Goal: Task Accomplishment & Management: Manage account settings

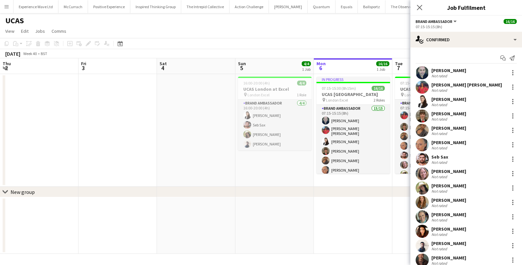
scroll to position [17, 0]
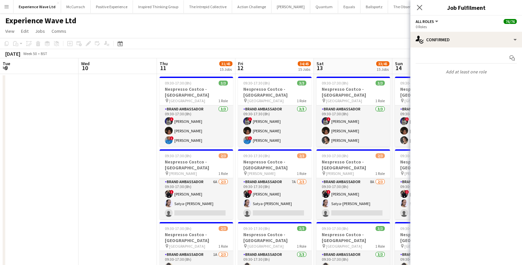
scroll to position [0, 277]
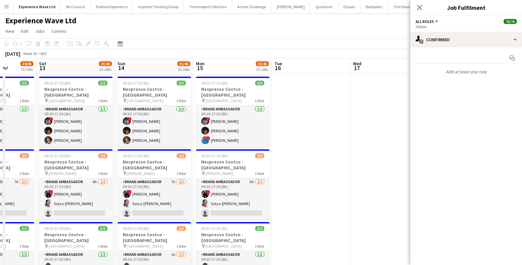
click at [4, 8] on app-icon "Menu" at bounding box center [6, 6] width 5 height 5
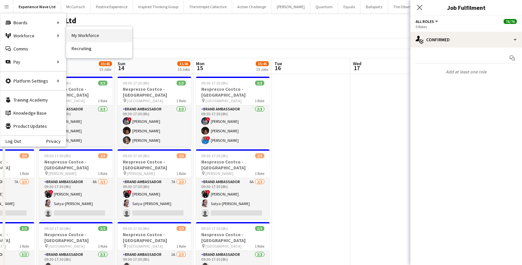
click at [89, 34] on link "My Workforce" at bounding box center [99, 35] width 66 height 13
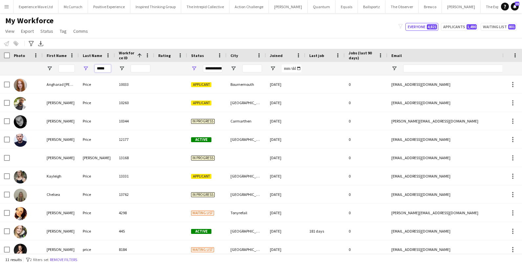
click at [106, 70] on input "*****" at bounding box center [102, 69] width 16 height 8
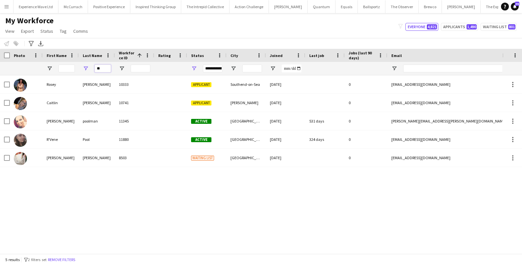
type input "*"
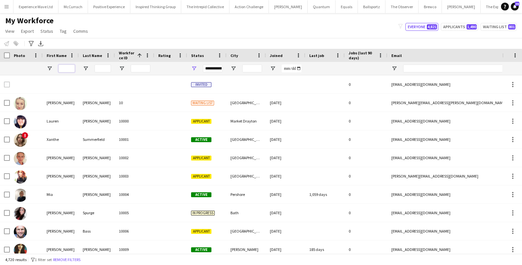
click at [68, 67] on input "First Name Filter Input" at bounding box center [66, 69] width 16 height 8
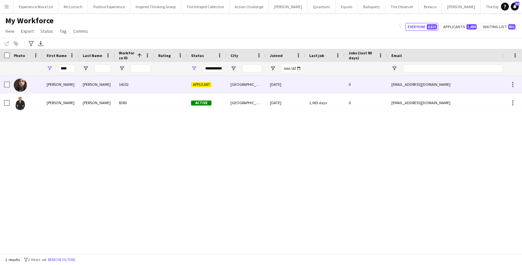
click at [66, 84] on div "Peter" at bounding box center [61, 84] width 36 height 18
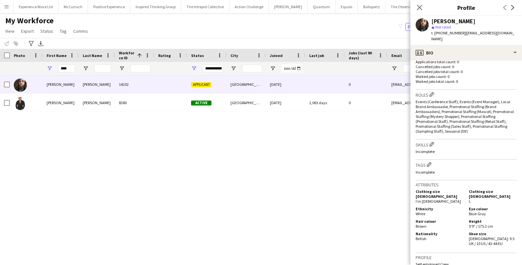
scroll to position [303, 0]
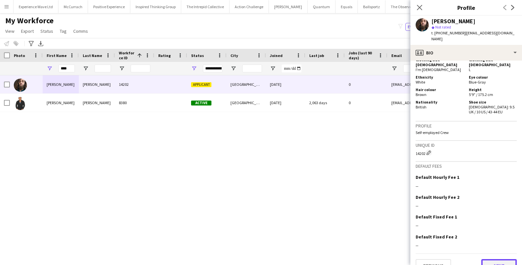
click at [495, 260] on button "Next" at bounding box center [498, 266] width 35 height 13
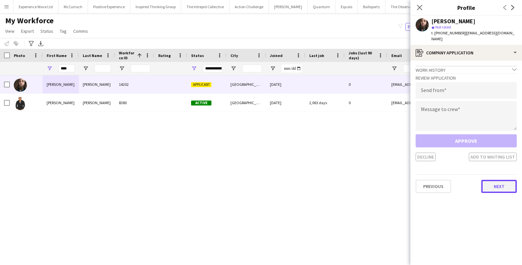
click at [499, 183] on button "Next" at bounding box center [498, 186] width 35 height 13
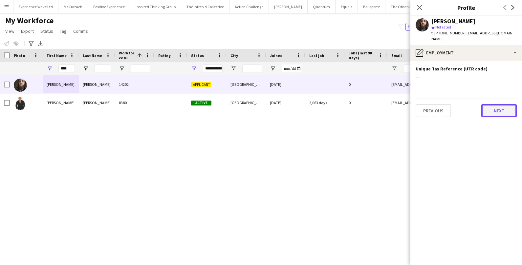
click at [503, 104] on button "Next" at bounding box center [498, 110] width 35 height 13
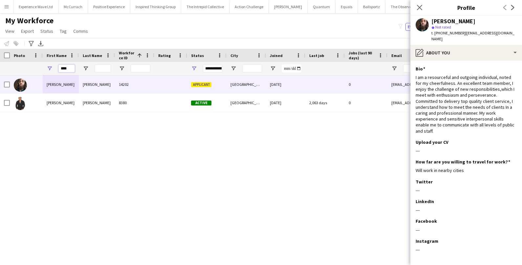
drag, startPoint x: 72, startPoint y: 67, endPoint x: 33, endPoint y: 67, distance: 38.7
click at [33, 67] on div "****" at bounding box center [355, 68] width 711 height 13
paste input "*****"
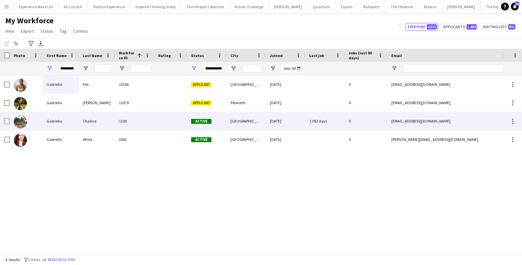
scroll to position [0, 0]
click at [62, 122] on div "Gabriella" at bounding box center [61, 121] width 36 height 18
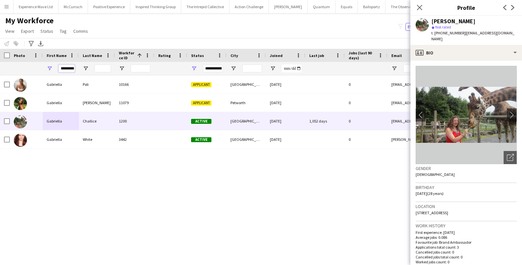
click at [66, 69] on input "*********" at bounding box center [66, 69] width 16 height 8
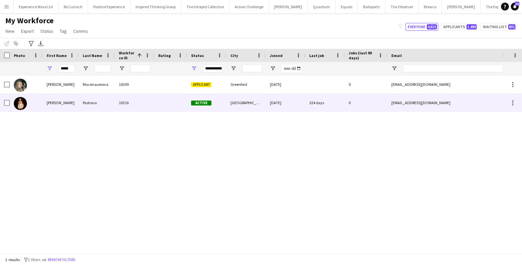
click at [71, 99] on div "Sabina" at bounding box center [61, 103] width 36 height 18
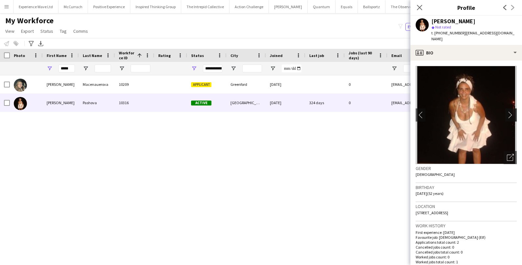
click at [509, 112] on app-icon "chevron-right" at bounding box center [512, 115] width 10 height 7
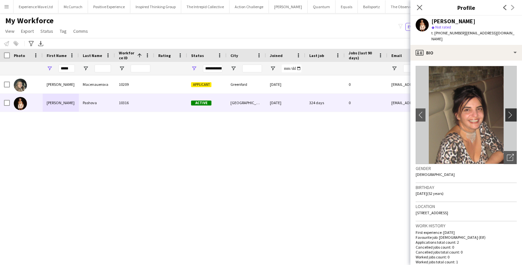
click at [509, 112] on app-icon "chevron-right" at bounding box center [512, 115] width 10 height 7
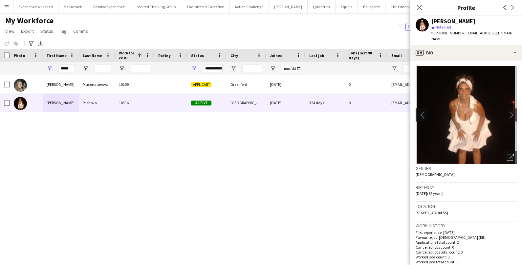
click at [425, 109] on button "chevron-left" at bounding box center [420, 115] width 13 height 13
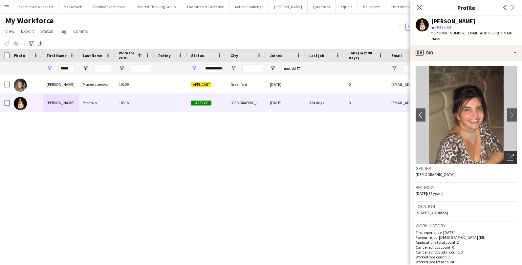
click at [513, 154] on icon at bounding box center [511, 156] width 5 height 5
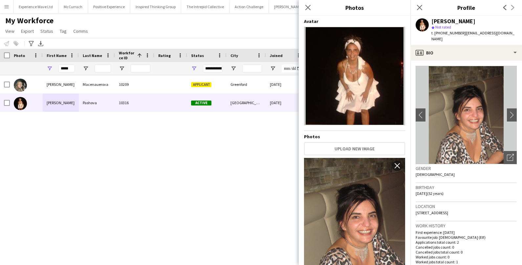
scroll to position [39, 0]
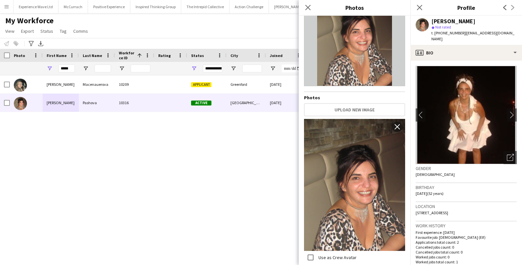
click at [258, 117] on div "Sabina Macenauerova 10209 Applicant Greenford 14-06-2021 0 sabamaci@icloud.com …" at bounding box center [251, 164] width 502 height 178
click at [308, 10] on icon "Close pop-in" at bounding box center [307, 7] width 6 height 6
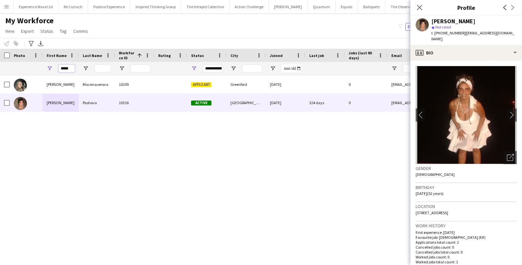
drag, startPoint x: 71, startPoint y: 69, endPoint x: 48, endPoint y: 66, distance: 23.5
click at [48, 66] on div "*****" at bounding box center [61, 68] width 36 height 13
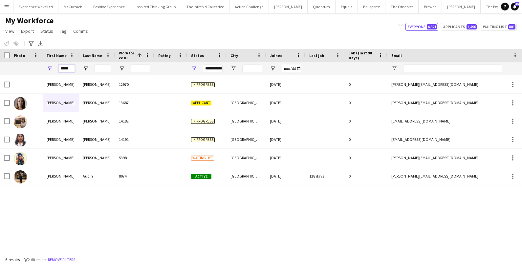
click at [71, 67] on input "*****" at bounding box center [66, 69] width 16 height 8
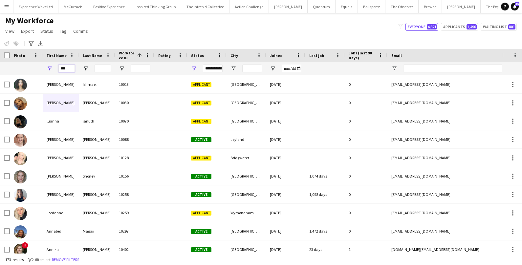
type input "****"
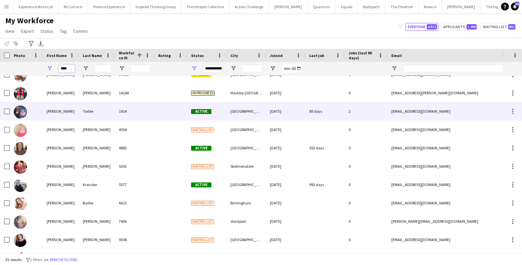
scroll to position [465, 0]
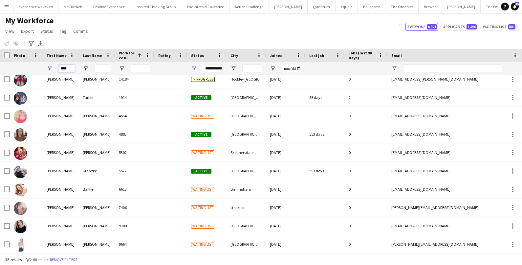
drag, startPoint x: 70, startPoint y: 70, endPoint x: 35, endPoint y: 68, distance: 34.5
click at [35, 68] on div "****" at bounding box center [355, 68] width 711 height 13
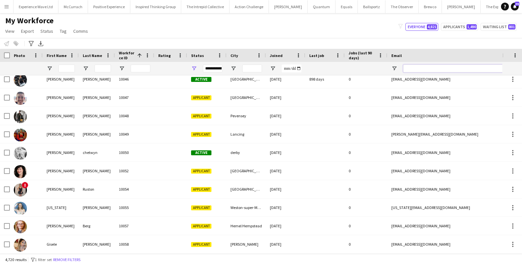
click at [414, 67] on input "Email Filter Input" at bounding box center [459, 69] width 112 height 8
paste input "**********"
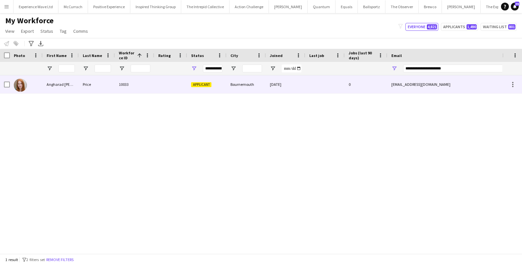
click at [372, 82] on div "0" at bounding box center [366, 84] width 43 height 18
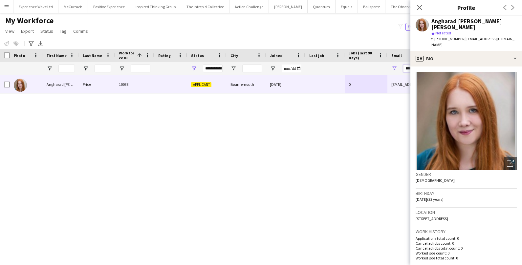
click at [407, 67] on input "**********" at bounding box center [459, 69] width 112 height 8
type input "**********"
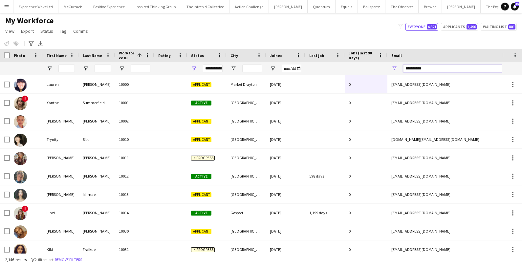
drag, startPoint x: 431, startPoint y: 67, endPoint x: 362, endPoint y: 63, distance: 69.4
click at [362, 63] on div at bounding box center [355, 68] width 711 height 13
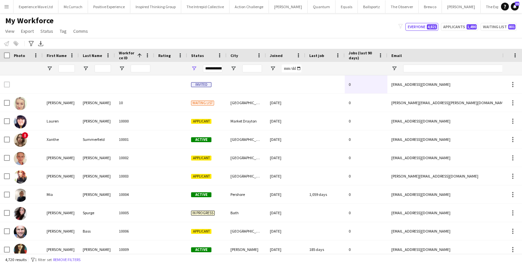
click at [68, 65] on div at bounding box center [66, 68] width 16 height 13
click at [111, 69] on div at bounding box center [97, 68] width 36 height 13
click at [104, 73] on div at bounding box center [102, 68] width 16 height 13
click at [104, 71] on input "Last Name Filter Input" at bounding box center [102, 69] width 16 height 8
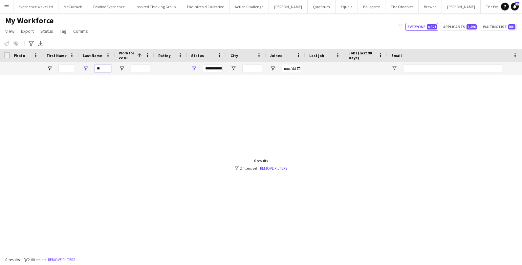
type input "*"
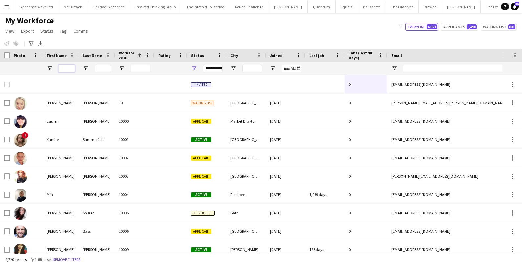
click at [62, 71] on input "First Name Filter Input" at bounding box center [66, 69] width 16 height 8
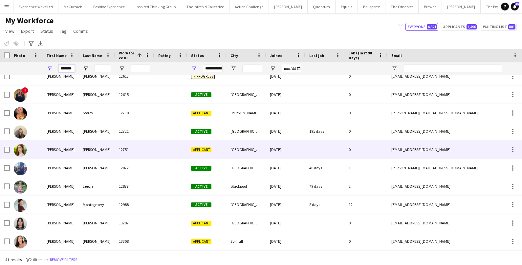
scroll to position [241, 0]
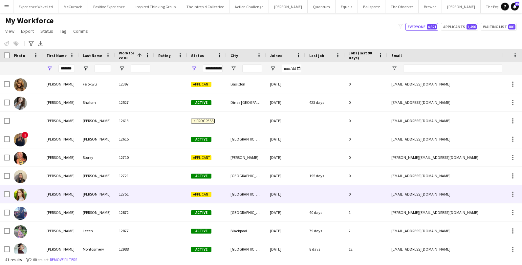
click at [87, 192] on div "Brooks" at bounding box center [97, 194] width 36 height 18
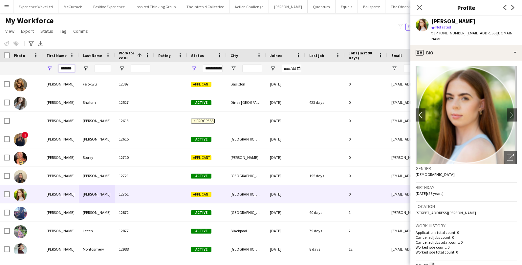
drag, startPoint x: 72, startPoint y: 68, endPoint x: 44, endPoint y: 68, distance: 27.6
click at [44, 68] on div "*******" at bounding box center [61, 68] width 36 height 13
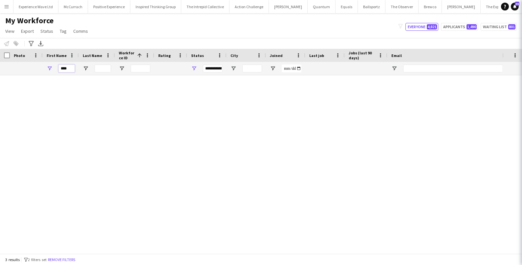
scroll to position [0, 0]
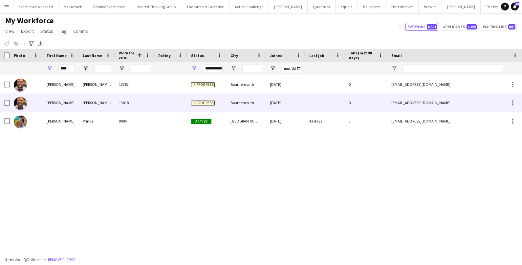
click at [43, 100] on div "Owen" at bounding box center [61, 103] width 36 height 18
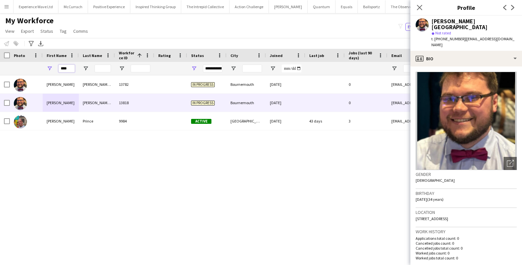
drag, startPoint x: 72, startPoint y: 70, endPoint x: 36, endPoint y: 68, distance: 35.8
click at [36, 68] on div "****" at bounding box center [355, 68] width 711 height 13
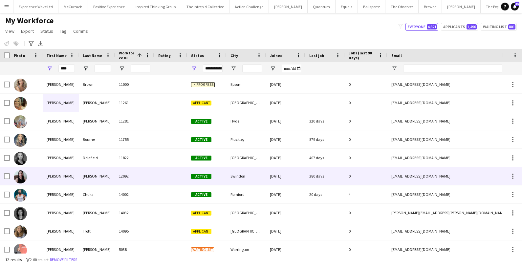
click at [34, 174] on div at bounding box center [26, 176] width 33 height 18
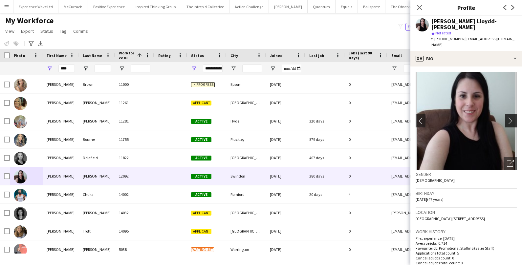
click at [510, 117] on app-icon "chevron-right" at bounding box center [512, 120] width 10 height 7
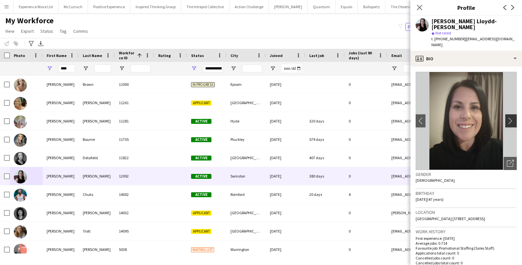
click at [510, 117] on app-icon "chevron-right" at bounding box center [512, 120] width 10 height 7
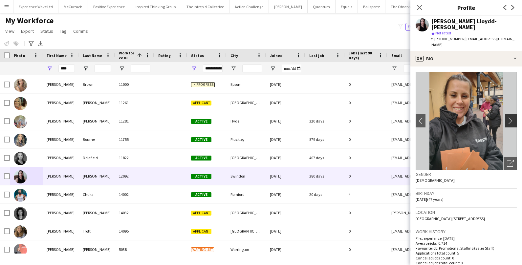
click at [510, 117] on app-icon "chevron-right" at bounding box center [512, 120] width 10 height 7
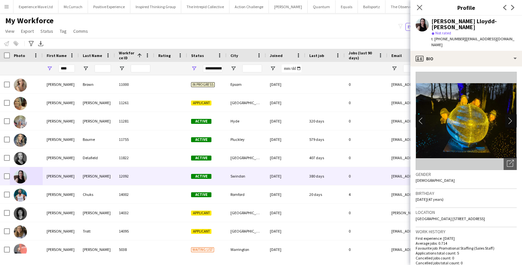
click at [510, 117] on app-icon "chevron-right" at bounding box center [512, 120] width 10 height 7
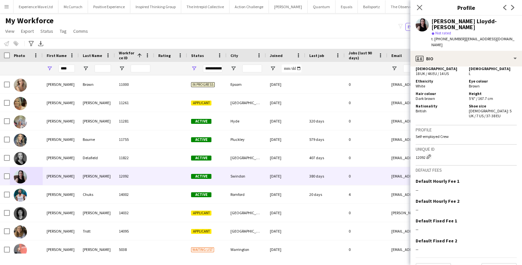
scroll to position [359, 0]
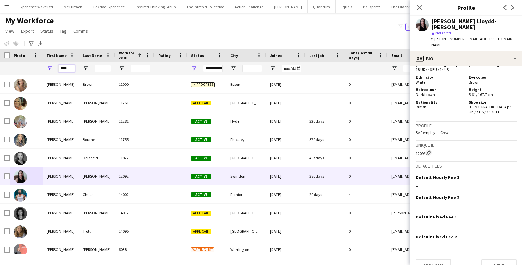
drag, startPoint x: 73, startPoint y: 70, endPoint x: 38, endPoint y: 70, distance: 34.8
click at [38, 70] on div "****" at bounding box center [355, 68] width 711 height 13
paste input "**"
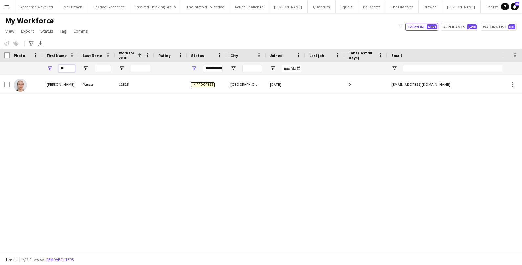
type input "*"
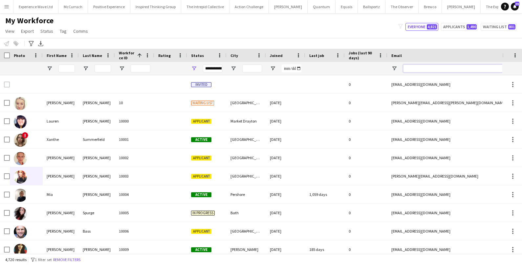
click at [413, 68] on input "Email Filter Input" at bounding box center [459, 69] width 112 height 8
paste input "**********"
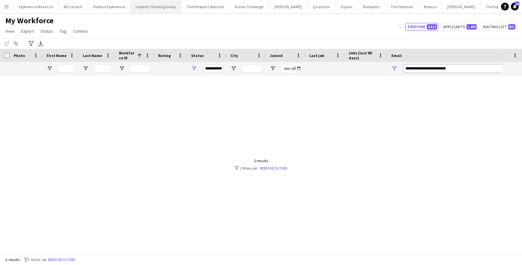
type input "**********"
drag, startPoint x: 477, startPoint y: 71, endPoint x: 414, endPoint y: 61, distance: 63.8
click at [414, 61] on div "Workforce Details Photo First Name 1" at bounding box center [355, 62] width 711 height 27
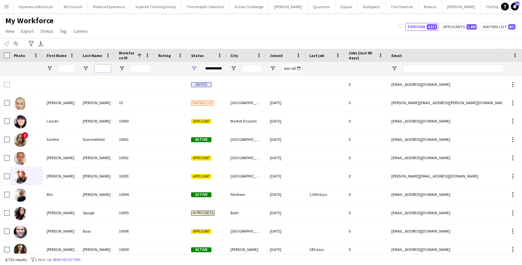
click at [104, 68] on input "Last Name Filter Input" at bounding box center [102, 69] width 16 height 8
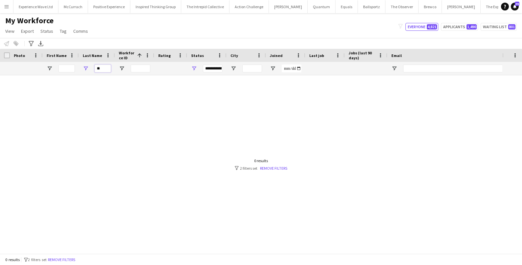
type input "*"
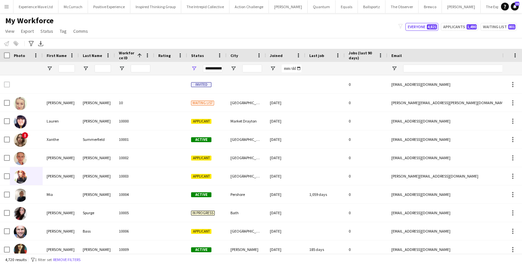
click at [212, 67] on div "**********" at bounding box center [213, 69] width 20 height 8
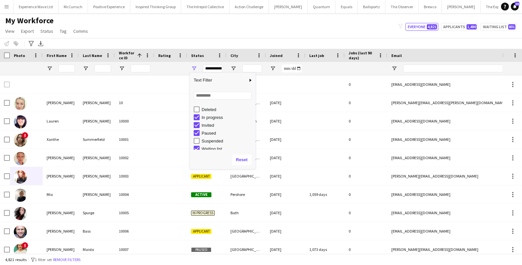
scroll to position [41, 0]
type input "**********"
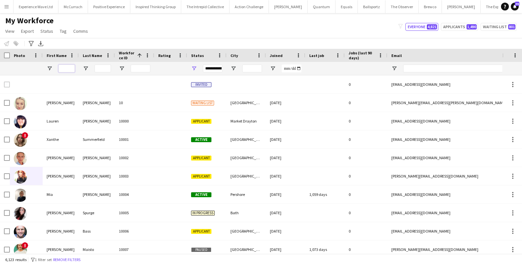
click at [66, 70] on input "First Name Filter Input" at bounding box center [66, 69] width 16 height 8
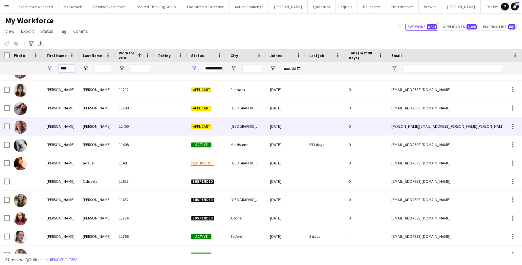
scroll to position [249, 0]
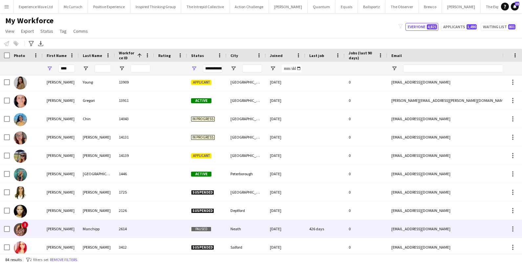
click at [62, 225] on div "Sara" at bounding box center [61, 229] width 36 height 18
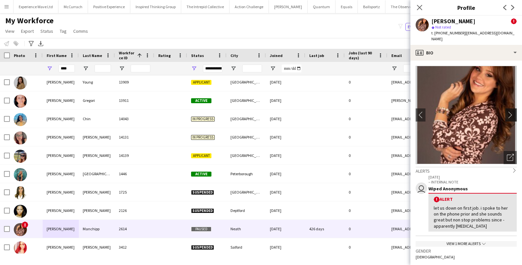
click at [512, 112] on app-icon "chevron-right" at bounding box center [512, 115] width 10 height 7
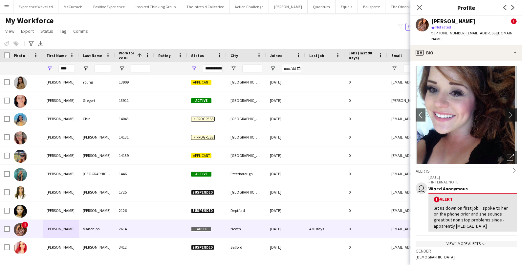
click at [512, 112] on app-icon "chevron-right" at bounding box center [512, 115] width 10 height 7
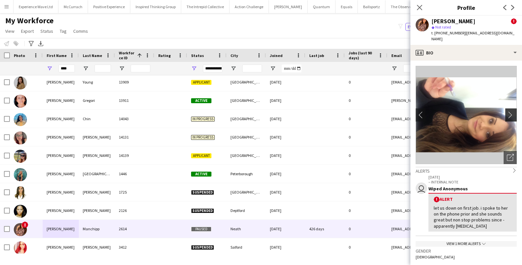
click at [512, 112] on app-icon "chevron-right" at bounding box center [512, 115] width 10 height 7
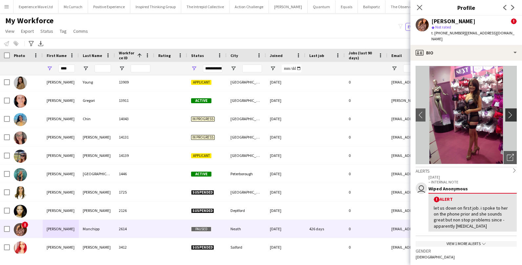
click at [512, 112] on app-icon "chevron-right" at bounding box center [512, 115] width 10 height 7
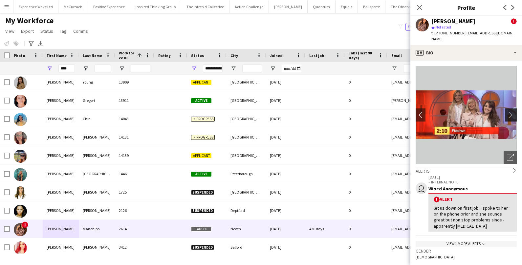
click at [512, 112] on app-icon "chevron-right" at bounding box center [512, 115] width 10 height 7
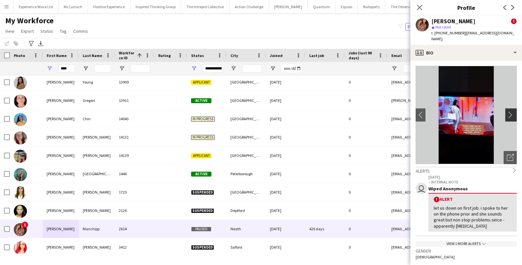
click at [512, 112] on app-icon "chevron-right" at bounding box center [512, 115] width 10 height 7
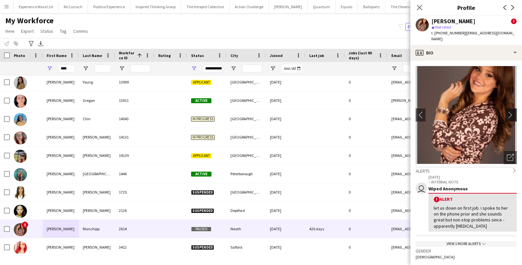
click at [512, 112] on app-icon "chevron-right" at bounding box center [512, 115] width 10 height 7
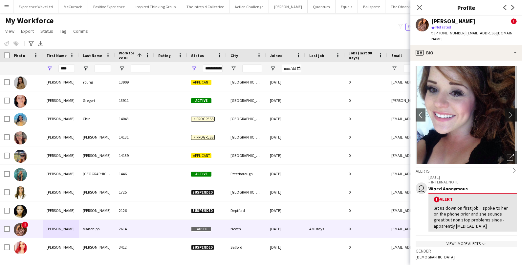
click at [512, 112] on app-icon "chevron-right" at bounding box center [512, 115] width 10 height 7
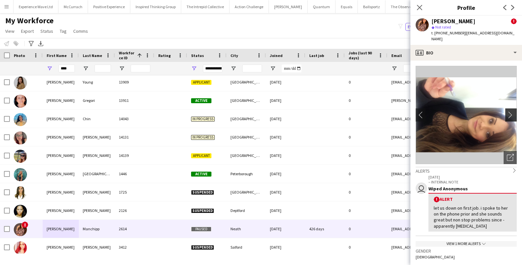
click at [512, 112] on app-icon "chevron-right" at bounding box center [512, 115] width 10 height 7
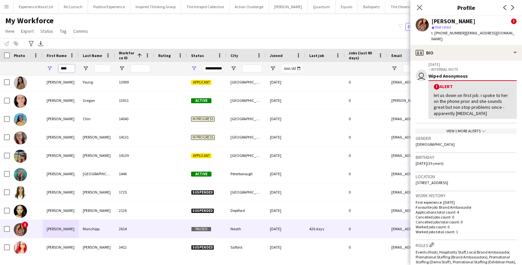
drag, startPoint x: 74, startPoint y: 69, endPoint x: 46, endPoint y: 66, distance: 28.4
click at [46, 66] on div "****" at bounding box center [61, 68] width 36 height 13
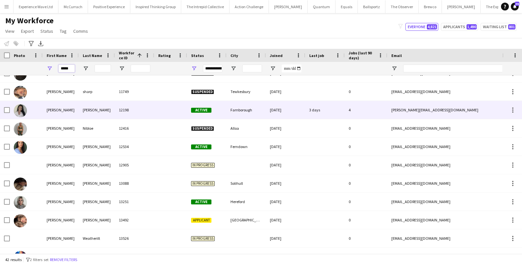
scroll to position [258, 0]
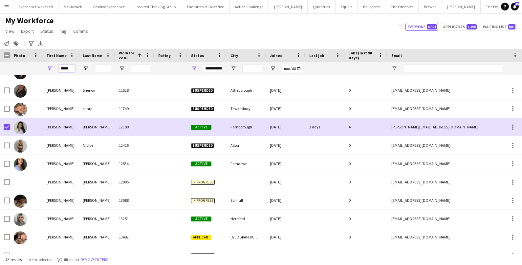
drag, startPoint x: 71, startPoint y: 68, endPoint x: 52, endPoint y: 68, distance: 19.0
click at [52, 68] on div "*****" at bounding box center [61, 68] width 36 height 13
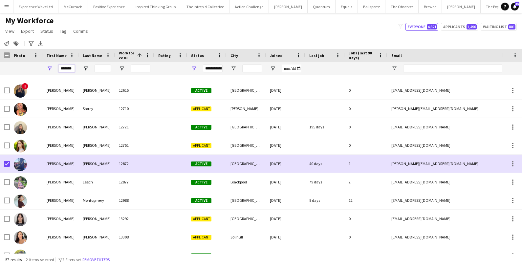
drag, startPoint x: 72, startPoint y: 67, endPoint x: 54, endPoint y: 67, distance: 18.1
click at [54, 67] on div "*******" at bounding box center [61, 68] width 36 height 13
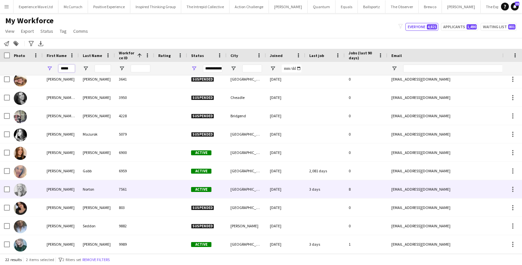
type input "*****"
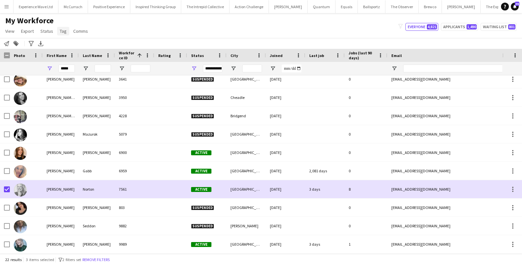
click at [62, 30] on span "Tag" at bounding box center [63, 31] width 7 height 6
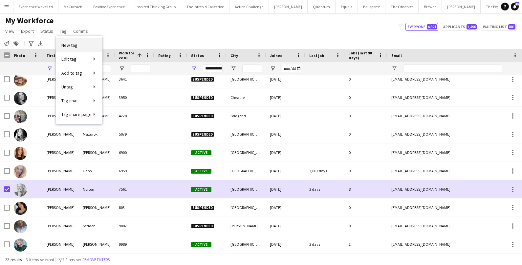
click at [71, 48] on span "New tag" at bounding box center [69, 45] width 16 height 6
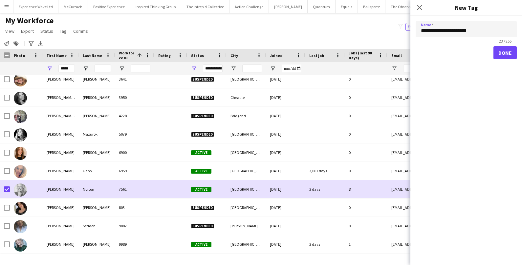
type input "**********"
click at [496, 55] on button "Done" at bounding box center [504, 52] width 23 height 13
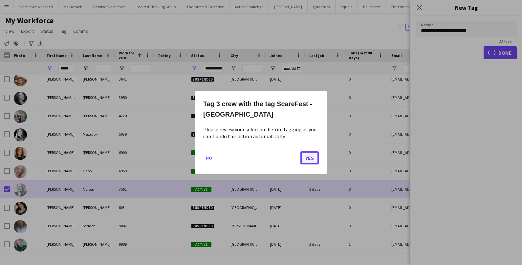
click at [312, 155] on button "Yes" at bounding box center [309, 158] width 18 height 13
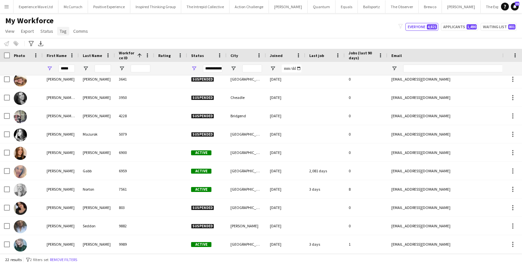
click at [63, 31] on span "Tag" at bounding box center [63, 31] width 7 height 6
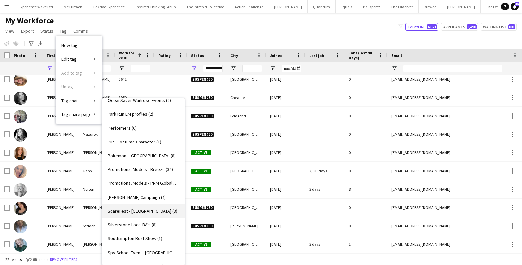
click at [124, 214] on link "ScareFest - Swan Centre (3)" at bounding box center [143, 211] width 82 height 14
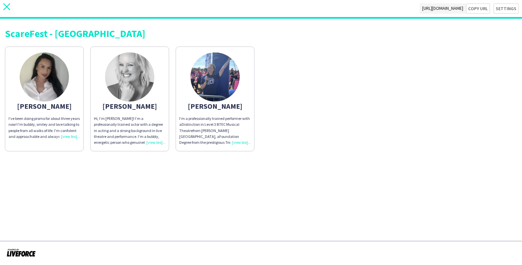
click at [9, 8] on icon at bounding box center [6, 6] width 7 height 7
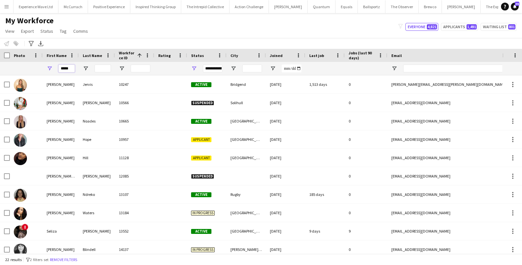
drag, startPoint x: 70, startPoint y: 68, endPoint x: 47, endPoint y: 66, distance: 23.1
click at [47, 66] on div "*****" at bounding box center [61, 68] width 36 height 13
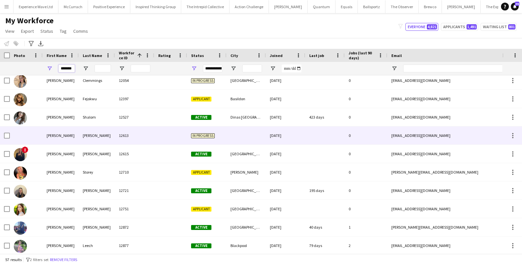
scroll to position [199, 0]
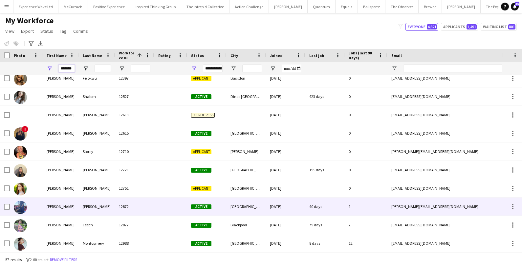
type input "*******"
click at [55, 210] on div "Jessica" at bounding box center [61, 207] width 36 height 18
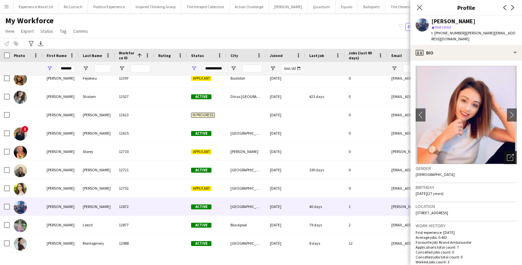
click at [512, 154] on icon at bounding box center [511, 156] width 5 height 5
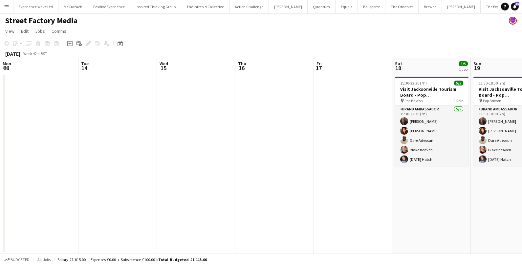
scroll to position [0, 225]
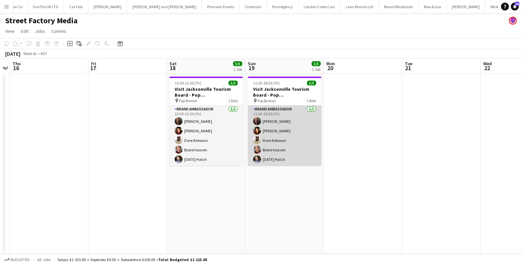
click at [287, 133] on app-card-role "Brand Ambassador 5/5 11:30-18:30 (7h) Colin Marshall Medina Charpentier Dare Ad…" at bounding box center [284, 136] width 73 height 60
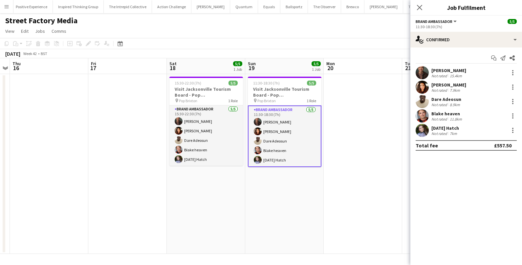
scroll to position [0, 0]
click at [72, 5] on button "McCurrach Close" at bounding box center [73, 6] width 30 height 13
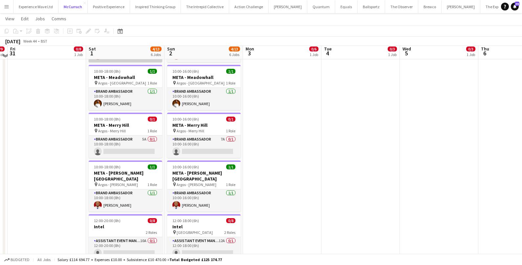
scroll to position [113, 0]
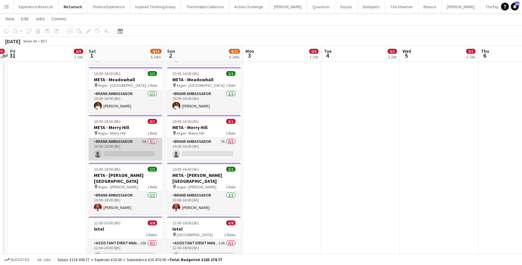
click at [131, 140] on app-card-role "Brand Ambassador 5A 0/1 10:00-18:00 (8h) single-neutral-actions" at bounding box center [125, 149] width 73 height 22
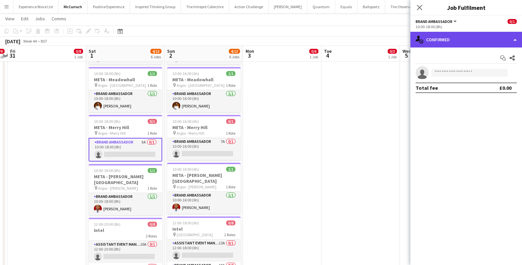
click at [470, 43] on div "single-neutral-actions-check-2 Confirmed" at bounding box center [466, 40] width 112 height 16
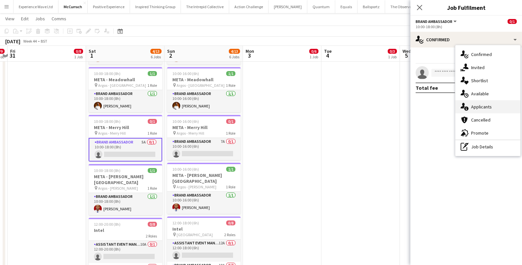
click at [472, 106] on span "Applicants" at bounding box center [481, 107] width 21 height 6
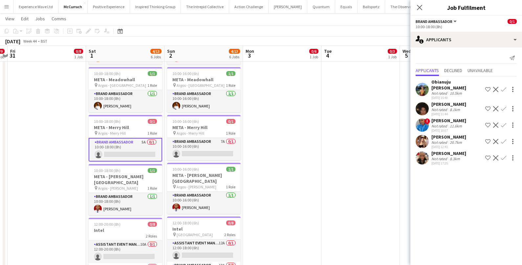
click at [441, 159] on div "Not rated" at bounding box center [439, 159] width 17 height 5
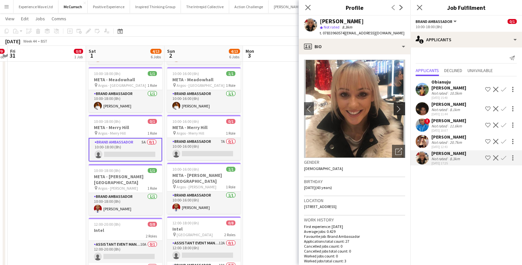
click at [401, 109] on app-icon "chevron-right" at bounding box center [400, 109] width 10 height 7
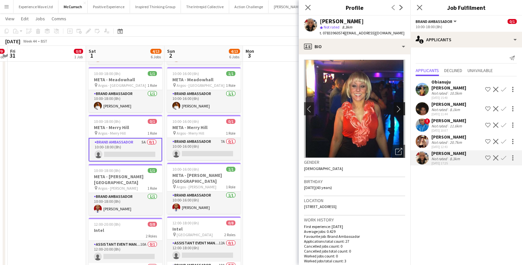
click at [401, 109] on app-icon "chevron-right" at bounding box center [400, 109] width 10 height 7
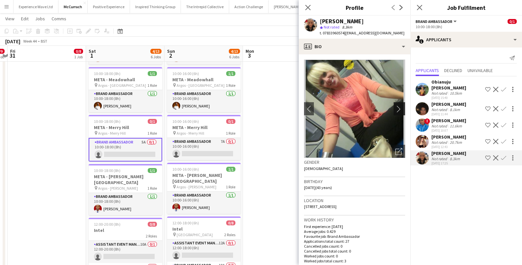
click at [401, 109] on app-icon "chevron-right" at bounding box center [400, 109] width 10 height 7
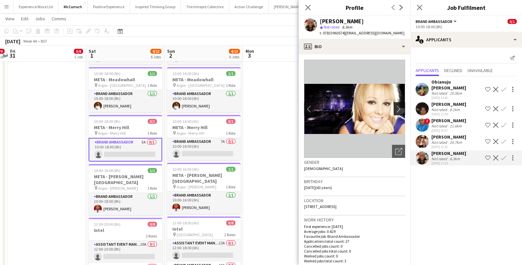
click at [401, 109] on app-icon "chevron-right" at bounding box center [400, 109] width 10 height 7
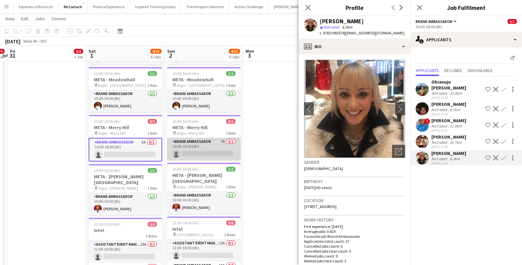
click at [203, 141] on app-card-role "Brand Ambassador 7A 0/1 10:00-16:00 (6h) single-neutral-actions" at bounding box center [203, 149] width 73 height 22
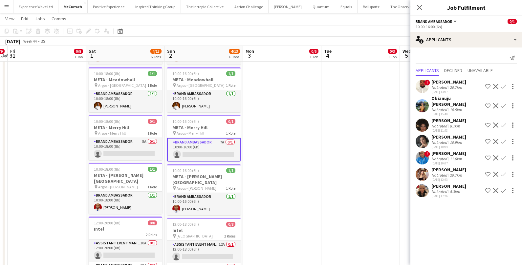
click at [203, 141] on app-card-role "Brand Ambassador 7A 0/1 10:00-16:00 (6h) single-neutral-actions" at bounding box center [203, 150] width 73 height 24
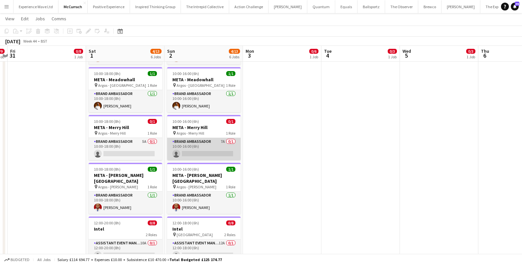
click at [203, 141] on app-card-role "Brand Ambassador 7A 0/1 10:00-16:00 (6h) single-neutral-actions" at bounding box center [203, 149] width 73 height 22
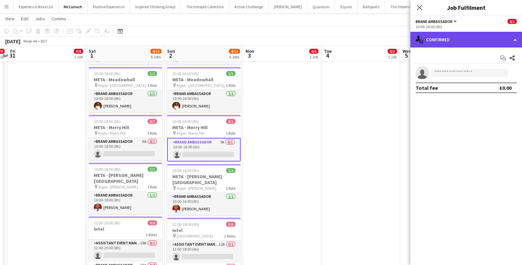
click at [472, 35] on div "single-neutral-actions-check-2 Confirmed" at bounding box center [466, 40] width 112 height 16
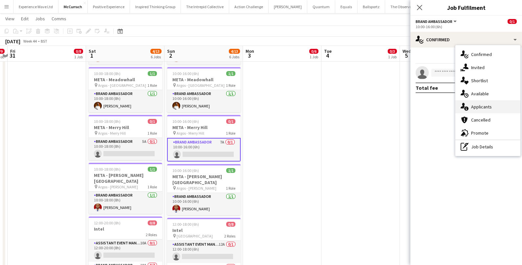
click at [481, 106] on span "Applicants" at bounding box center [481, 107] width 21 height 6
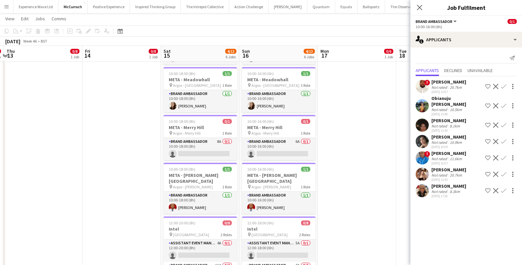
scroll to position [0, 276]
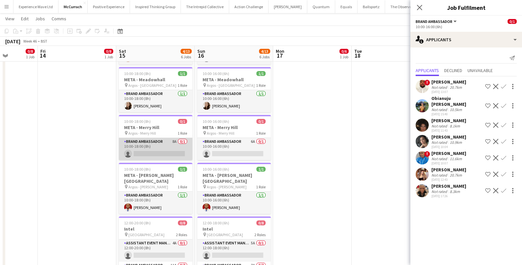
click at [173, 146] on app-card-role "Brand Ambassador 8A 0/1 10:00-18:00 (8h) single-neutral-actions" at bounding box center [155, 149] width 73 height 22
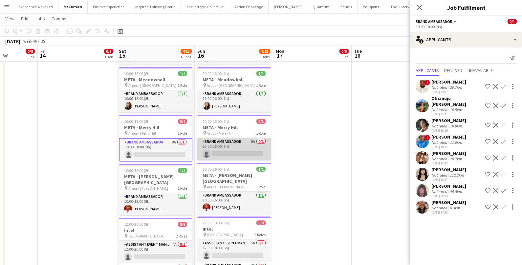
click at [245, 148] on app-card-role "Brand Ambassador 6A 0/1 10:00-16:00 (6h) single-neutral-actions" at bounding box center [233, 149] width 73 height 22
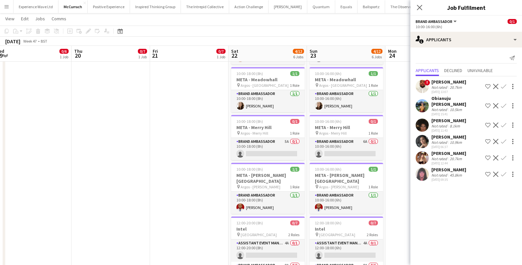
scroll to position [0, 234]
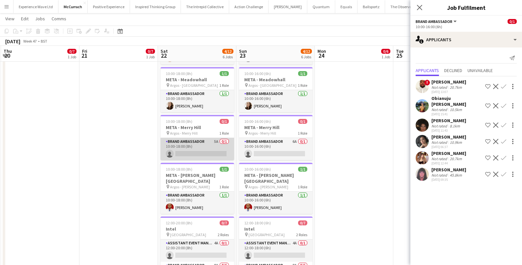
click at [207, 147] on app-card-role "Brand Ambassador 5A 0/1 10:00-18:00 (8h) single-neutral-actions" at bounding box center [196, 149] width 73 height 22
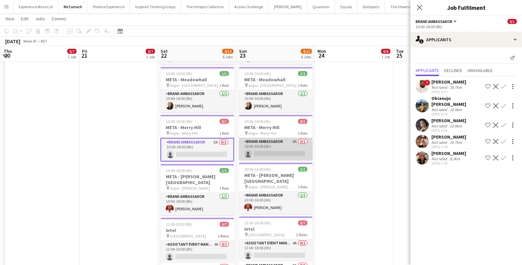
click at [279, 148] on app-card-role "Brand Ambassador 6A 0/1 10:00-16:00 (6h) single-neutral-actions" at bounding box center [275, 149] width 73 height 22
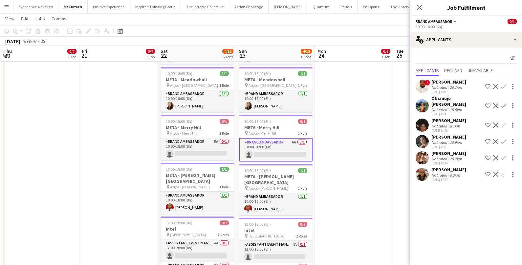
click at [452, 101] on div "Obianuju Rosemary Ofodu" at bounding box center [456, 101] width 51 height 12
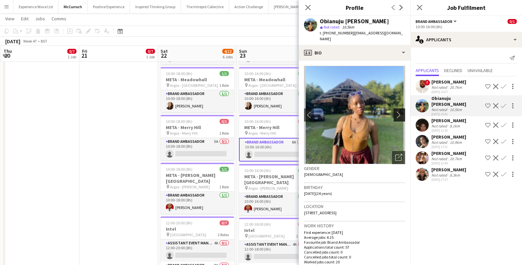
click at [399, 112] on app-icon "chevron-right" at bounding box center [400, 115] width 10 height 7
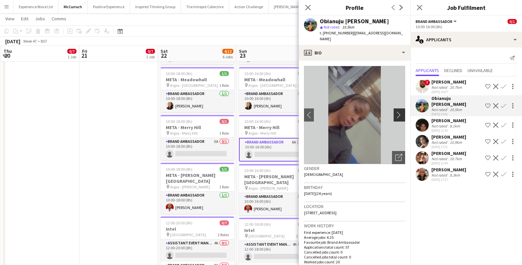
click at [399, 112] on app-icon "chevron-right" at bounding box center [400, 115] width 10 height 7
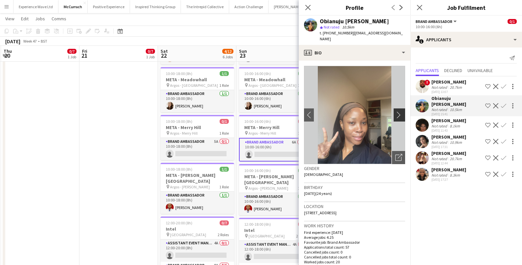
click at [399, 112] on app-icon "chevron-right" at bounding box center [400, 115] width 10 height 7
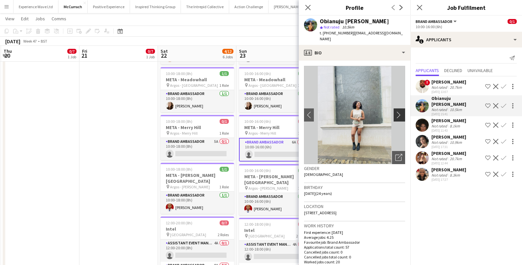
click at [399, 112] on app-icon "chevron-right" at bounding box center [400, 115] width 10 height 7
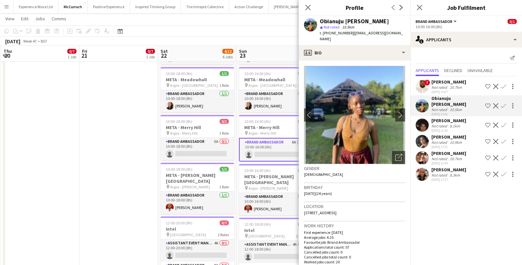
click at [126, 88] on app-date-cell "12:00-20:00 (8h) 0/7 Intel pin London 2 Roles Assistant Event Manager 7A 0/1 12…" at bounding box center [118, 144] width 78 height 367
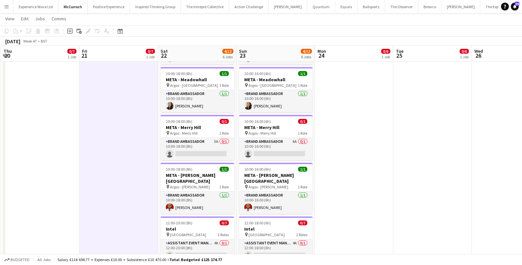
click at [11, 6] on button "Menu" at bounding box center [6, 6] width 13 height 13
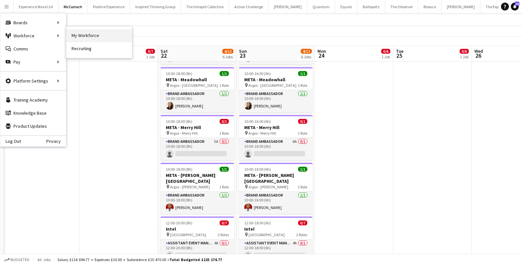
click at [84, 35] on link "My Workforce" at bounding box center [99, 35] width 66 height 13
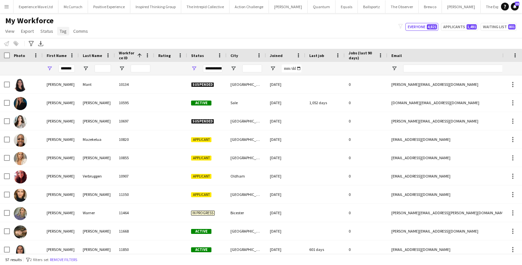
click at [64, 31] on span "Tag" at bounding box center [63, 31] width 7 height 6
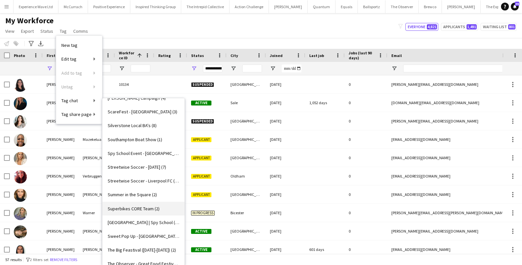
scroll to position [960, 0]
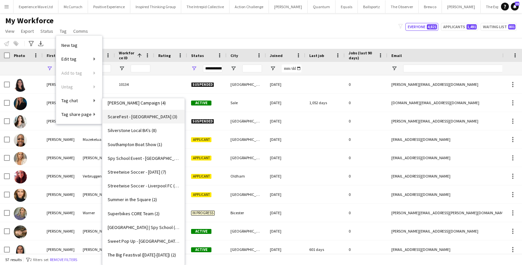
click at [150, 115] on span "ScareFest - Swan Centre (3)" at bounding box center [143, 117] width 70 height 6
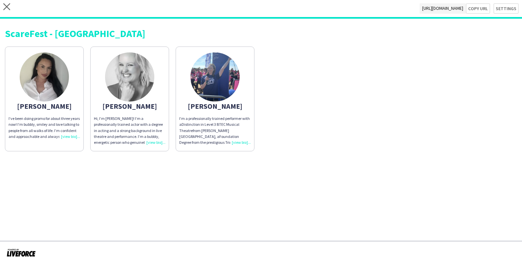
click at [236, 143] on div "I’m a professionally trained performer with a Distinction in Level 3 BTEC Music…" at bounding box center [215, 131] width 72 height 30
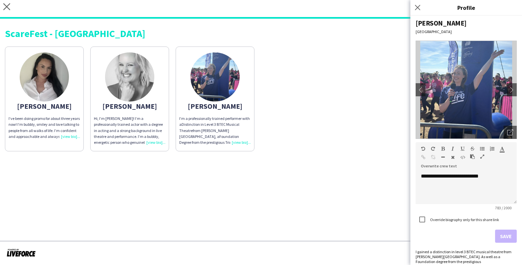
scroll to position [4, 0]
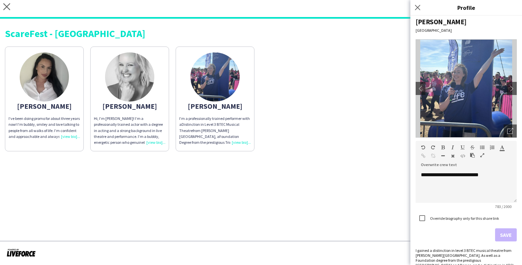
click at [370, 209] on app-share-pages "close https://admin.liveforce.co/v2/s/d9679455-3b1d-40b8-9126-227e6a262e43 Copy…" at bounding box center [261, 132] width 522 height 265
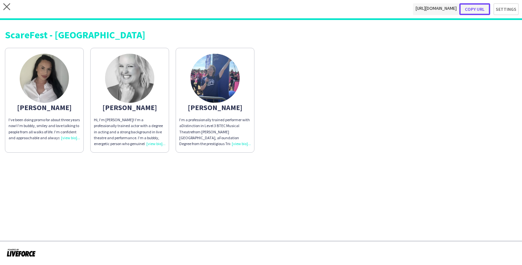
click at [483, 12] on button "Copy url" at bounding box center [474, 9] width 31 height 12
click at [469, 10] on button "Copy url" at bounding box center [474, 9] width 31 height 12
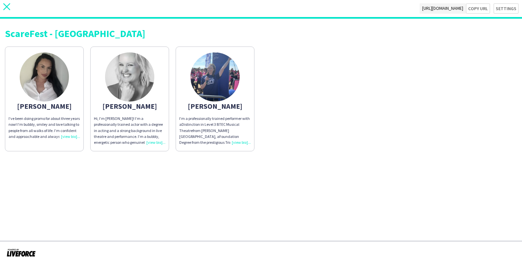
click at [6, 8] on icon "close" at bounding box center [6, 6] width 7 height 7
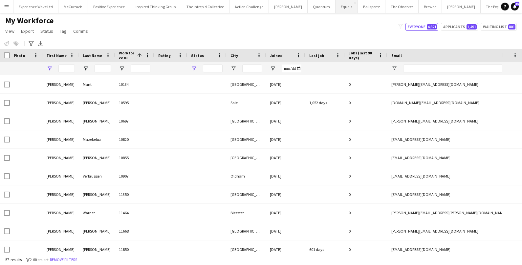
type input "*******"
type input "**********"
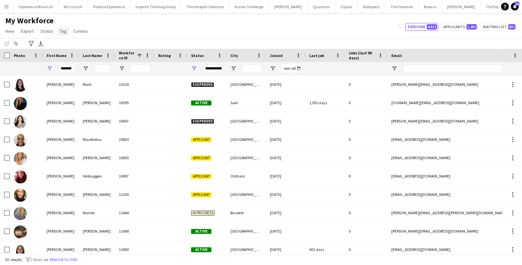
click at [60, 32] on span "Tag" at bounding box center [63, 31] width 7 height 6
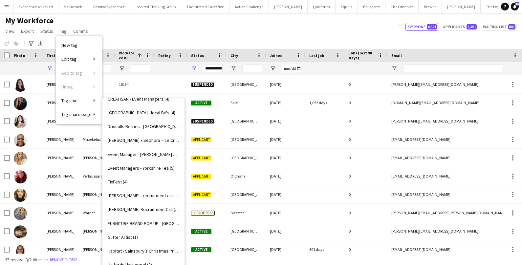
scroll to position [481, 0]
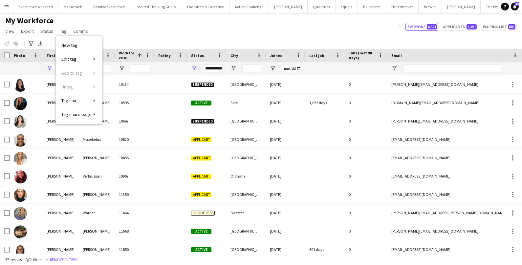
click at [160, 37] on div "My Workforce View Views Default view New view Update view Delete view Edit name…" at bounding box center [261, 27] width 522 height 22
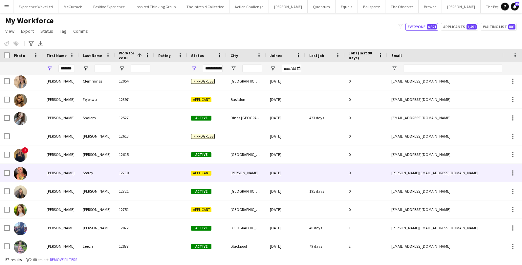
scroll to position [216, 0]
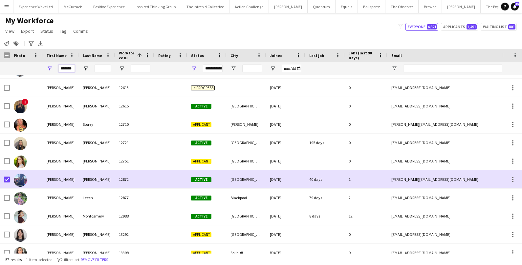
drag, startPoint x: 73, startPoint y: 69, endPoint x: 38, endPoint y: 68, distance: 34.5
click at [38, 68] on div "*******" at bounding box center [355, 68] width 711 height 13
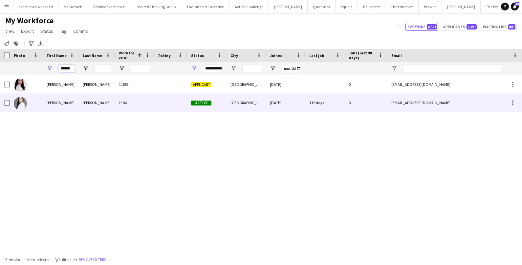
type input "******"
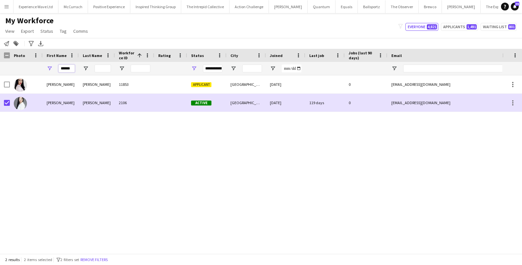
drag, startPoint x: 73, startPoint y: 68, endPoint x: 43, endPoint y: 67, distance: 29.5
click at [43, 67] on div "******" at bounding box center [61, 68] width 36 height 13
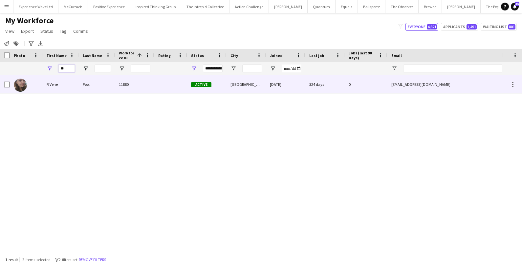
type input "**"
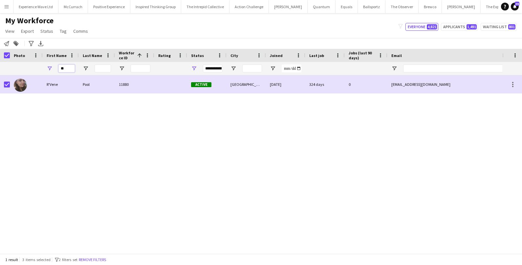
drag, startPoint x: 69, startPoint y: 68, endPoint x: 53, endPoint y: 67, distance: 15.4
click at [53, 68] on div "**" at bounding box center [61, 68] width 36 height 13
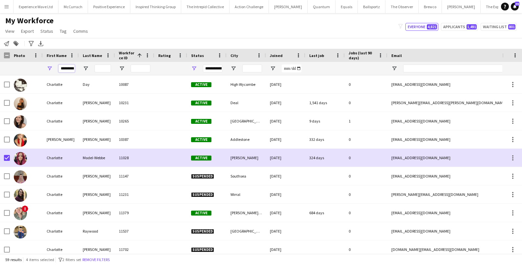
click at [71, 69] on input "*********" at bounding box center [66, 69] width 16 height 8
drag, startPoint x: 60, startPoint y: 68, endPoint x: 82, endPoint y: 68, distance: 21.7
click at [82, 68] on div "*********" at bounding box center [355, 68] width 711 height 13
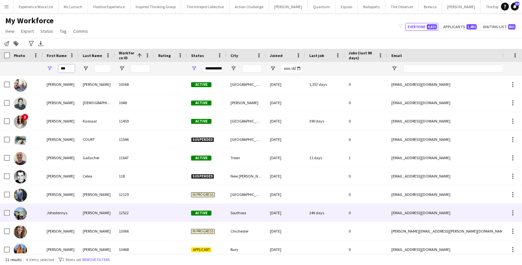
type input "***"
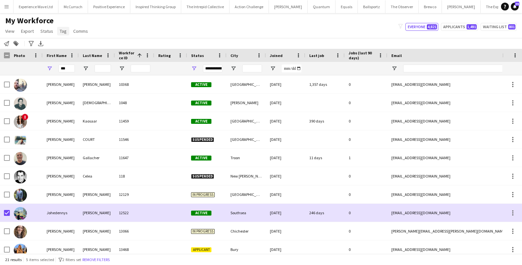
click at [64, 31] on span "Tag" at bounding box center [63, 31] width 7 height 6
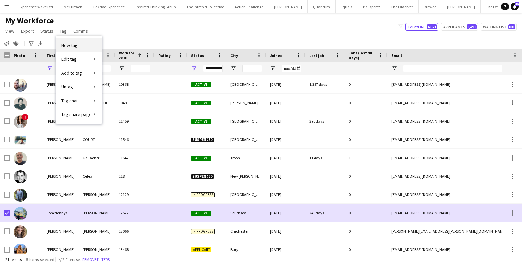
click at [79, 47] on link "New tag" at bounding box center [79, 45] width 46 height 14
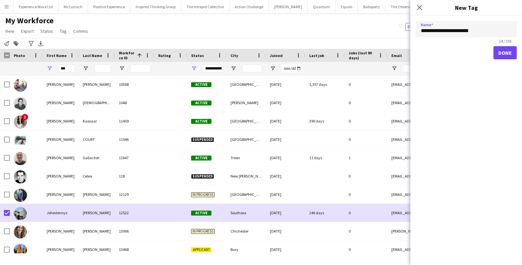
type input "**********"
click at [503, 53] on button "Done" at bounding box center [504, 52] width 23 height 13
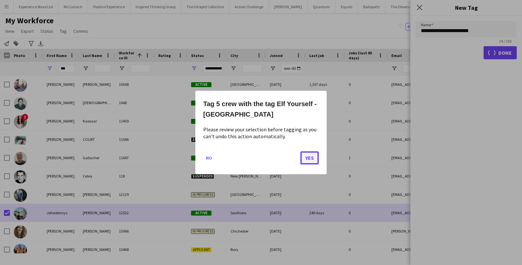
click at [312, 160] on button "Yes" at bounding box center [309, 158] width 18 height 13
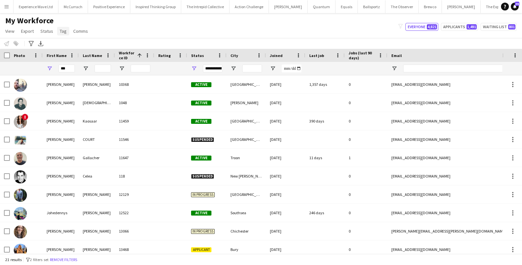
click at [63, 32] on span "Tag" at bounding box center [63, 31] width 7 height 6
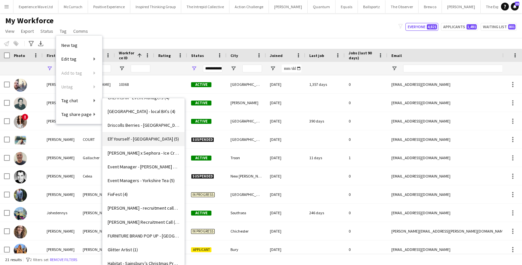
click at [131, 136] on span "Elf Yourself - Eastleigh (5)" at bounding box center [143, 139] width 71 height 6
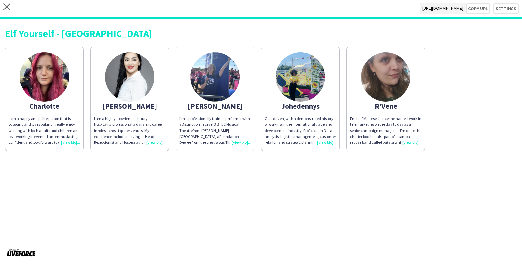
click at [406, 142] on div "I'm half Maltese, hence the name! I work in telemarketing on the day to day as …" at bounding box center [386, 131] width 72 height 30
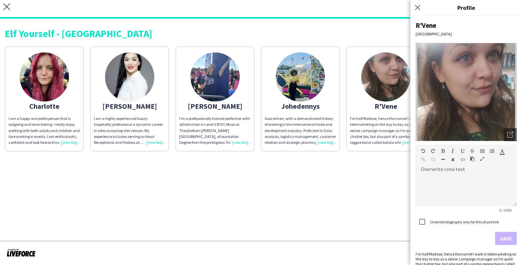
scroll to position [16, 0]
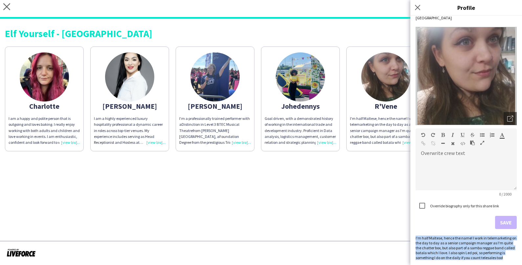
drag, startPoint x: 414, startPoint y: 237, endPoint x: 508, endPoint y: 258, distance: 95.7
click at [508, 258] on div "R'Vene Portsmouth Open photos pop-in Overwrite crew text default Heading 1 Head…" at bounding box center [466, 141] width 112 height 250
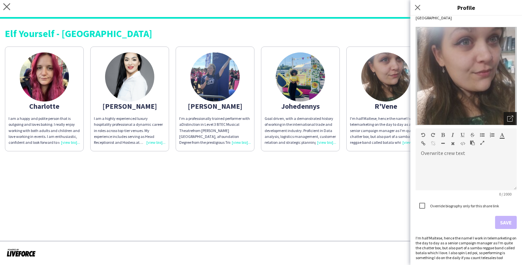
click at [507, 117] on icon "Open photos pop-in" at bounding box center [510, 119] width 6 height 6
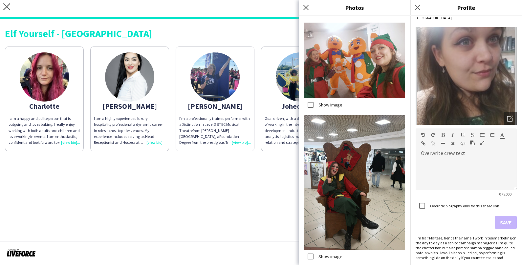
scroll to position [3851, 0]
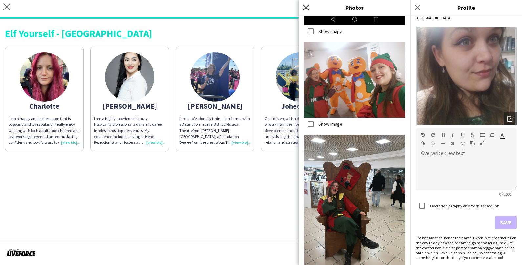
click at [305, 6] on icon at bounding box center [306, 7] width 6 height 6
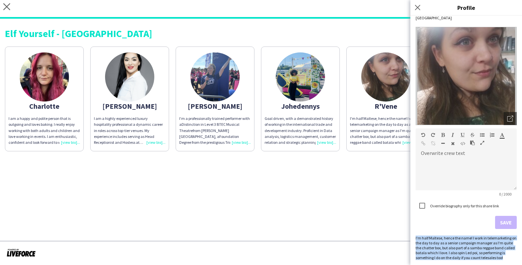
drag, startPoint x: 415, startPoint y: 239, endPoint x: 495, endPoint y: 264, distance: 84.2
click at [495, 264] on div "R'Vene Portsmouth Open photos pop-in Overwrite crew text default Heading 1 Head…" at bounding box center [466, 141] width 112 height 250
copy div "I'm half Maltese, hence the name! I work in telemarketing on the day to day as …"
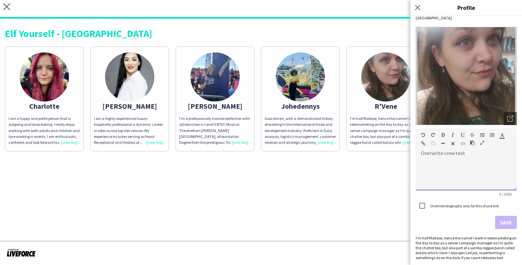
click at [441, 163] on div at bounding box center [465, 174] width 101 height 33
paste div
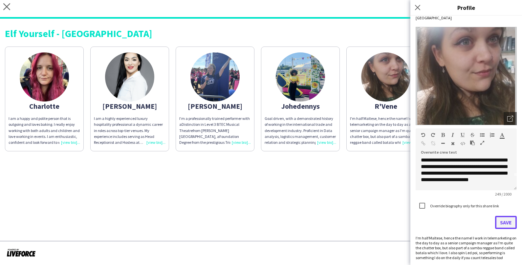
click at [500, 219] on button "Save" at bounding box center [506, 222] width 22 height 13
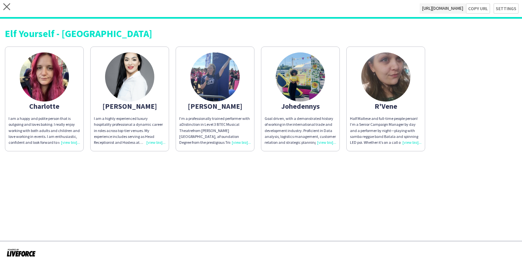
click at [154, 141] on div "I am a highly experienced luxury hospitality professional a dynamic career in r…" at bounding box center [130, 131] width 72 height 30
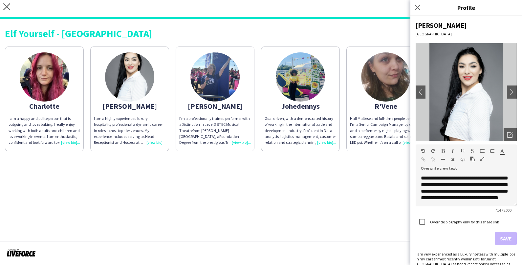
scroll to position [97, 0]
click at [393, 220] on app-share-pages "close https://admin.liveforce.co/v2/s/0154582f-33eb-4070-b6cb-41682b658a0a Copy…" at bounding box center [261, 132] width 522 height 265
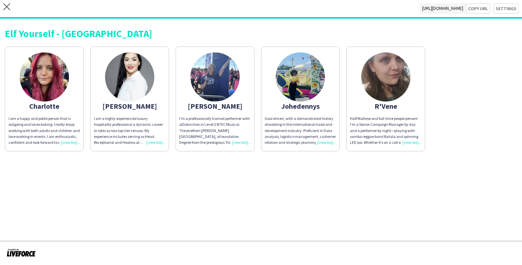
click at [60, 140] on div "I am a happy and polite person that is outgoing and loves baking. I really enjo…" at bounding box center [45, 131] width 72 height 30
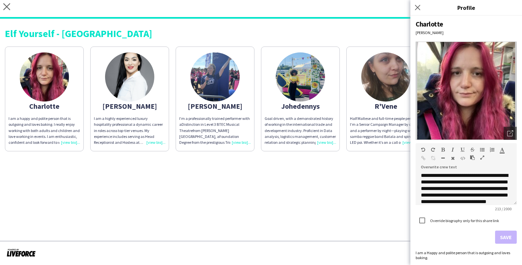
scroll to position [11, 0]
click at [511, 132] on icon "Open photos pop-in" at bounding box center [510, 134] width 6 height 6
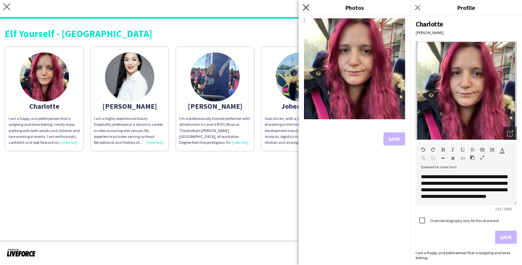
click at [304, 10] on icon "Close pop-in" at bounding box center [306, 7] width 6 height 6
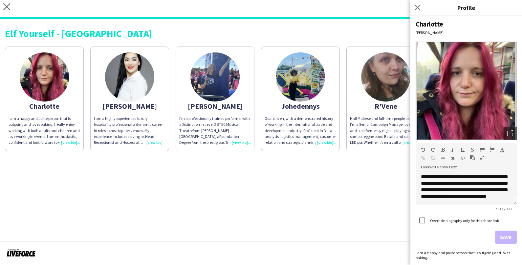
click at [179, 43] on div "Elf Yourself - Eastleigh Charlotte I am a happy and polite person that is outgo…" at bounding box center [261, 88] width 522 height 138
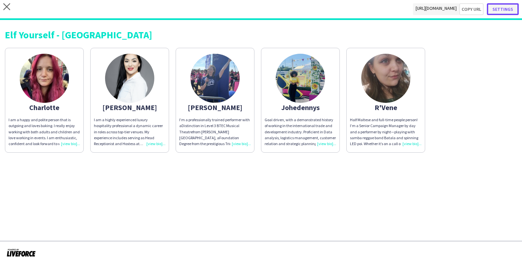
click at [503, 9] on button "Settings" at bounding box center [503, 9] width 32 height 12
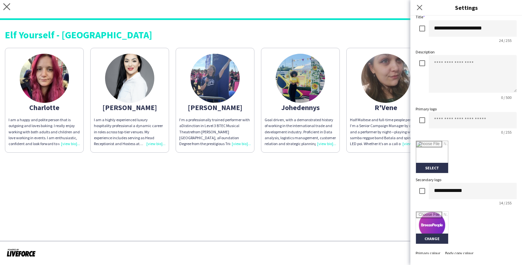
scroll to position [121, 0]
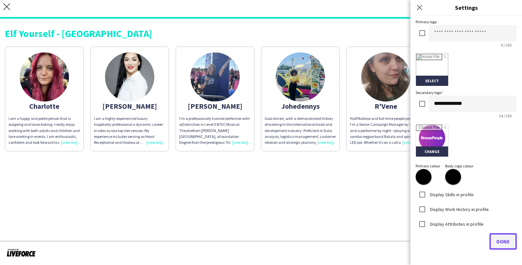
click at [506, 249] on button "Done" at bounding box center [502, 242] width 27 height 16
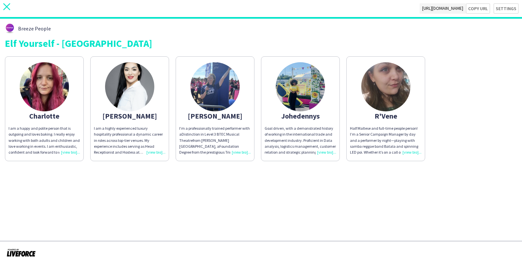
click at [6, 8] on icon "close" at bounding box center [6, 6] width 7 height 7
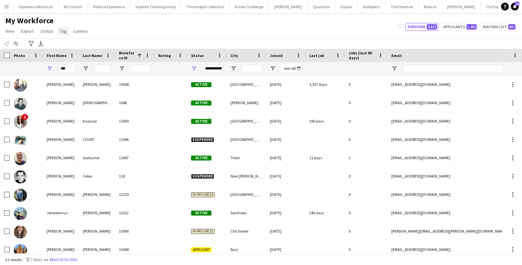
click at [64, 34] on span "Tag" at bounding box center [63, 31] width 7 height 6
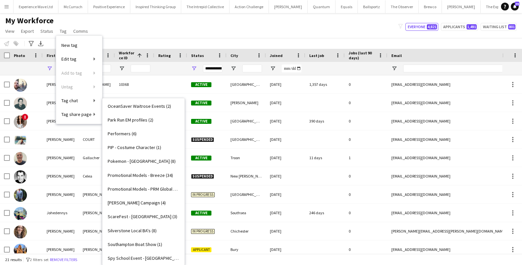
scroll to position [893, 0]
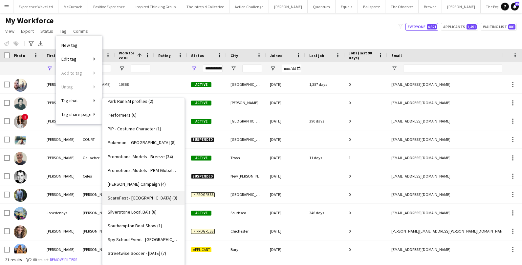
click at [131, 201] on link "ScareFest - Swan Centre (3)" at bounding box center [143, 198] width 82 height 14
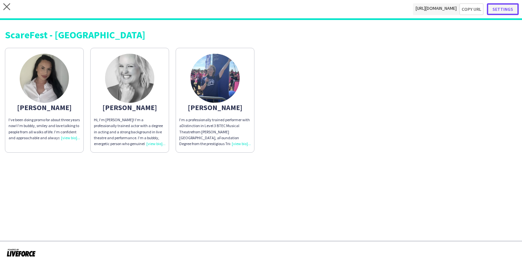
click at [504, 10] on button "Settings" at bounding box center [503, 9] width 32 height 12
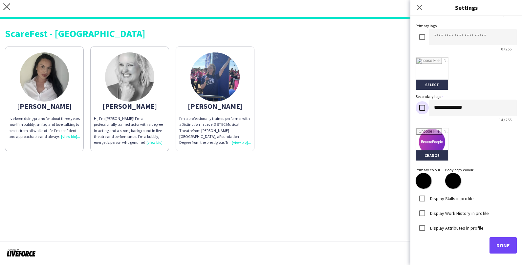
scroll to position [121, 0]
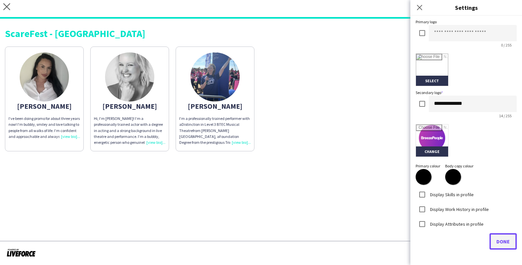
click at [494, 243] on button "Done" at bounding box center [502, 242] width 27 height 16
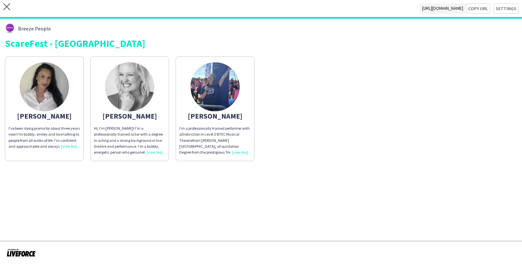
click at [369, 224] on app-share-pages "close https://admin.liveforce.co/v2/s/d9679455-3b1d-40b8-9126-227e6a262e43 Copy…" at bounding box center [261, 132] width 522 height 265
click at [8, 7] on icon "close" at bounding box center [6, 6] width 7 height 7
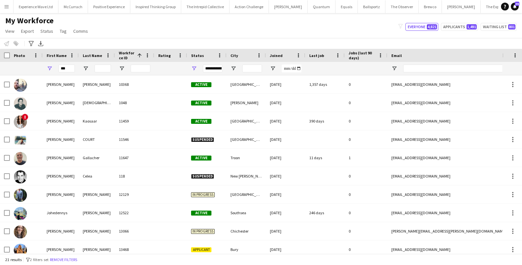
click at [75, 64] on div "***" at bounding box center [61, 68] width 36 height 13
drag, startPoint x: 73, startPoint y: 67, endPoint x: 41, endPoint y: 65, distance: 31.6
click at [41, 65] on div "***" at bounding box center [355, 68] width 711 height 13
paste input "*"
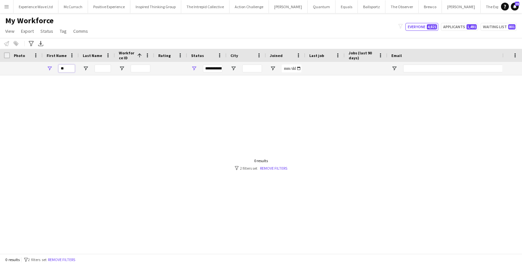
type input "*"
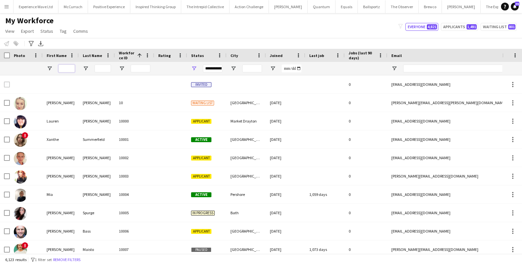
paste input "*******"
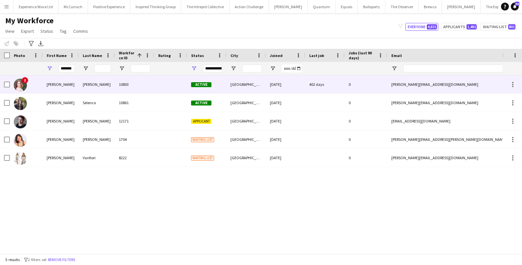
click at [61, 80] on div "Valeria" at bounding box center [61, 84] width 36 height 18
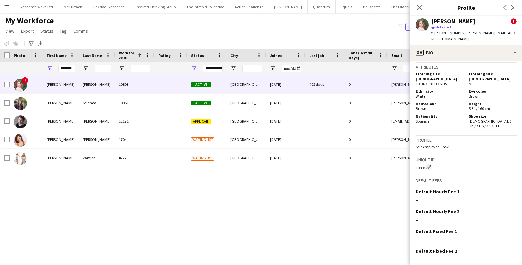
scroll to position [453, 0]
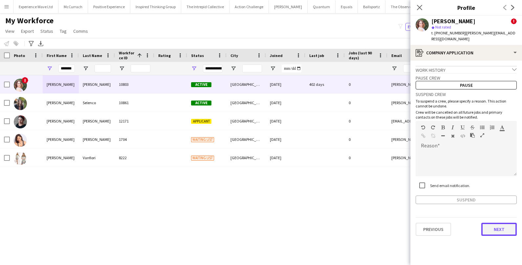
click at [493, 223] on button "Next" at bounding box center [498, 229] width 35 height 13
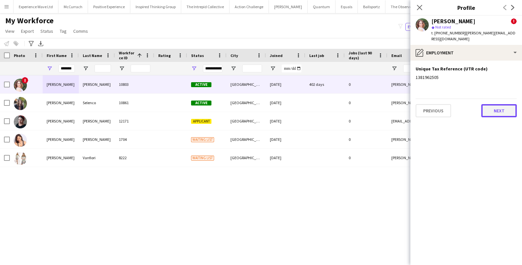
click at [510, 107] on button "Next" at bounding box center [498, 110] width 35 height 13
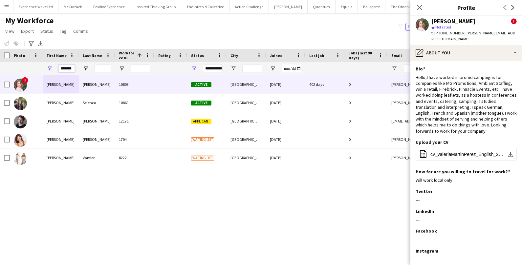
drag, startPoint x: 74, startPoint y: 71, endPoint x: 54, endPoint y: 68, distance: 20.1
click at [54, 68] on div "*******" at bounding box center [61, 68] width 36 height 13
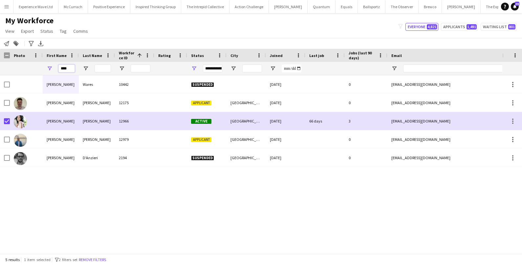
drag, startPoint x: 69, startPoint y: 69, endPoint x: 50, endPoint y: 67, distance: 18.8
click at [51, 68] on div "****" at bounding box center [61, 68] width 36 height 13
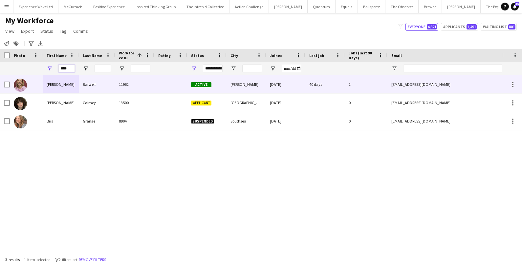
type input "****"
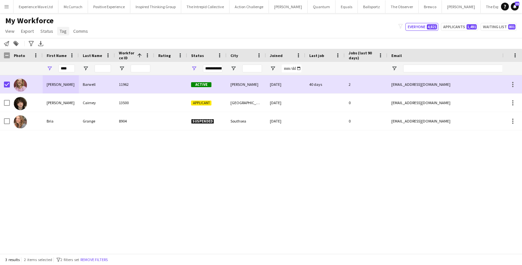
click at [64, 34] on link "Tag" at bounding box center [63, 31] width 12 height 9
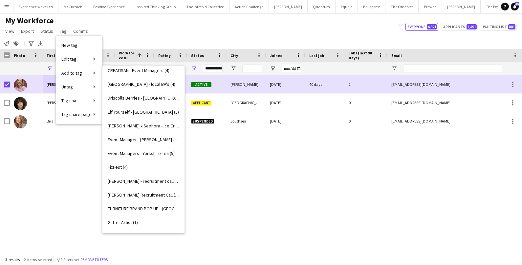
scroll to position [478, 0]
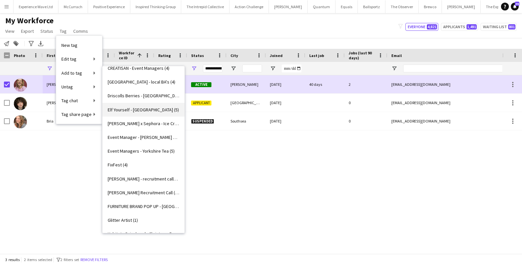
click at [127, 112] on link "Elf Yourself - Eastleigh (5)" at bounding box center [143, 110] width 82 height 14
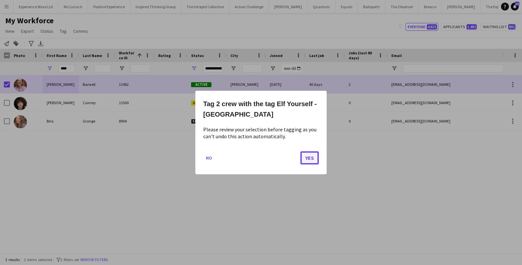
click at [305, 156] on button "Yes" at bounding box center [309, 158] width 18 height 13
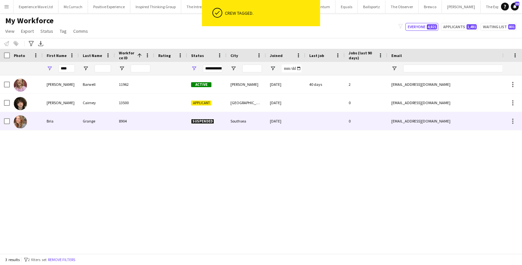
click at [152, 126] on div "8904" at bounding box center [134, 121] width 39 height 18
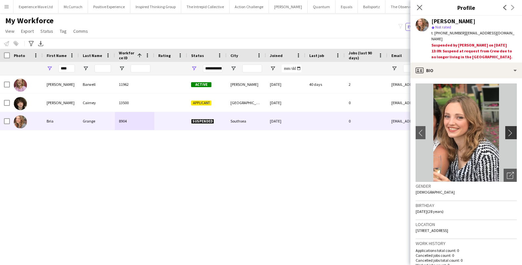
click at [509, 130] on app-icon "chevron-right" at bounding box center [512, 133] width 10 height 7
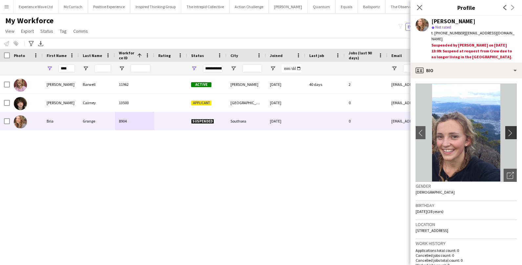
click at [509, 130] on app-icon "chevron-right" at bounding box center [512, 133] width 10 height 7
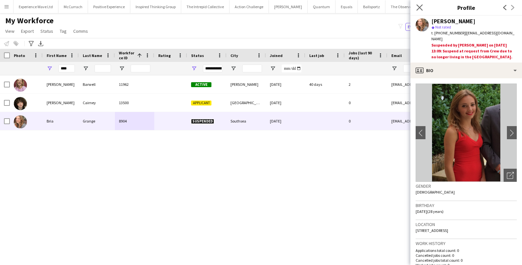
click at [415, 6] on app-icon "Close pop-in" at bounding box center [420, 8] width 10 height 10
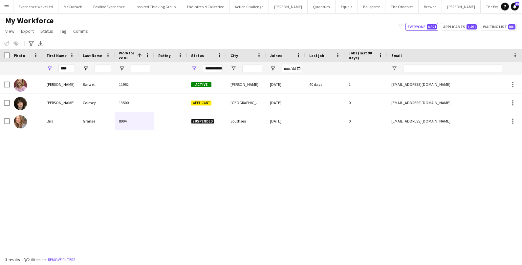
click at [221, 66] on div "**********" at bounding box center [213, 69] width 20 height 8
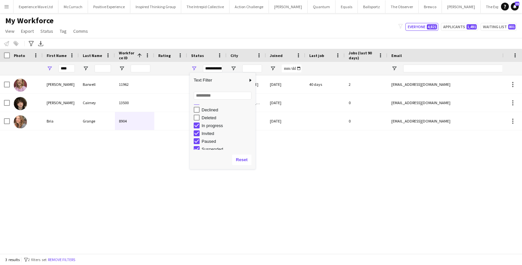
scroll to position [32, 0]
type input "**********"
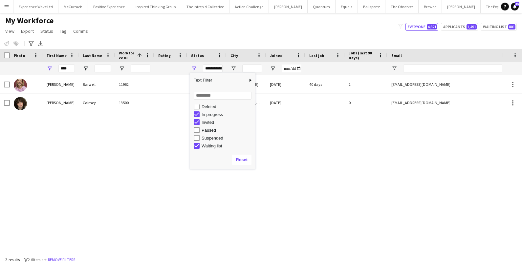
scroll to position [41, 0]
click at [155, 197] on div "Brianna Barwell 11962 Active Poole 15-01-2024 40 days 2 briannabarwell@gmail.co…" at bounding box center [251, 164] width 502 height 178
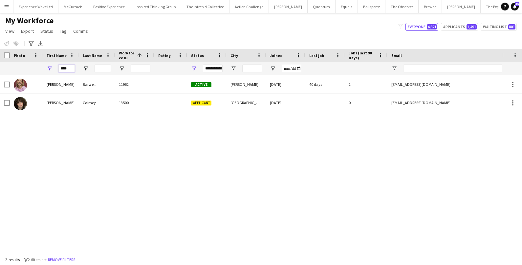
drag, startPoint x: 71, startPoint y: 69, endPoint x: 31, endPoint y: 65, distance: 39.2
click at [31, 65] on div "****" at bounding box center [355, 68] width 711 height 13
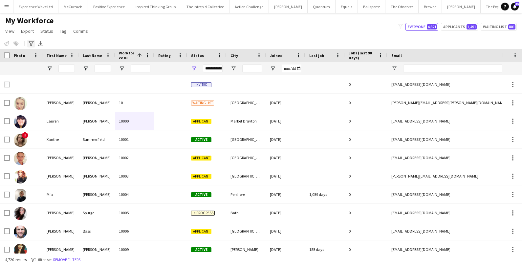
click at [33, 41] on icon at bounding box center [31, 43] width 5 height 5
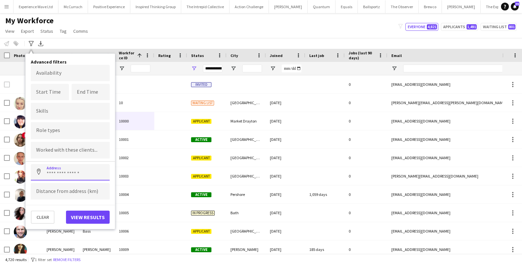
click at [57, 177] on input at bounding box center [70, 172] width 79 height 16
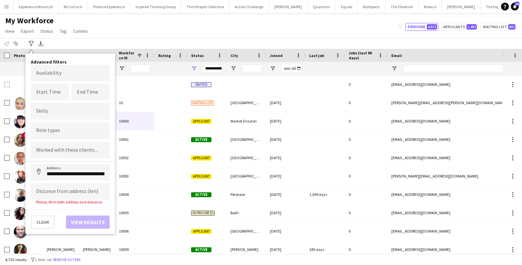
type input "**********"
click at [58, 194] on input at bounding box center [70, 191] width 79 height 16
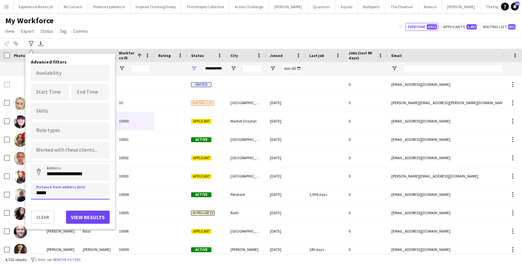
type input "*****"
click at [104, 213] on button "View results" at bounding box center [88, 217] width 44 height 13
type input "**********"
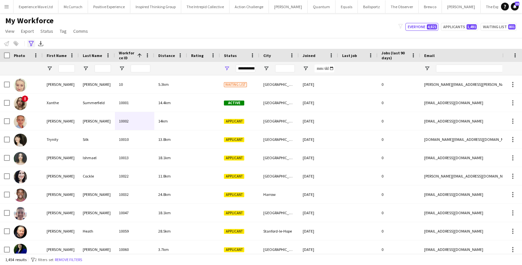
click at [31, 44] on icon "Advanced filters" at bounding box center [31, 43] width 5 height 5
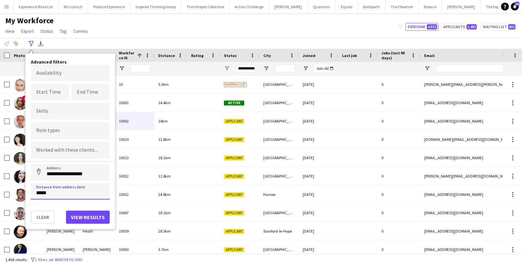
drag, startPoint x: 52, startPoint y: 191, endPoint x: 13, endPoint y: 190, distance: 38.7
click at [13, 190] on main "My Workforce View Views Default view New view Update view Delete view Edit name…" at bounding box center [261, 134] width 522 height 243
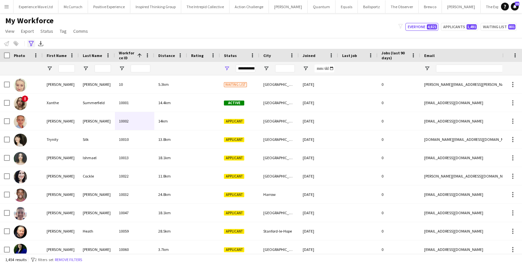
click at [33, 43] on icon "Advanced filters" at bounding box center [31, 43] width 5 height 5
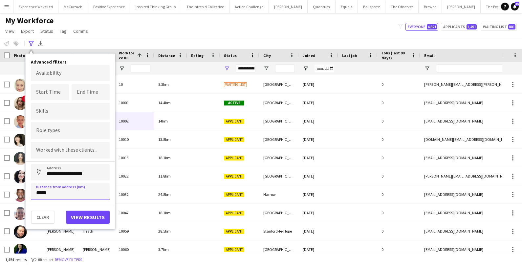
drag, startPoint x: 59, startPoint y: 194, endPoint x: 33, endPoint y: 194, distance: 25.9
click at [33, 194] on input "*****" at bounding box center [70, 191] width 79 height 16
type input "*****"
click at [100, 211] on button "View results" at bounding box center [88, 217] width 44 height 13
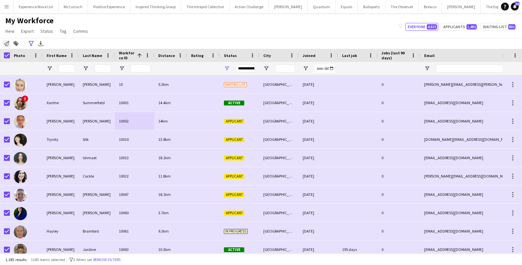
click at [6, 46] on icon at bounding box center [6, 43] width 5 height 5
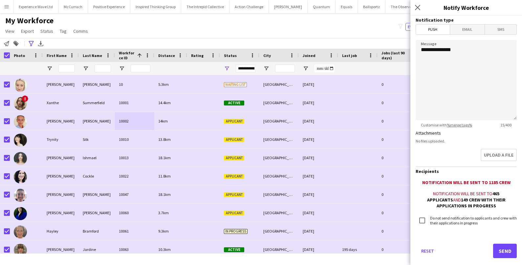
click at [461, 29] on span "Email" at bounding box center [467, 30] width 35 height 10
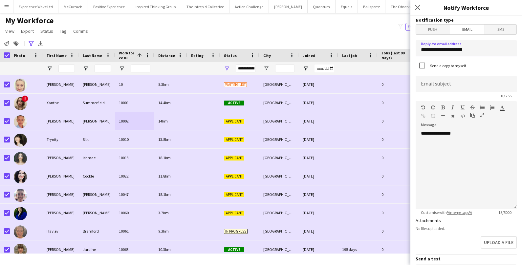
drag, startPoint x: 471, startPoint y: 48, endPoint x: 417, endPoint y: 48, distance: 54.5
click at [417, 48] on input "**********" at bounding box center [465, 48] width 101 height 16
type input "**********"
click at [484, 158] on div "**********" at bounding box center [465, 169] width 101 height 79
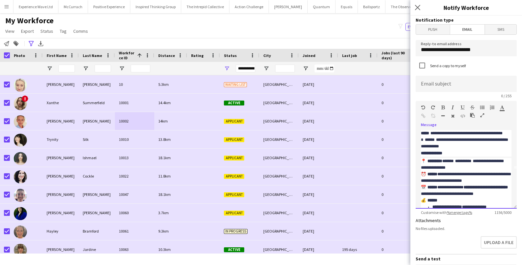
scroll to position [0, 0]
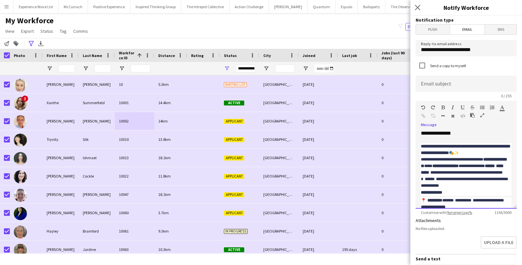
click at [438, 157] on p "**********" at bounding box center [466, 149] width 91 height 13
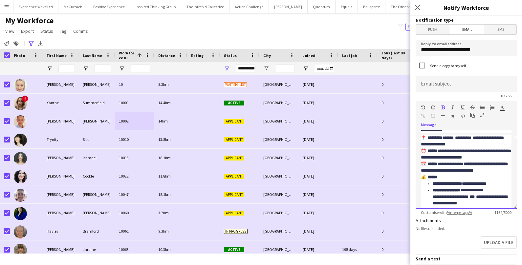
scroll to position [70, 0]
click at [30, 43] on icon at bounding box center [31, 43] width 5 height 5
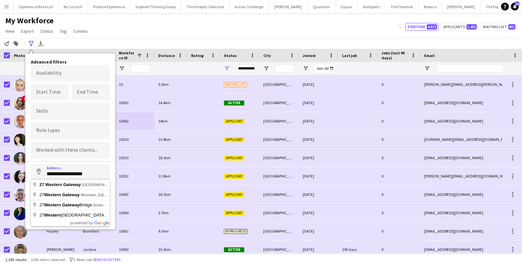
drag, startPoint x: 96, startPoint y: 173, endPoint x: 33, endPoint y: 170, distance: 62.7
click at [33, 170] on input "**********" at bounding box center [70, 172] width 79 height 16
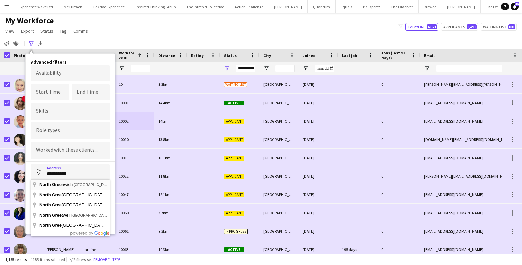
type input "**********"
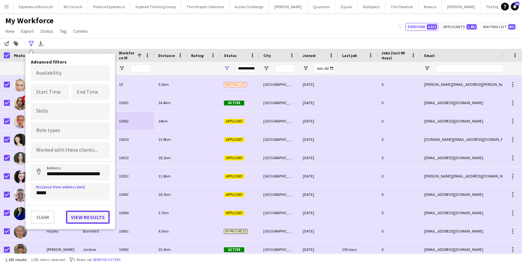
click at [74, 217] on button "View results" at bounding box center [88, 217] width 44 height 13
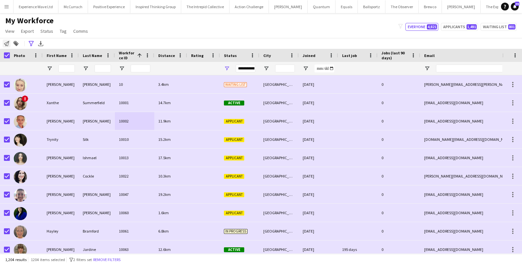
click at [7, 45] on icon "Notify workforce" at bounding box center [6, 43] width 5 height 5
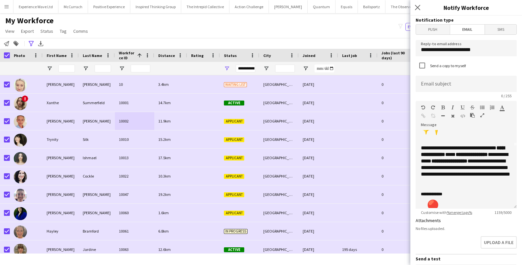
scroll to position [66, 0]
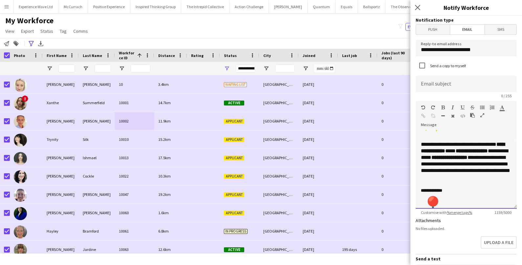
click at [444, 196] on p "**********" at bounding box center [466, 262] width 91 height 133
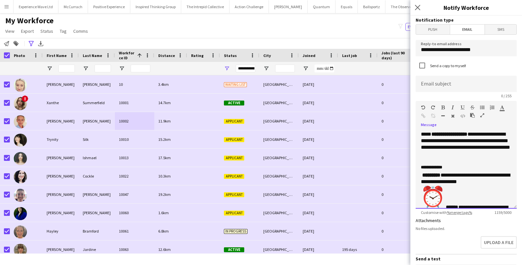
scroll to position [90, 0]
click at [455, 177] on p "**********" at bounding box center [466, 229] width 91 height 115
click at [443, 185] on img "⏰" at bounding box center [433, 197] width 24 height 24
click at [444, 185] on img "⏰" at bounding box center [433, 197] width 24 height 24
click at [446, 194] on p "**********" at bounding box center [466, 229] width 91 height 115
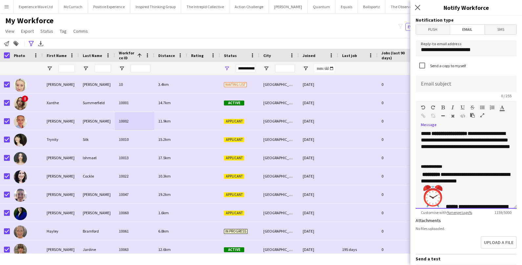
click at [446, 204] on strong "******" at bounding box center [452, 206] width 12 height 5
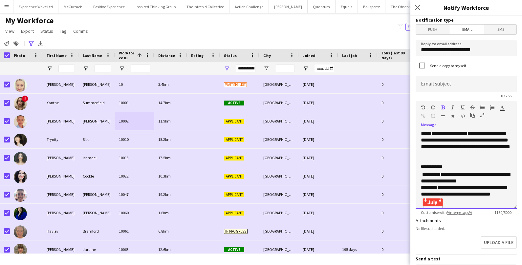
click at [421, 172] on p "**********" at bounding box center [466, 220] width 91 height 96
click at [424, 172] on p "**********" at bounding box center [466, 220] width 91 height 96
click at [446, 194] on p "**********" at bounding box center [466, 220] width 91 height 96
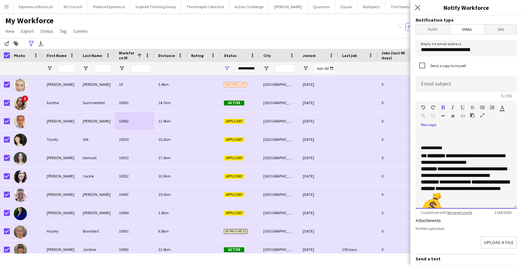
scroll to position [111, 0]
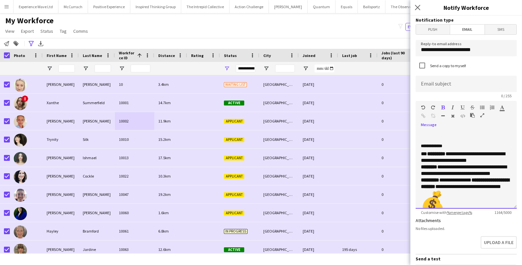
click at [445, 195] on p "**********" at bounding box center [466, 189] width 91 height 77
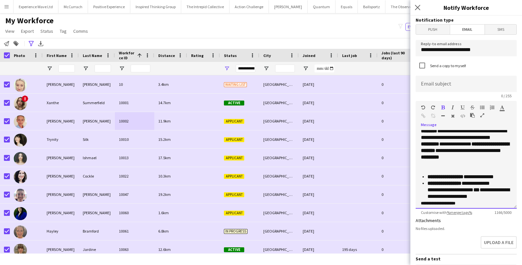
scroll to position [150, 0]
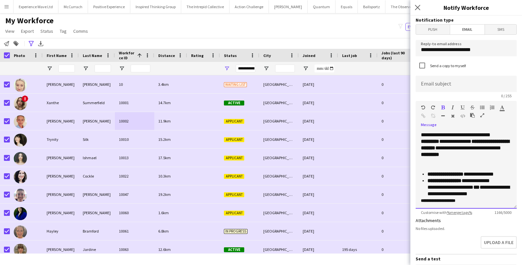
click at [475, 178] on li "**********" at bounding box center [469, 188] width 84 height 20
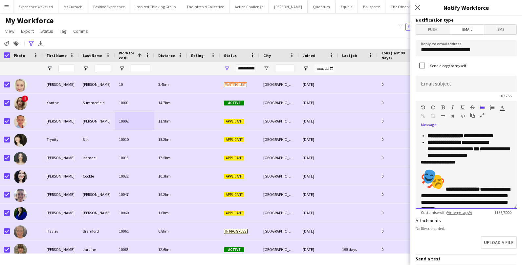
scroll to position [189, 0]
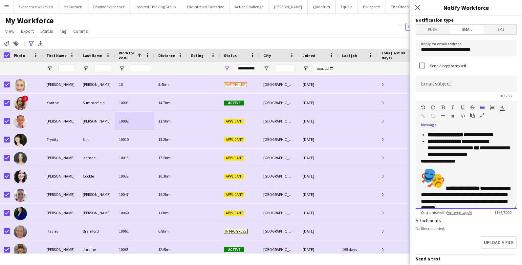
click at [446, 166] on p "**********" at bounding box center [466, 211] width 91 height 90
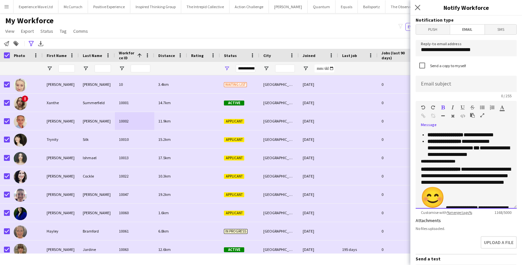
click at [447, 185] on p "**********" at bounding box center [466, 201] width 91 height 71
click at [445, 187] on p "**********" at bounding box center [466, 201] width 91 height 71
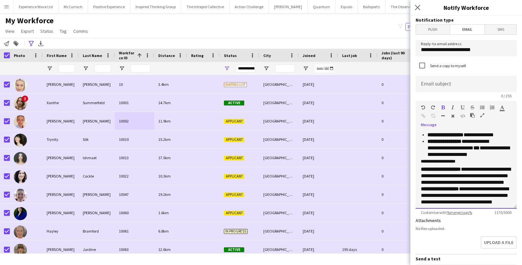
click at [421, 167] on strong "**********" at bounding box center [441, 169] width 40 height 5
click at [420, 180] on div "**********" at bounding box center [465, 169] width 101 height 79
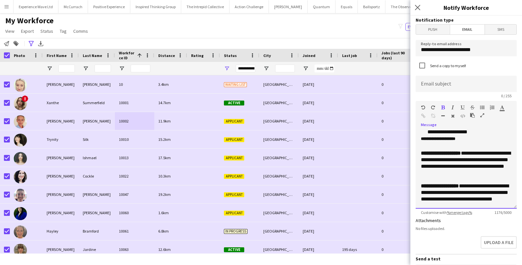
scroll to position [237, 0]
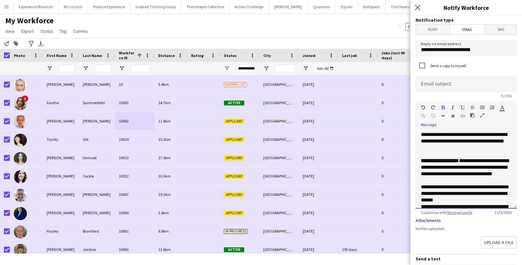
click at [420, 165] on div "**********" at bounding box center [465, 169] width 101 height 79
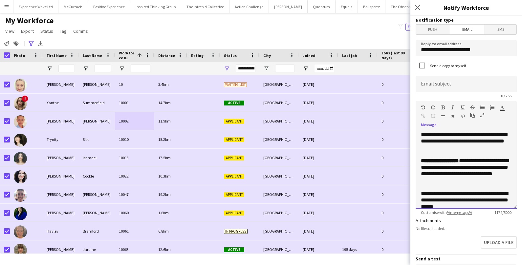
scroll to position [243, 0]
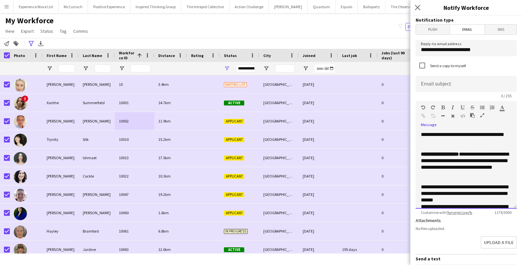
click at [471, 184] on p "**********" at bounding box center [466, 194] width 91 height 20
click at [503, 210] on p "**********" at bounding box center [466, 216] width 91 height 13
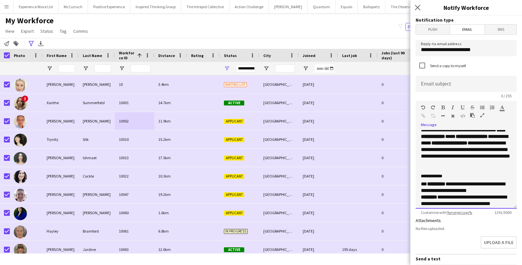
scroll to position [0, 0]
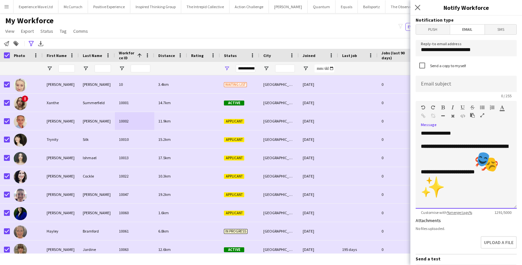
click at [444, 176] on img "✨" at bounding box center [433, 188] width 24 height 24
click at [436, 179] on b "**********" at bounding box center [464, 172] width 87 height 56
click at [419, 179] on div "**********" at bounding box center [465, 169] width 101 height 79
click at [494, 168] on p "**********" at bounding box center [466, 172] width 91 height 58
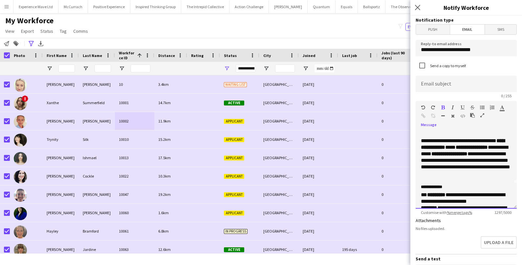
scroll to position [44, 0]
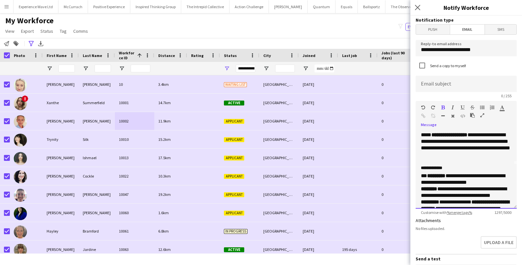
click at [468, 172] on h3 "**********" at bounding box center [466, 168] width 91 height 7
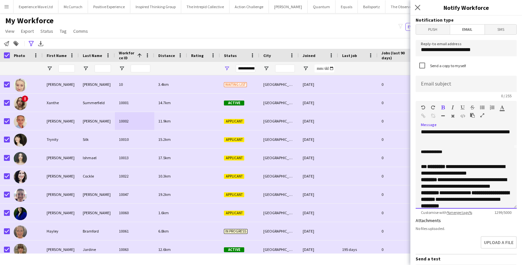
scroll to position [0, 0]
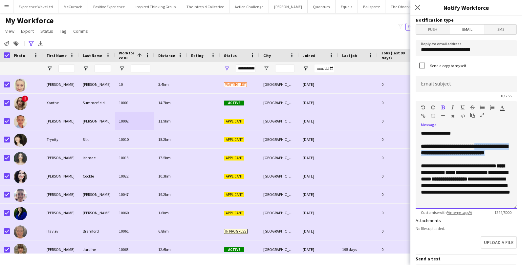
drag, startPoint x: 484, startPoint y: 145, endPoint x: 496, endPoint y: 157, distance: 17.4
click at [496, 157] on p "**********" at bounding box center [466, 149] width 91 height 13
copy b "**********"
click at [447, 84] on input at bounding box center [465, 84] width 101 height 16
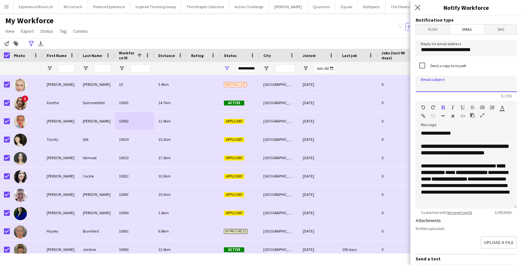
paste input "**********"
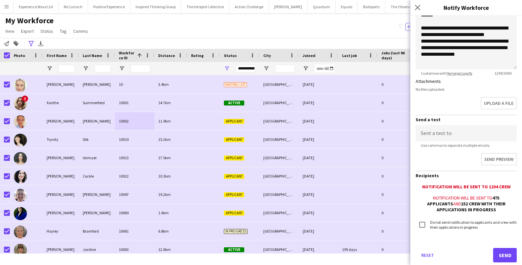
scroll to position [154, 0]
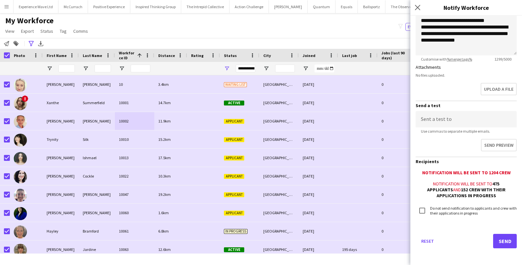
type input "**********"
click at [497, 243] on button "Send" at bounding box center [505, 241] width 24 height 14
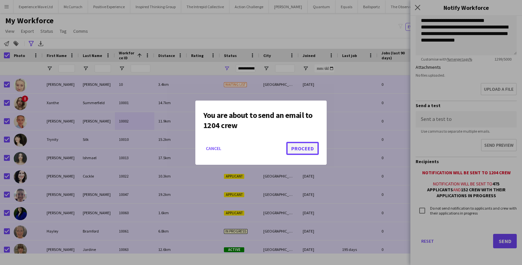
click at [303, 146] on button "Proceed" at bounding box center [302, 148] width 32 height 13
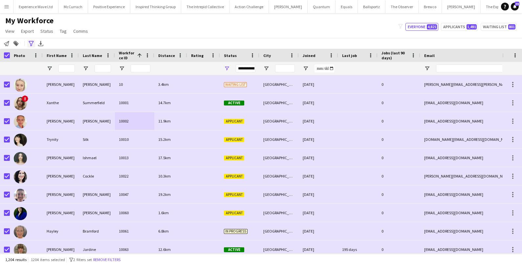
click at [30, 41] on icon "Advanced filters" at bounding box center [31, 43] width 5 height 5
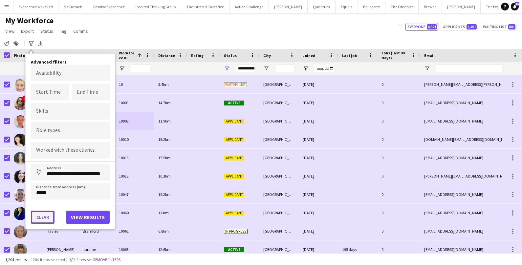
click at [43, 218] on button "Clear" at bounding box center [43, 217] width 24 height 13
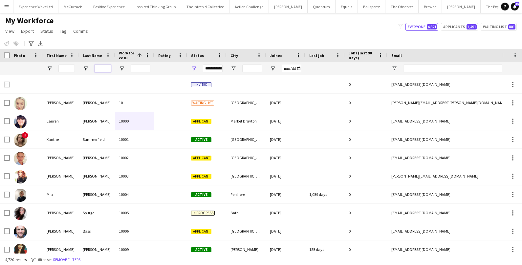
click at [106, 68] on input "Last Name Filter Input" at bounding box center [102, 69] width 16 height 8
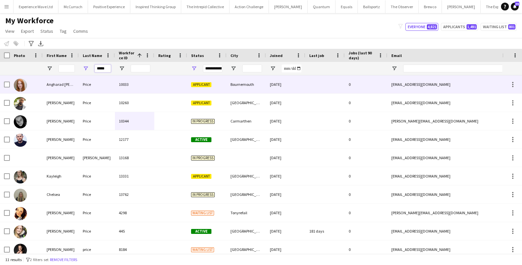
type input "*****"
click at [80, 86] on div "Price" at bounding box center [97, 84] width 36 height 18
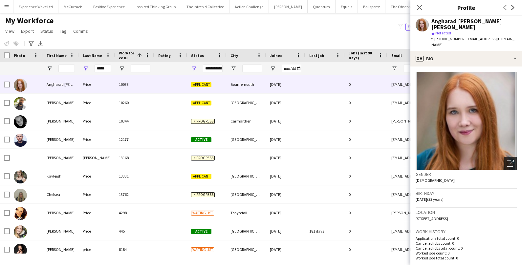
click at [513, 160] on icon "Open photos pop-in" at bounding box center [510, 163] width 7 height 7
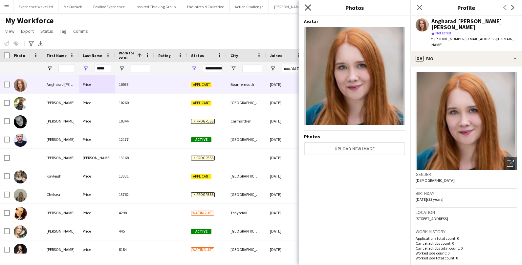
click at [307, 10] on icon "Close pop-in" at bounding box center [307, 7] width 6 height 6
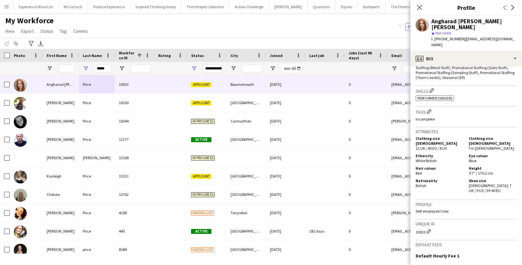
scroll to position [349, 0]
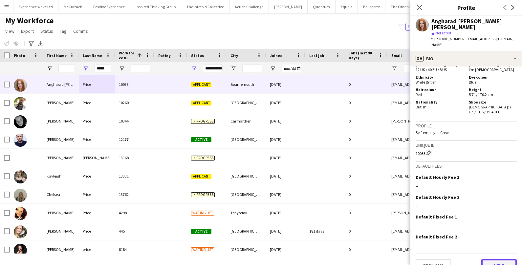
click at [496, 260] on button "Next" at bounding box center [498, 266] width 35 height 13
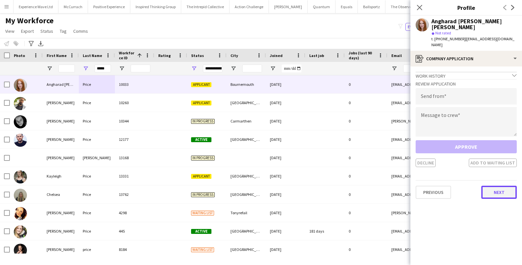
click at [498, 186] on button "Next" at bounding box center [498, 192] width 35 height 13
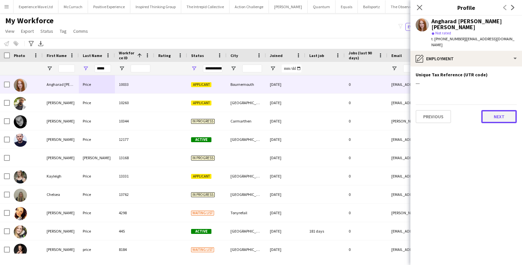
click at [497, 110] on button "Next" at bounding box center [498, 116] width 35 height 13
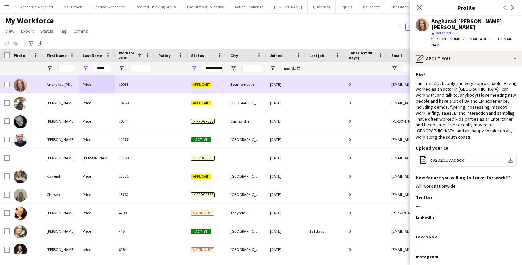
click at [292, 87] on div "17-02-2020" at bounding box center [285, 84] width 39 height 18
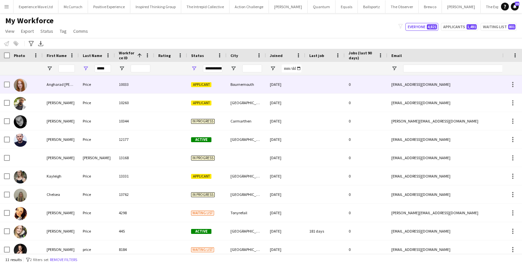
click at [292, 87] on div "17-02-2020" at bounding box center [285, 84] width 39 height 18
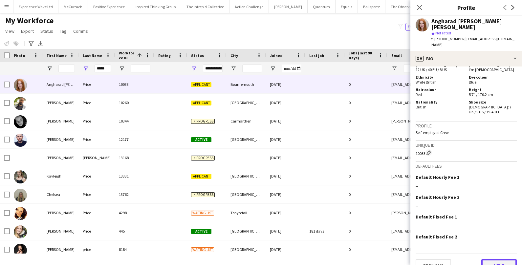
click at [498, 260] on button "Next" at bounding box center [498, 266] width 35 height 13
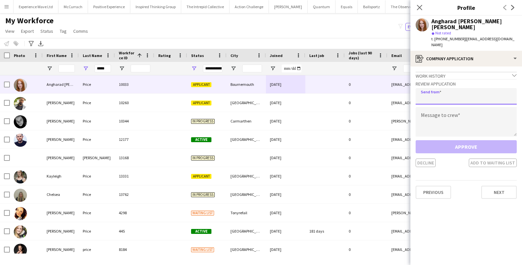
click at [448, 88] on input "email" at bounding box center [465, 96] width 101 height 16
type input "**********"
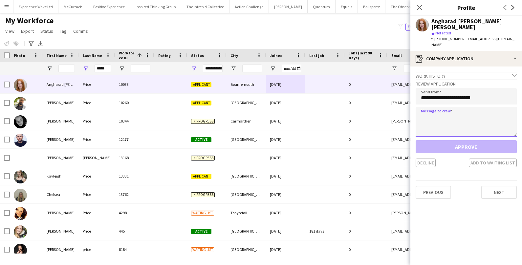
click at [481, 115] on textarea at bounding box center [465, 122] width 101 height 30
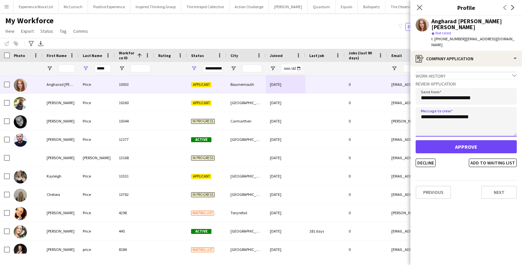
type textarea "**********"
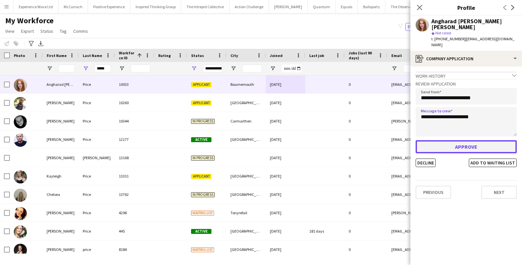
click at [496, 140] on button "Approve" at bounding box center [465, 146] width 101 height 13
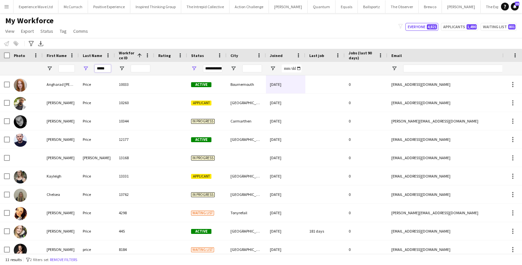
drag, startPoint x: 106, startPoint y: 69, endPoint x: 80, endPoint y: 68, distance: 25.6
click at [80, 68] on div "*****" at bounding box center [97, 68] width 36 height 13
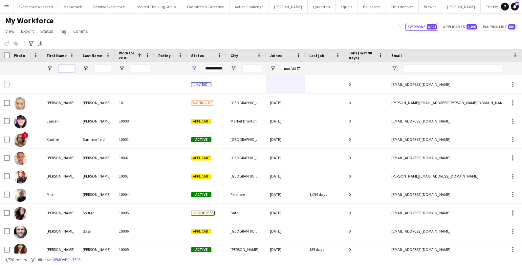
click at [69, 66] on input "First Name Filter Input" at bounding box center [66, 69] width 16 height 8
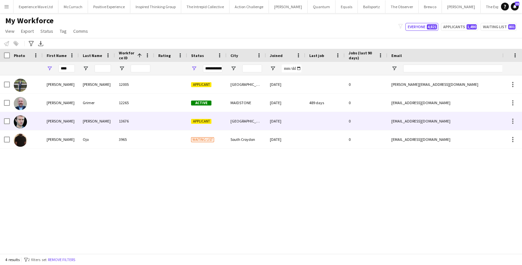
click at [55, 123] on div "Gregory" at bounding box center [61, 121] width 36 height 18
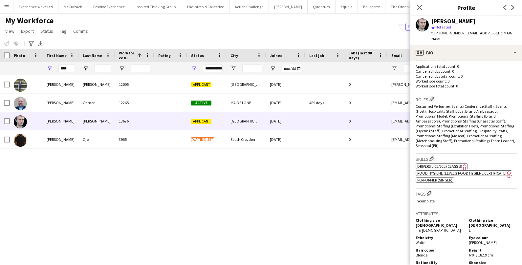
scroll to position [167, 0]
drag, startPoint x: 73, startPoint y: 68, endPoint x: 51, endPoint y: 68, distance: 22.3
click at [51, 68] on div "****" at bounding box center [61, 68] width 36 height 13
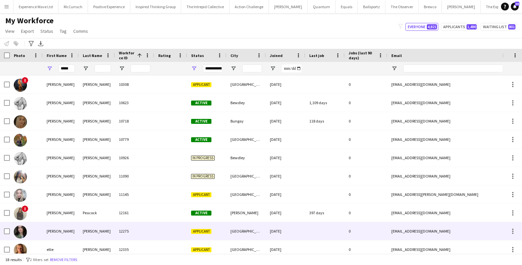
click at [43, 235] on div "Ellie" at bounding box center [61, 231] width 36 height 18
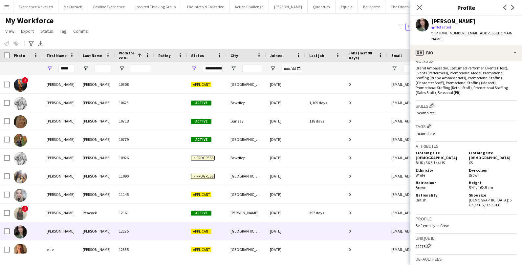
scroll to position [304, 0]
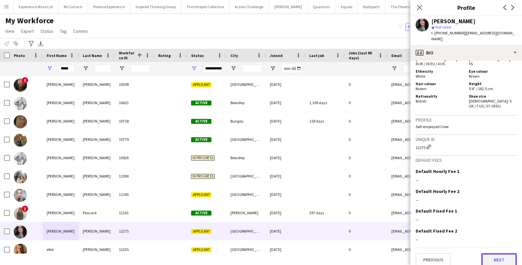
click at [508, 254] on button "Next" at bounding box center [498, 260] width 35 height 13
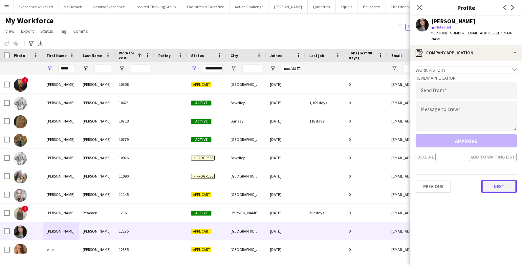
click at [500, 180] on button "Next" at bounding box center [498, 186] width 35 height 13
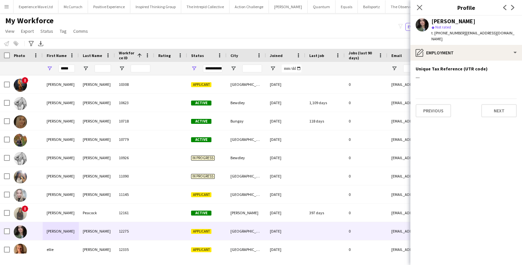
click at [513, 99] on div "Previous Next" at bounding box center [465, 108] width 101 height 19
click at [508, 104] on button "Next" at bounding box center [498, 110] width 35 height 13
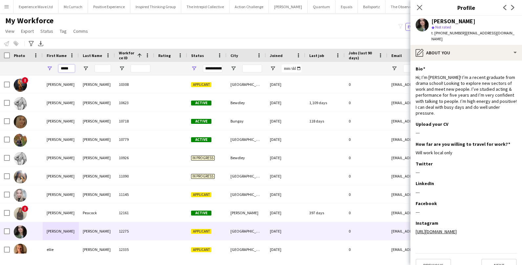
drag, startPoint x: 72, startPoint y: 70, endPoint x: 51, endPoint y: 70, distance: 21.3
click at [51, 70] on div "*****" at bounding box center [61, 68] width 36 height 13
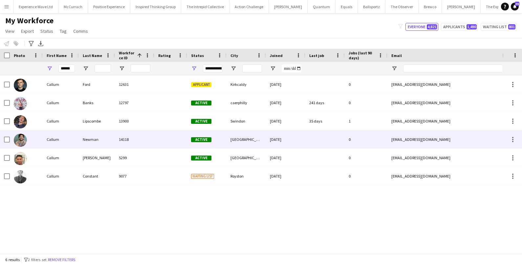
click at [30, 139] on div at bounding box center [26, 140] width 33 height 18
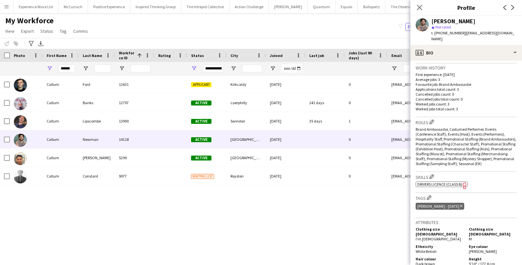
scroll to position [180, 0]
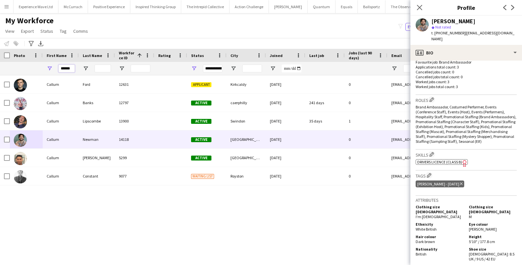
drag, startPoint x: 72, startPoint y: 69, endPoint x: 44, endPoint y: 67, distance: 28.0
click at [44, 67] on div "******" at bounding box center [61, 68] width 36 height 13
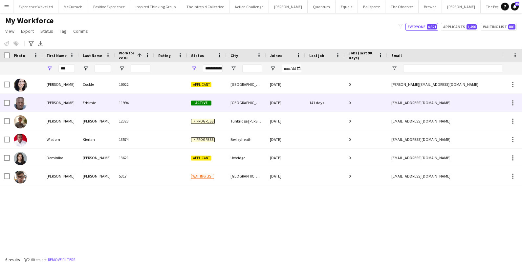
click at [70, 99] on div "Dominic" at bounding box center [61, 103] width 36 height 18
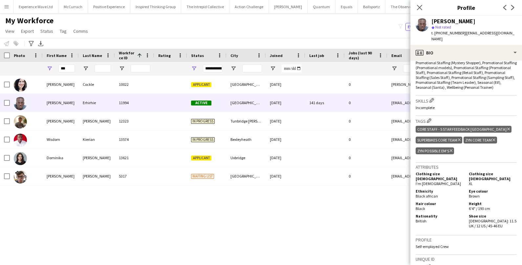
scroll to position [274, 0]
click at [261, 28] on div "My Workforce View Views Default view New view Update view Delete view Edit name…" at bounding box center [261, 27] width 522 height 22
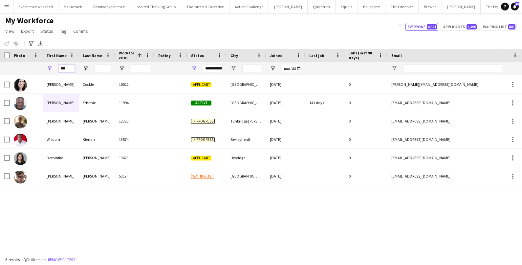
drag, startPoint x: 72, startPoint y: 69, endPoint x: 50, endPoint y: 68, distance: 22.0
click at [50, 68] on div "***" at bounding box center [61, 68] width 36 height 13
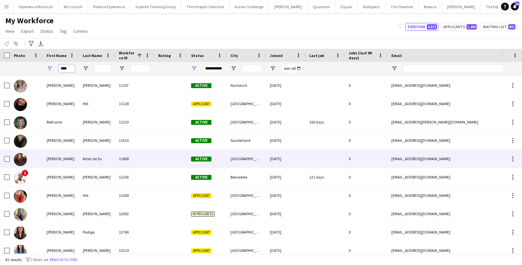
scroll to position [112, 0]
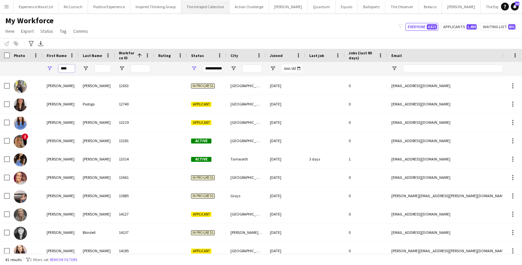
type input "****"
drag, startPoint x: 73, startPoint y: 67, endPoint x: 52, endPoint y: 67, distance: 21.3
click at [52, 67] on div "****" at bounding box center [61, 68] width 36 height 13
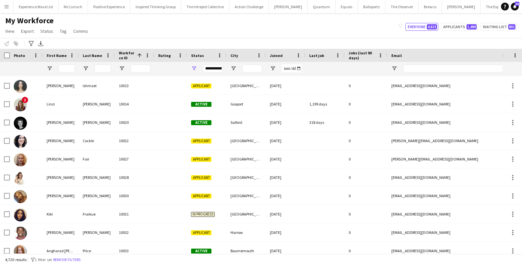
click at [421, 72] on div at bounding box center [459, 69] width 112 height 8
click at [420, 68] on input "Email Filter Input" at bounding box center [459, 69] width 112 height 8
paste input "**********"
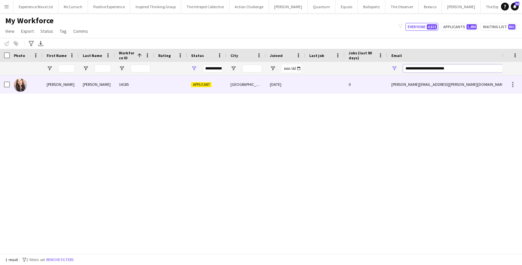
type input "**********"
click at [380, 85] on div "0" at bounding box center [366, 84] width 43 height 18
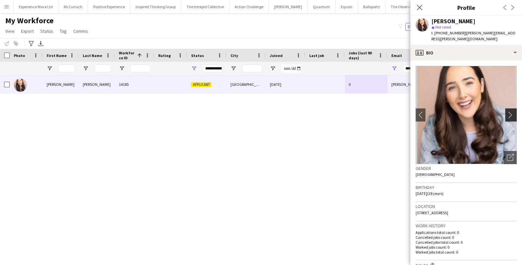
click at [511, 109] on button "chevron-right" at bounding box center [511, 115] width 13 height 13
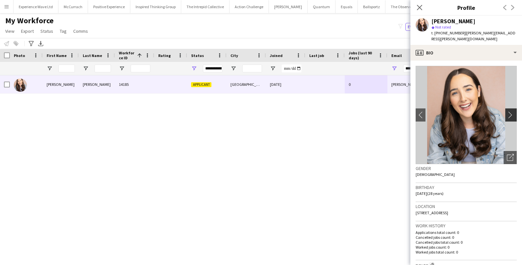
click at [511, 109] on button "chevron-right" at bounding box center [511, 115] width 13 height 13
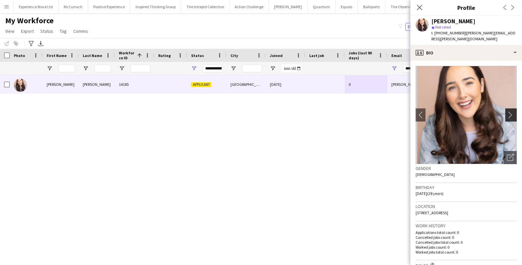
click at [511, 109] on button "chevron-right" at bounding box center [511, 115] width 13 height 13
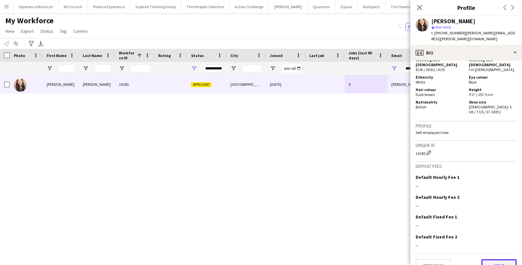
click at [488, 260] on button "Next" at bounding box center [498, 266] width 35 height 13
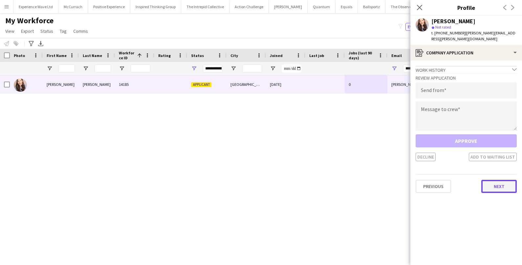
click at [497, 182] on button "Next" at bounding box center [498, 186] width 35 height 13
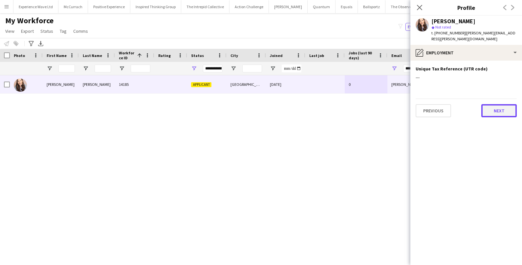
click at [502, 107] on button "Next" at bounding box center [498, 110] width 35 height 13
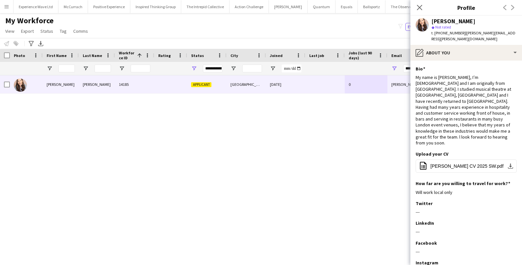
click at [132, 124] on div "Beth Lyons 14185 Applicant London 28-09-2025 0 beth.lyons@hotmail.co.uk +440742…" at bounding box center [251, 164] width 502 height 178
click at [385, 32] on div "My Workforce View Views Default view New view Update view Delete view Edit name…" at bounding box center [261, 27] width 522 height 22
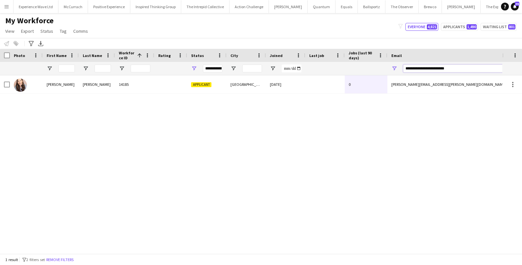
drag, startPoint x: 461, startPoint y: 69, endPoint x: 399, endPoint y: 63, distance: 62.3
click at [399, 63] on div "**********" at bounding box center [452, 68] width 131 height 13
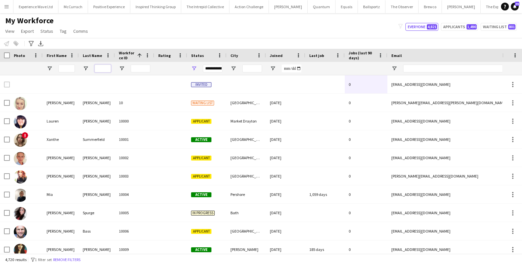
click at [108, 66] on input "Last Name Filter Input" at bounding box center [102, 69] width 16 height 8
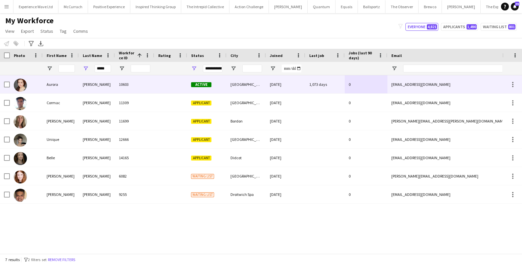
click at [88, 83] on div "Adams" at bounding box center [97, 84] width 36 height 18
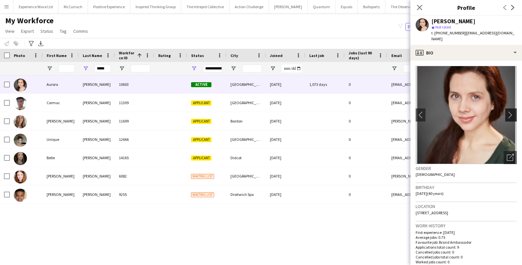
click at [513, 112] on app-icon "chevron-right" at bounding box center [512, 115] width 10 height 7
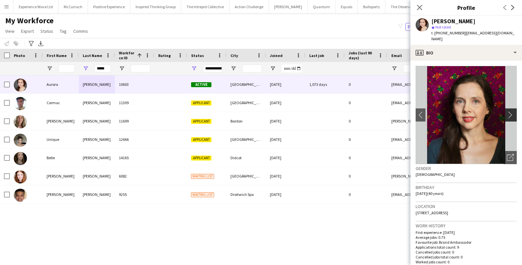
click at [513, 112] on app-icon "chevron-right" at bounding box center [512, 115] width 10 height 7
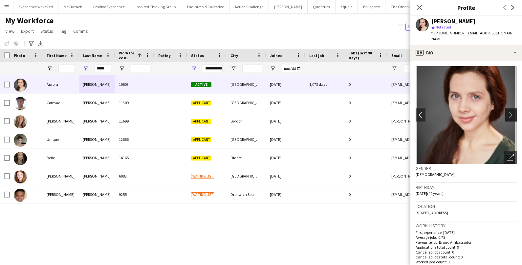
click at [513, 112] on app-icon "chevron-right" at bounding box center [512, 115] width 10 height 7
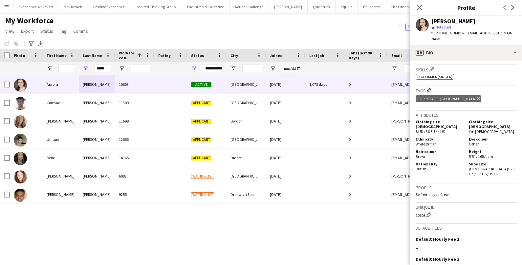
scroll to position [303, 0]
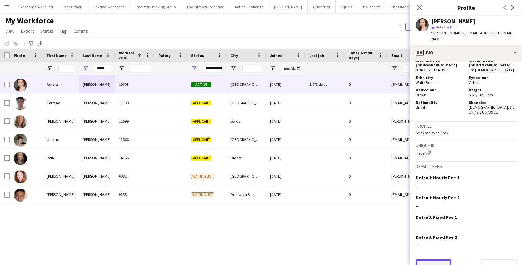
click at [427, 260] on button "Previous" at bounding box center [432, 266] width 35 height 13
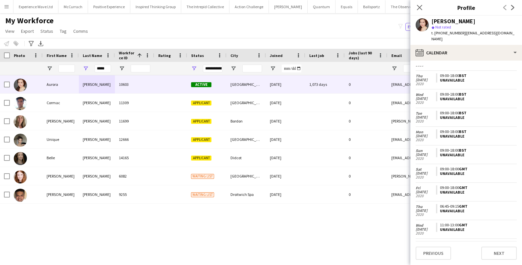
scroll to position [1457, 0]
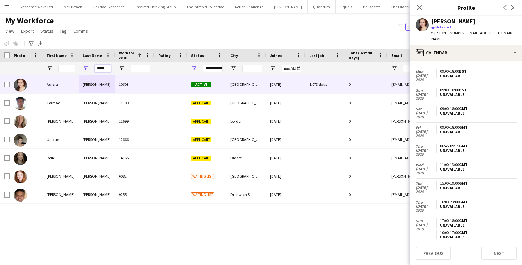
drag, startPoint x: 110, startPoint y: 69, endPoint x: 85, endPoint y: 66, distance: 25.4
click at [85, 67] on div "*****" at bounding box center [97, 68] width 36 height 13
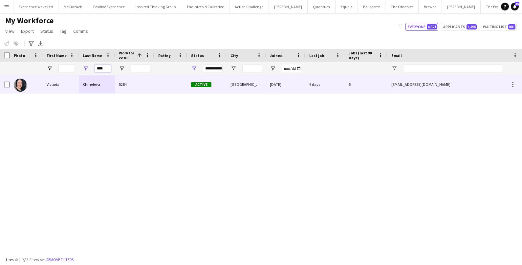
type input "****"
click at [79, 83] on div "Khmeleva" at bounding box center [97, 84] width 36 height 18
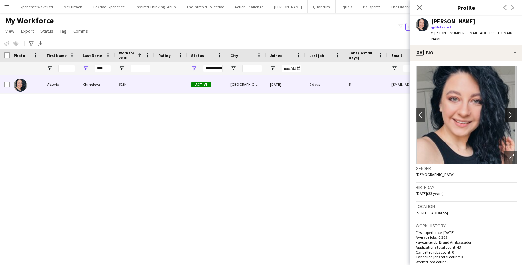
click at [512, 112] on app-icon "chevron-right" at bounding box center [512, 115] width 10 height 7
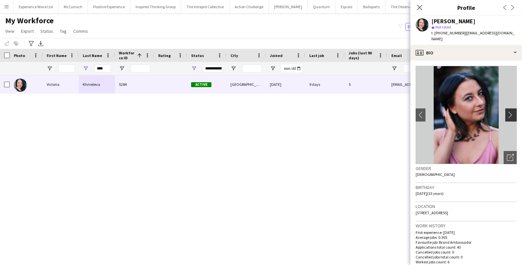
click at [512, 112] on app-icon "chevron-right" at bounding box center [512, 115] width 10 height 7
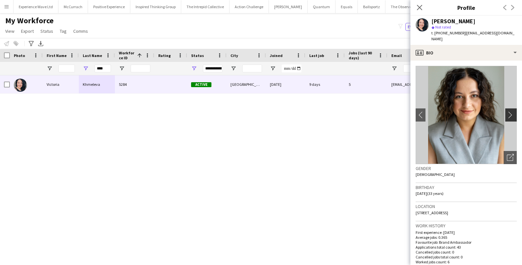
click at [512, 112] on app-icon "chevron-right" at bounding box center [512, 115] width 10 height 7
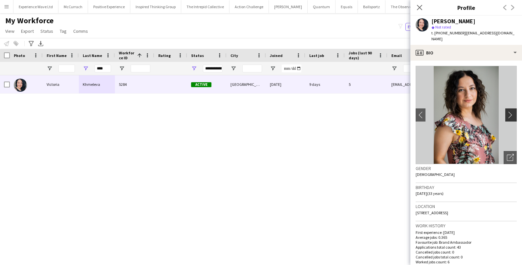
click at [512, 112] on app-icon "chevron-right" at bounding box center [512, 115] width 10 height 7
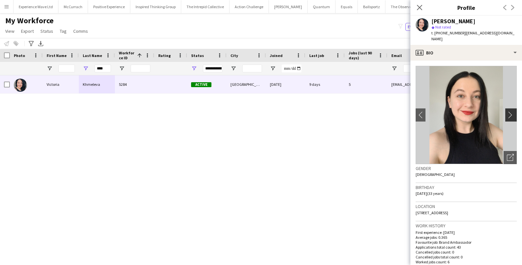
click at [512, 112] on app-icon "chevron-right" at bounding box center [512, 115] width 10 height 7
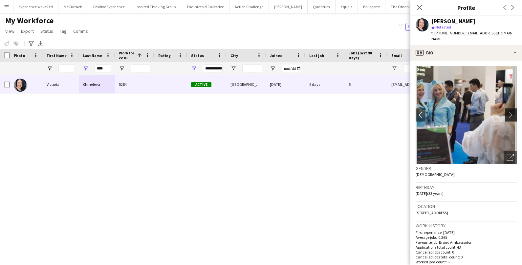
click at [512, 112] on app-icon "chevron-right" at bounding box center [512, 115] width 10 height 7
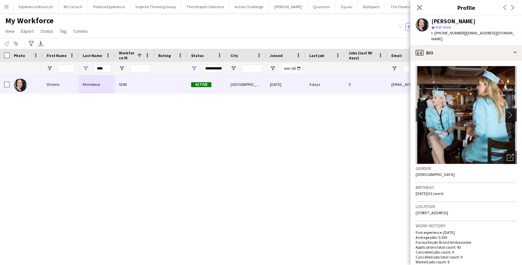
click at [512, 112] on app-icon "chevron-right" at bounding box center [512, 115] width 10 height 7
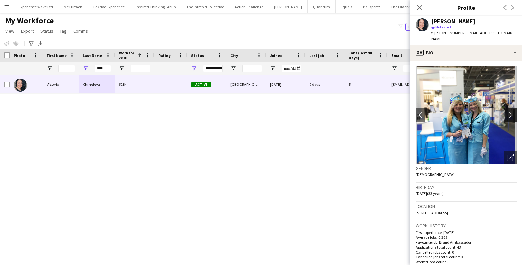
click at [512, 112] on app-icon "chevron-right" at bounding box center [512, 115] width 10 height 7
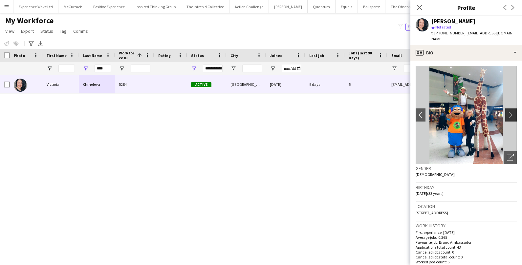
click at [512, 112] on app-icon "chevron-right" at bounding box center [512, 115] width 10 height 7
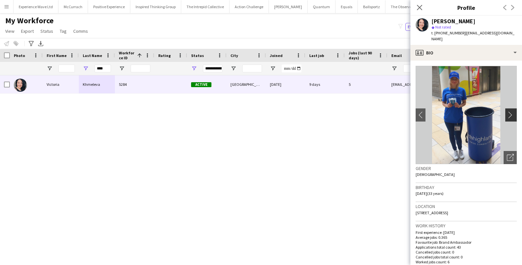
click at [512, 112] on app-icon "chevron-right" at bounding box center [512, 115] width 10 height 7
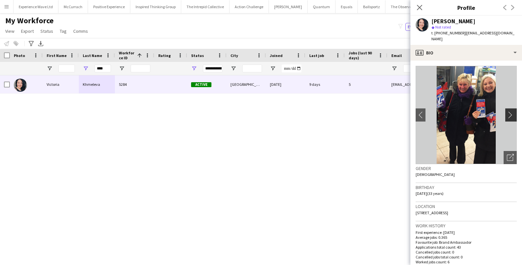
click at [513, 112] on app-icon "chevron-right" at bounding box center [512, 115] width 10 height 7
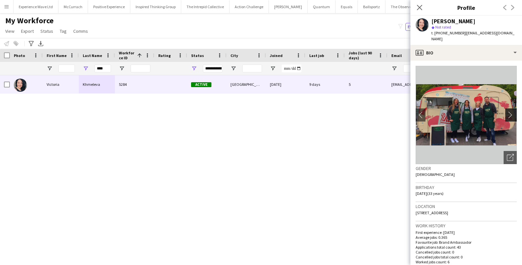
click at [509, 112] on app-icon "chevron-right" at bounding box center [512, 115] width 10 height 7
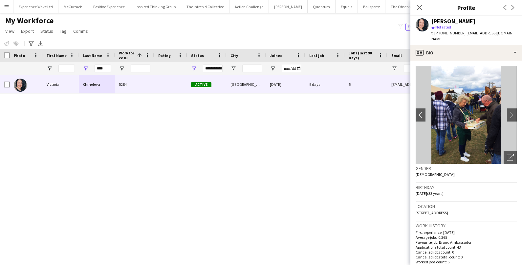
click at [364, 171] on div "Victoria Khmeleva 5284 Active London 19-12-2019 9 days 5 viktoriyakhmeleva@gmai…" at bounding box center [251, 164] width 502 height 178
drag, startPoint x: 109, startPoint y: 67, endPoint x: 71, endPoint y: 64, distance: 37.5
click at [71, 64] on div "****" at bounding box center [355, 68] width 711 height 13
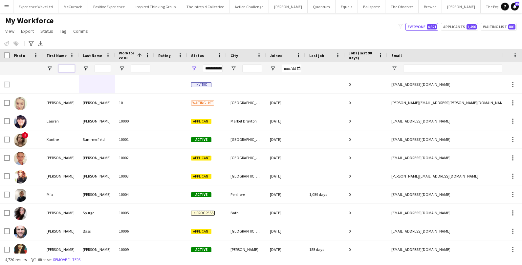
click at [62, 71] on input "First Name Filter Input" at bounding box center [66, 69] width 16 height 8
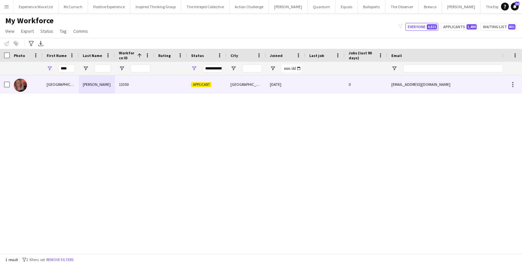
click at [52, 88] on div "Elva" at bounding box center [61, 84] width 36 height 18
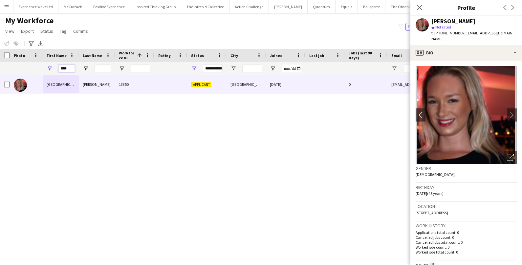
drag, startPoint x: 69, startPoint y: 71, endPoint x: 59, endPoint y: 65, distance: 11.4
click at [59, 65] on input "****" at bounding box center [66, 69] width 16 height 8
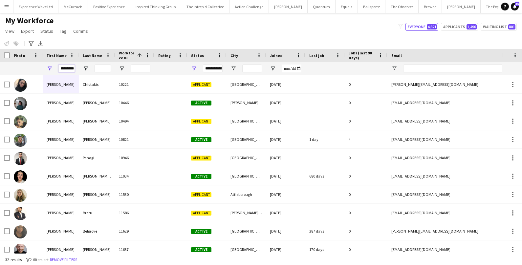
scroll to position [0, 3]
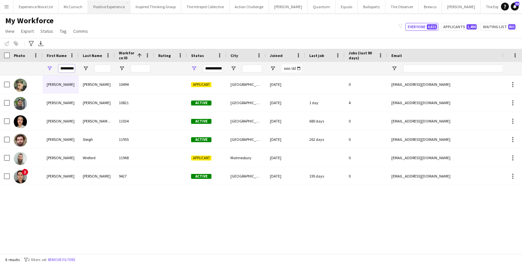
type input "*********"
click at [70, 69] on input "*********" at bounding box center [66, 69] width 16 height 8
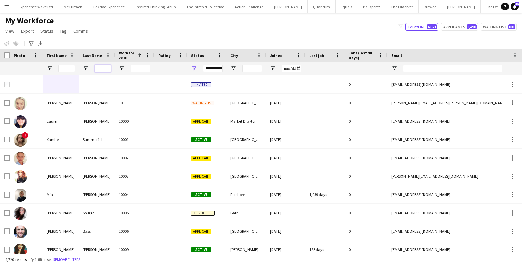
click at [99, 69] on input "Last Name Filter Input" at bounding box center [102, 69] width 16 height 8
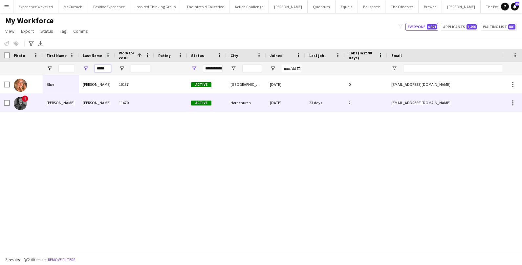
type input "*****"
click at [269, 103] on div "14-05-2023" at bounding box center [285, 103] width 39 height 18
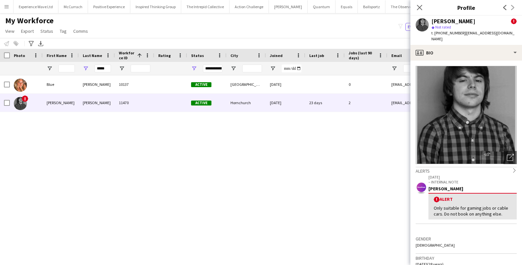
click at [5, 10] on button "Menu" at bounding box center [6, 6] width 13 height 13
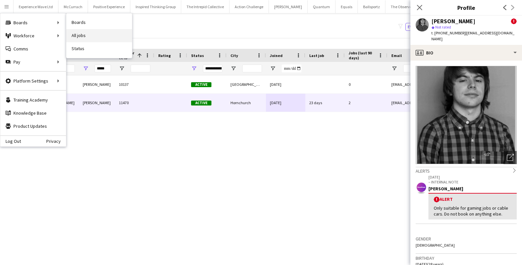
click at [84, 38] on link "All jobs" at bounding box center [99, 35] width 66 height 13
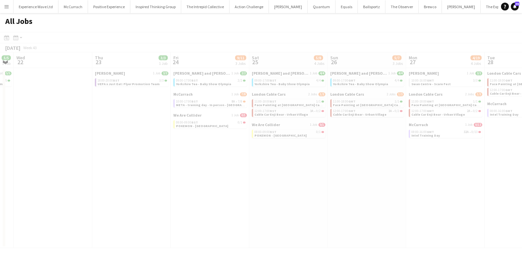
scroll to position [0, 254]
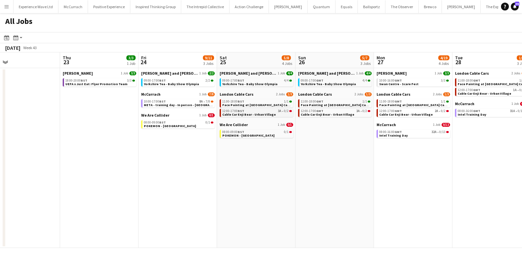
click at [249, 113] on span "Cable Car Enji Bear - Urban Village" at bounding box center [248, 115] width 53 height 4
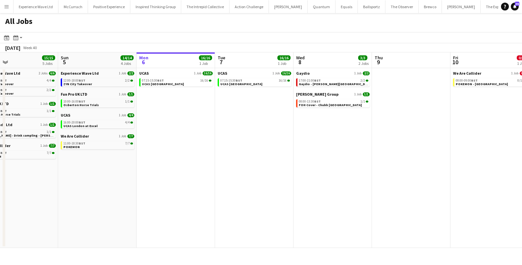
scroll to position [0, 175]
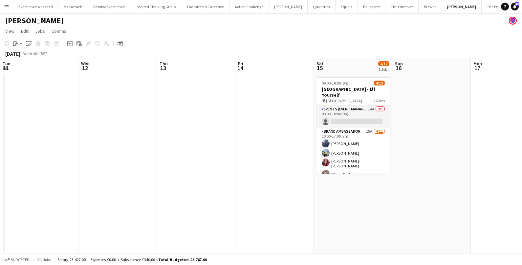
scroll to position [0, 171]
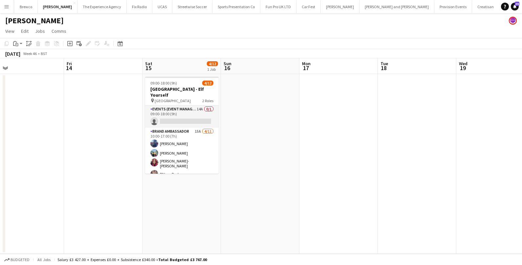
click at [199, 164] on app-card-role "Brand Ambassador 15A 4/11 10:00-17:00 (7h) Jessica Jones Johedennys Santana Cha…" at bounding box center [181, 187] width 73 height 119
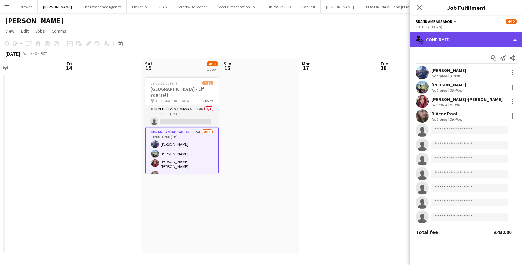
click at [446, 39] on div "single-neutral-actions-check-2 Confirmed" at bounding box center [466, 40] width 112 height 16
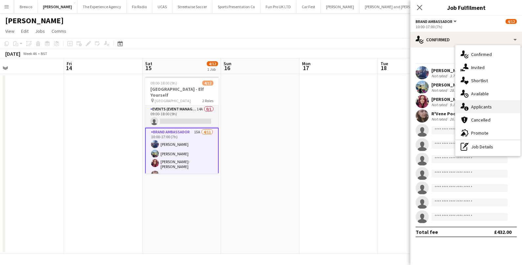
click at [488, 108] on span "Applicants" at bounding box center [481, 107] width 21 height 6
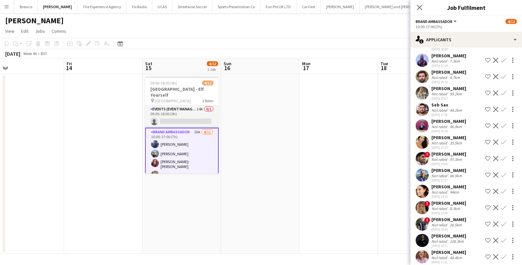
scroll to position [71, 0]
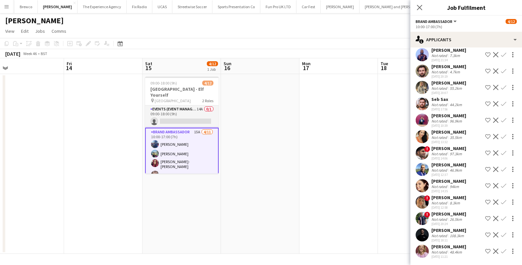
click at [456, 249] on div "Brianna Barwell" at bounding box center [448, 247] width 35 height 6
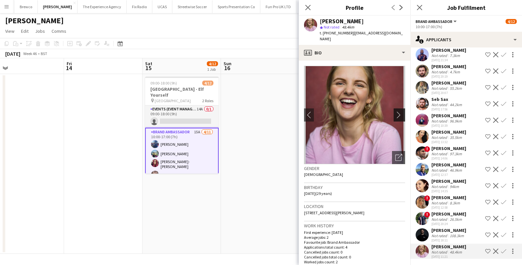
click at [401, 113] on button "chevron-right" at bounding box center [399, 115] width 13 height 13
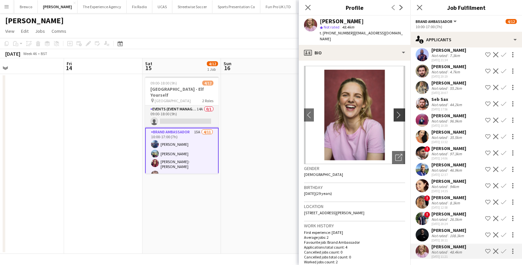
click at [401, 113] on button "chevron-right" at bounding box center [399, 115] width 13 height 13
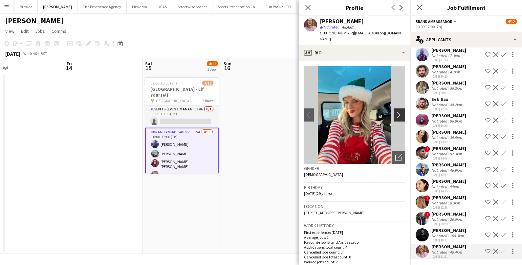
click at [401, 112] on app-icon "chevron-right" at bounding box center [400, 115] width 10 height 7
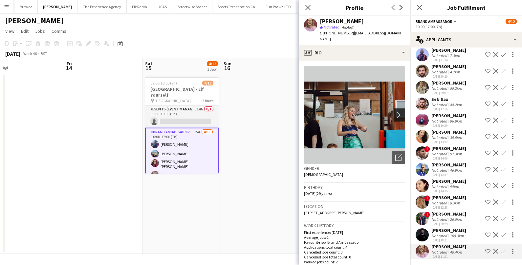
click at [401, 112] on app-icon "chevron-right" at bounding box center [400, 115] width 10 height 7
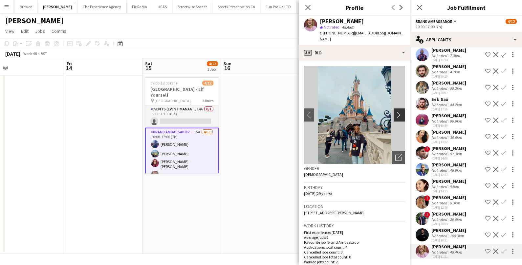
click at [401, 112] on app-icon "chevron-right" at bounding box center [400, 115] width 10 height 7
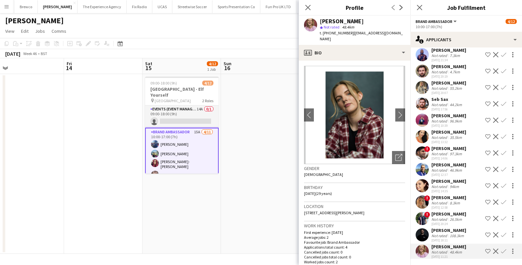
click at [449, 100] on div "Seb Sax" at bounding box center [447, 99] width 32 height 6
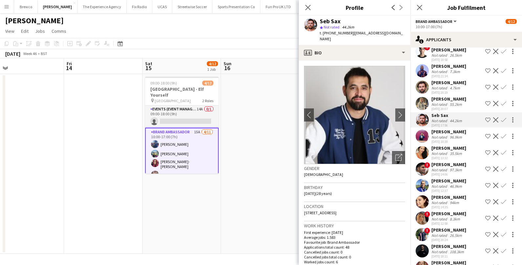
scroll to position [54, 0]
click at [454, 84] on div "Alexander Sleigh" at bounding box center [448, 83] width 35 height 6
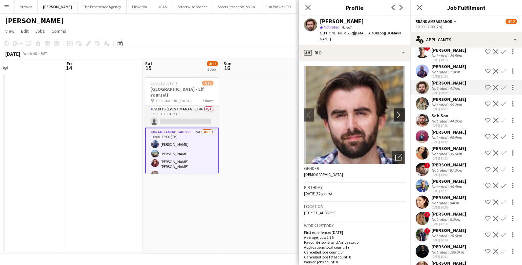
click at [400, 112] on app-icon "chevron-right" at bounding box center [400, 115] width 10 height 7
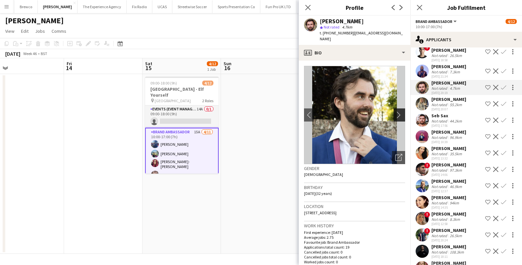
click at [400, 112] on app-icon "chevron-right" at bounding box center [400, 115] width 10 height 7
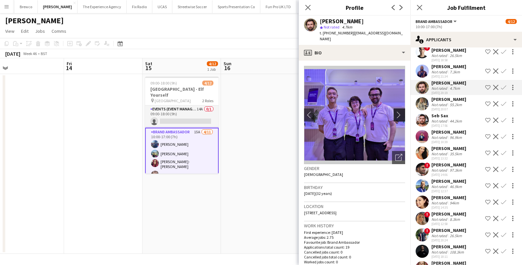
click at [400, 112] on app-icon "chevron-right" at bounding box center [400, 115] width 10 height 7
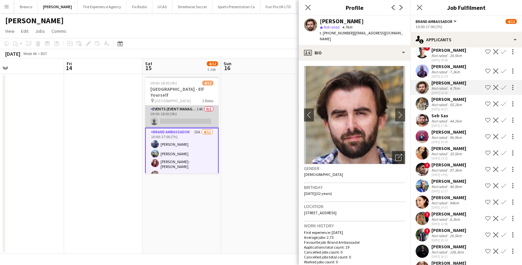
click at [179, 106] on app-card-role "Events (Event Manager) 14A 0/1 09:00-18:00 (9h) single-neutral-actions" at bounding box center [181, 117] width 73 height 22
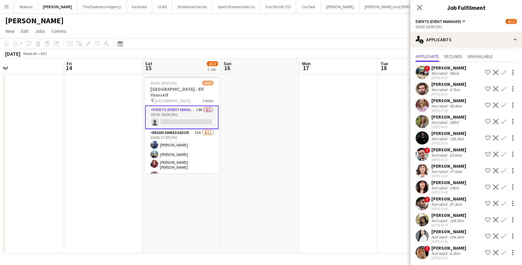
scroll to position [15, 0]
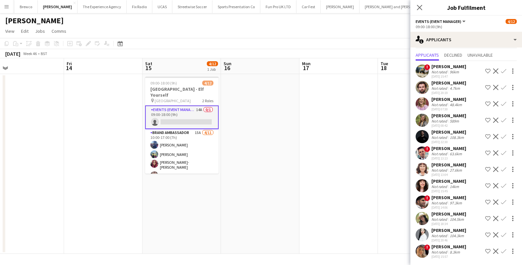
click at [504, 236] on app-icon "Confirm" at bounding box center [503, 235] width 5 height 5
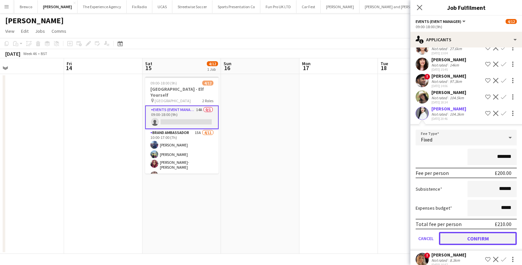
click at [484, 241] on button "Confirm" at bounding box center [478, 238] width 78 height 13
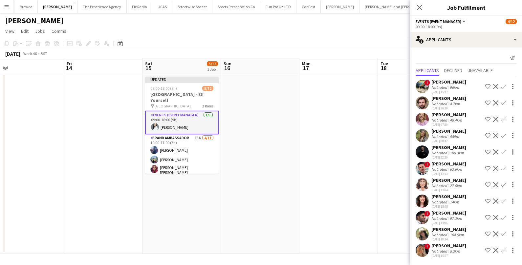
click at [362, 173] on app-date-cell at bounding box center [338, 164] width 78 height 180
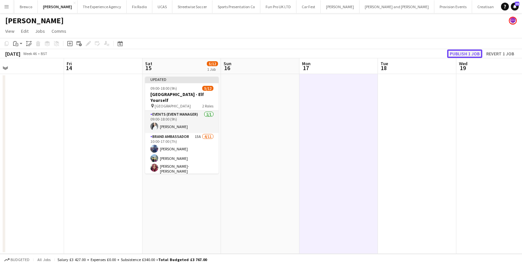
click at [473, 53] on button "Publish 1 job" at bounding box center [464, 54] width 35 height 9
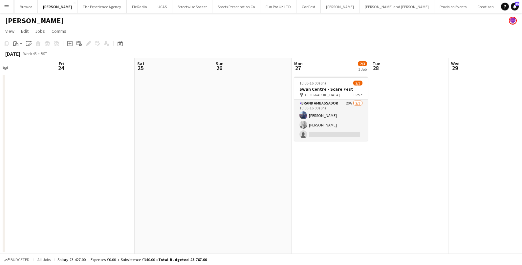
scroll to position [0, 210]
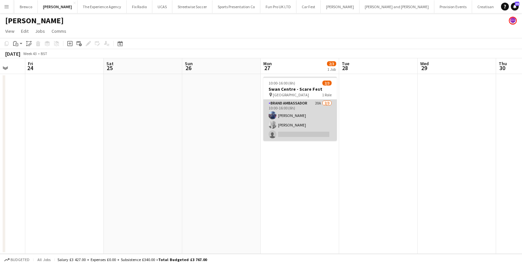
click at [312, 121] on app-card-role "Brand Ambassador 20A 2/3 10:00-16:00 (6h) Jessica Jones Elizabeth Norton single…" at bounding box center [299, 120] width 73 height 41
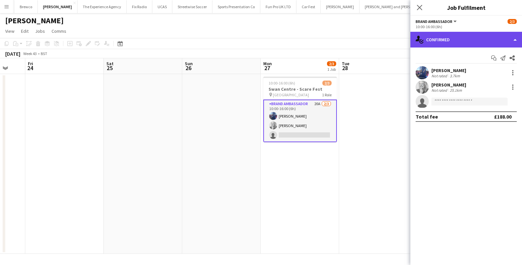
click at [499, 42] on div "single-neutral-actions-check-2 Confirmed" at bounding box center [466, 40] width 112 height 16
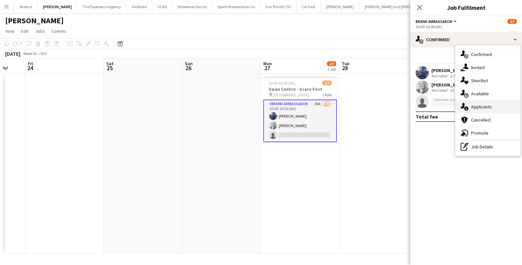
click at [488, 107] on span "Applicants" at bounding box center [481, 107] width 21 height 6
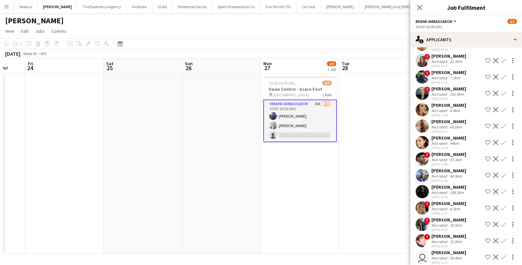
scroll to position [158, 0]
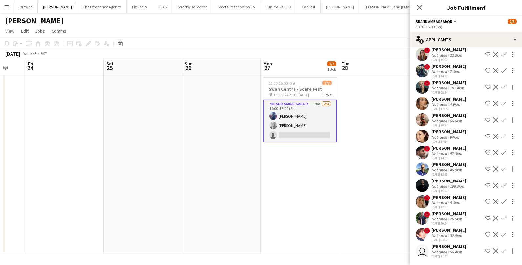
click at [295, 131] on app-card-role "Brand Ambassador 20A 2/3 10:00-16:00 (6h) Jessica Jones Elizabeth Norton single…" at bounding box center [299, 121] width 73 height 43
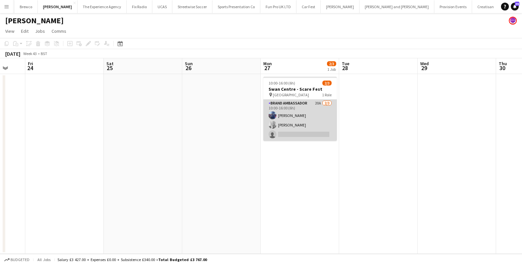
click at [295, 132] on app-card-role "Brand Ambassador 20A 2/3 10:00-16:00 (6h) Jessica Jones Elizabeth Norton single…" at bounding box center [299, 120] width 73 height 41
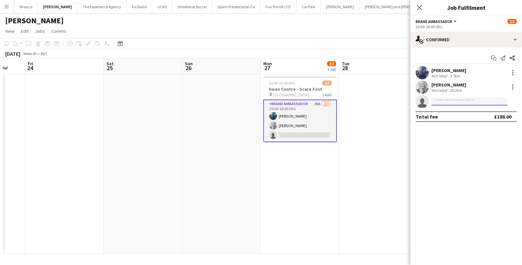
click at [475, 103] on input at bounding box center [469, 102] width 76 height 8
type input "********"
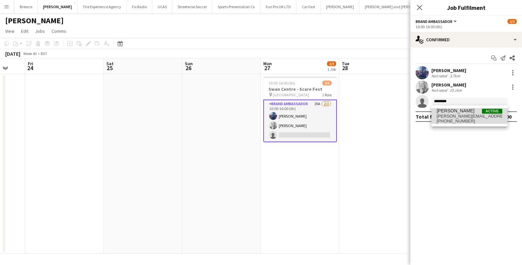
click at [481, 116] on span "chloe.patey@icloud.com" at bounding box center [469, 116] width 66 height 5
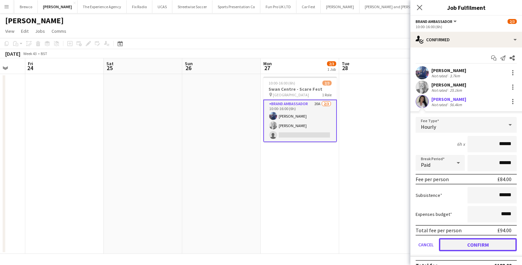
click at [458, 243] on button "Confirm" at bounding box center [478, 245] width 78 height 13
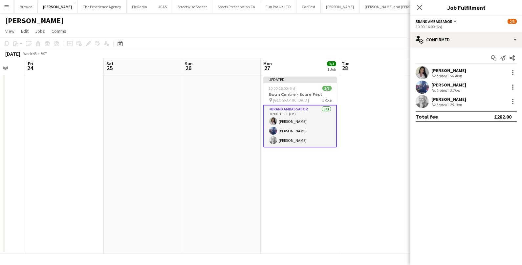
click at [380, 156] on app-date-cell at bounding box center [378, 164] width 78 height 180
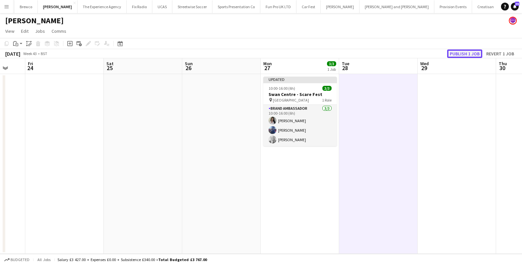
click at [462, 52] on button "Publish 1 job" at bounding box center [464, 54] width 35 height 9
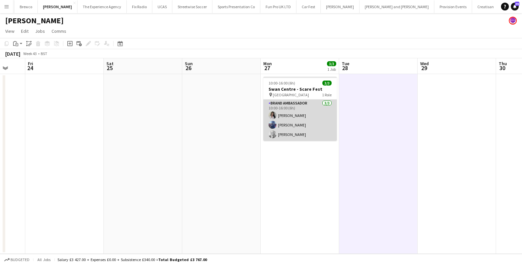
click at [298, 115] on app-card-role "Brand Ambassador 3/3 10:00-16:00 (6h) Chloe Patey Jessica Jones Elizabeth Norton" at bounding box center [299, 120] width 73 height 41
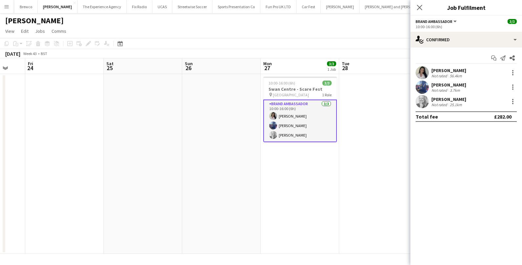
click at [449, 69] on div "Chloe Patey" at bounding box center [448, 71] width 35 height 6
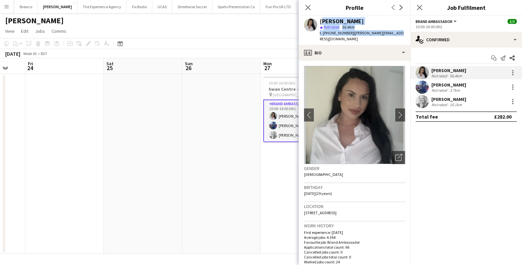
drag, startPoint x: 321, startPoint y: 22, endPoint x: 397, endPoint y: 34, distance: 77.8
click at [398, 35] on app-profile-header "Chloe Patey star Not rated 56.4km t. +447502296944 | chloe.patey@icloud.com" at bounding box center [355, 30] width 112 height 29
copy div "Chloe Patey star Not rated 56.4km t. +447502296944 | chloe.patey@icloud.com"
click at [446, 90] on div "Not rated" at bounding box center [439, 90] width 17 height 5
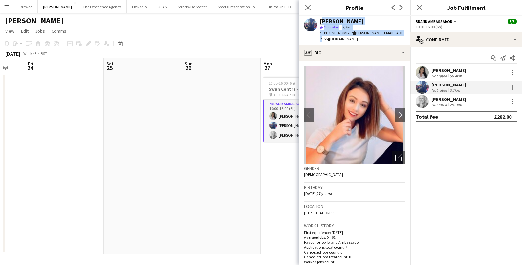
drag, startPoint x: 320, startPoint y: 23, endPoint x: 392, endPoint y: 35, distance: 73.2
click at [392, 35] on div "Jessica Jones star Not rated 3.7km t. +447715932061 | jessica.eglf@icloud.com" at bounding box center [355, 30] width 112 height 29
copy div "Jessica Jones star Not rated 3.7km t. +447715932061 | jessica.eglf@icloud.com"
click at [436, 103] on div "Not rated" at bounding box center [439, 104] width 17 height 5
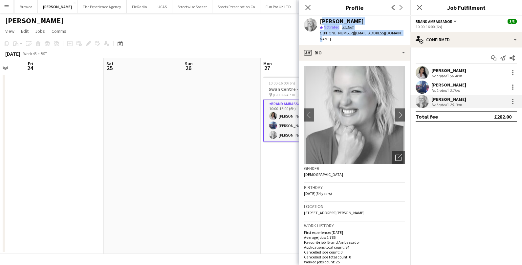
drag, startPoint x: 320, startPoint y: 21, endPoint x: 398, endPoint y: 30, distance: 78.2
click at [398, 31] on div "Elizabeth Norton star Not rated 25.1km t. +447447950888 | lizzynorton90@gmail.c…" at bounding box center [355, 30] width 112 height 29
copy div "Elizabeth Norton star Not rated 25.1km t. +447447950888 | lizzynorton90@gmail.c…"
click at [225, 118] on app-date-cell at bounding box center [221, 164] width 78 height 180
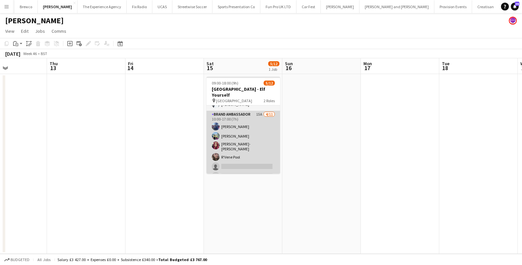
scroll to position [12, 0]
click at [249, 141] on app-card-role "Brand Ambassador 15A 4/11 10:00-17:00 (7h) Jessica Jones Johedennys Santana Cha…" at bounding box center [242, 174] width 73 height 119
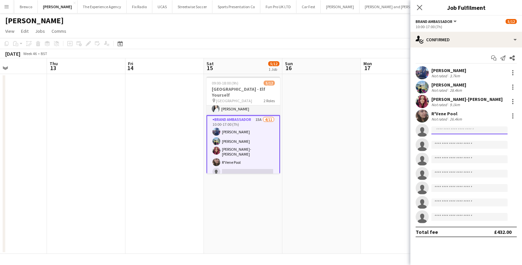
click at [454, 131] on input at bounding box center [469, 131] width 76 height 8
click at [240, 136] on app-card-role "Brand Ambassador 15A 4/11 10:00-17:00 (7h) Jessica Jones Johedennys Santana Cha…" at bounding box center [242, 175] width 73 height 121
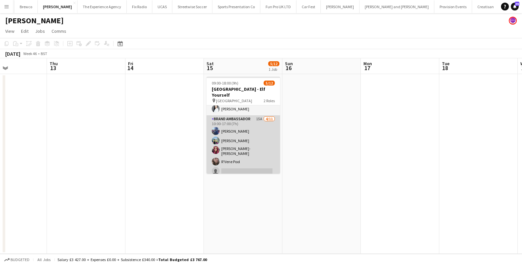
click at [240, 136] on app-card-role "Brand Ambassador 15A 4/11 10:00-17:00 (7h) Jessica Jones Johedennys Santana Cha…" at bounding box center [242, 174] width 73 height 119
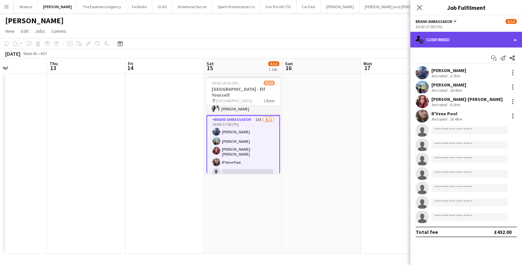
click at [441, 38] on div "single-neutral-actions-check-2 Confirmed" at bounding box center [466, 40] width 112 height 16
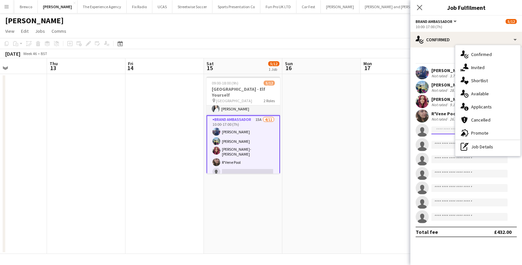
click at [446, 132] on input at bounding box center [469, 131] width 76 height 8
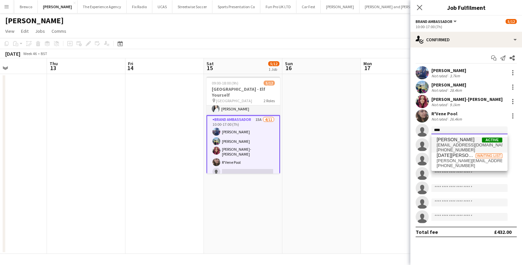
type input "****"
click at [458, 145] on span "briannabarwell@gmail.com" at bounding box center [469, 145] width 66 height 5
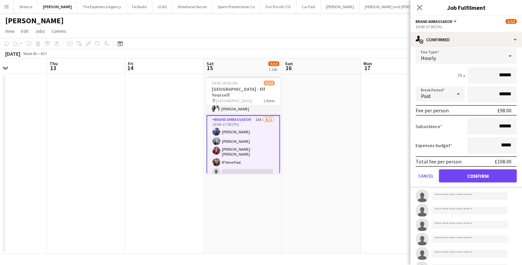
scroll to position [100, 0]
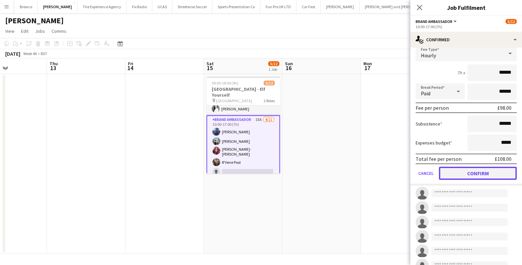
click at [467, 171] on button "Confirm" at bounding box center [478, 173] width 78 height 13
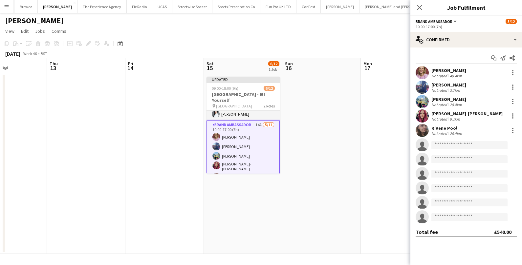
click at [332, 178] on app-date-cell at bounding box center [321, 164] width 78 height 180
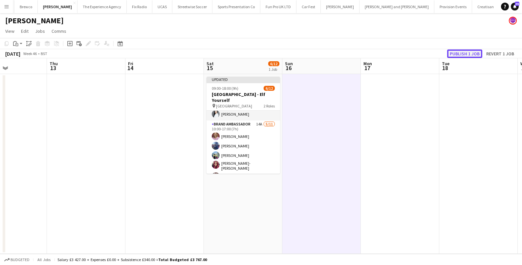
click at [473, 51] on button "Publish 1 job" at bounding box center [464, 54] width 35 height 9
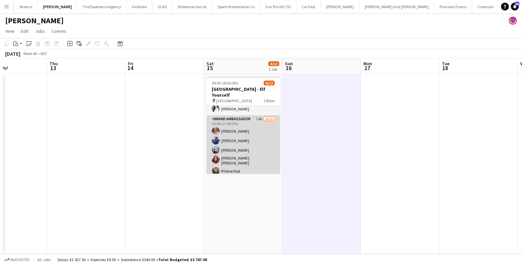
click at [265, 141] on app-card-role "Brand Ambassador 14A 5/11 10:00-17:00 (7h) Brianna Barwell Jessica Jones Johede…" at bounding box center [242, 174] width 73 height 119
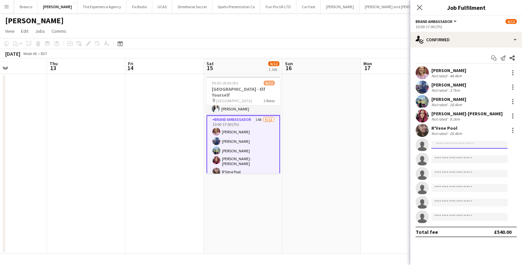
click at [450, 145] on input at bounding box center [469, 145] width 76 height 8
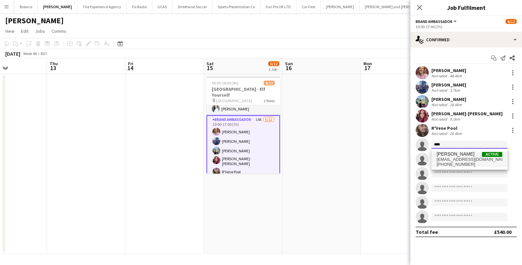
type input "****"
click at [467, 157] on span "anny.bido1904@gmail.com" at bounding box center [469, 159] width 66 height 5
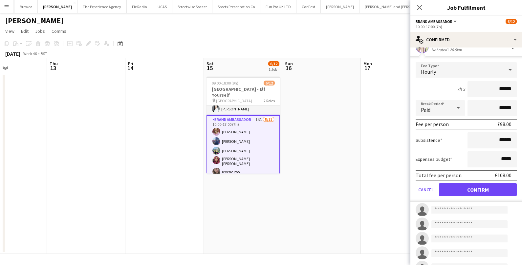
scroll to position [99, 0]
click at [456, 186] on button "Confirm" at bounding box center [478, 189] width 78 height 13
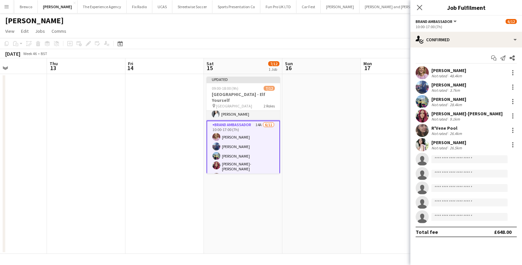
scroll to position [0, 0]
click at [335, 199] on app-date-cell at bounding box center [321, 164] width 78 height 180
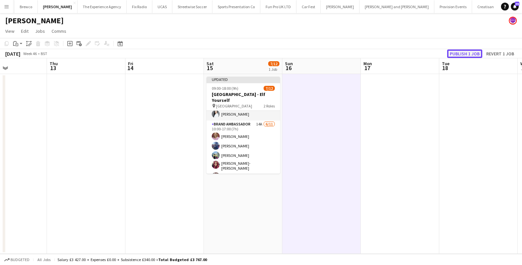
click at [465, 57] on button "Publish 1 job" at bounding box center [464, 54] width 35 height 9
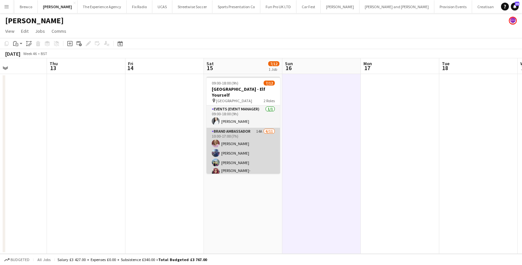
click at [260, 149] on app-card-role "Brand Ambassador 14A 6/11 10:00-17:00 (7h) Brianna Barwell Jessica Jones Johede…" at bounding box center [242, 187] width 73 height 119
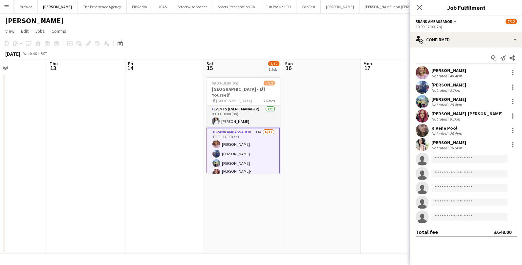
click at [474, 51] on div "Start chat Send notification Share Brianna Barwell Not rated 48.4km Jessica Jon…" at bounding box center [466, 145] width 112 height 195
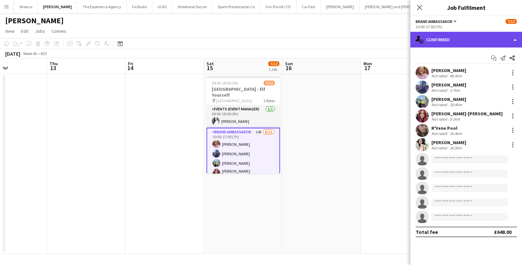
click at [478, 43] on div "single-neutral-actions-check-2 Confirmed" at bounding box center [466, 40] width 112 height 16
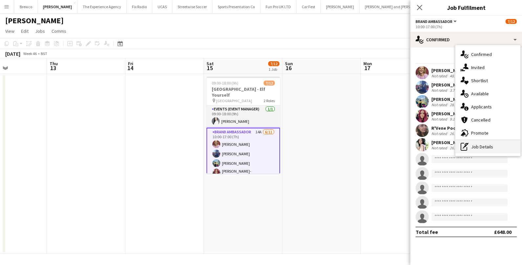
click at [484, 150] on div "pen-write Job Details" at bounding box center [487, 146] width 65 height 13
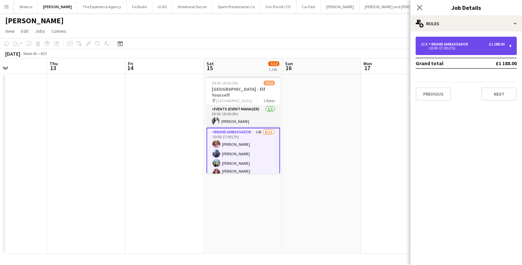
click at [503, 41] on div "11 x Brand Ambassador £1 188.00 10:00-17:00 (7h)" at bounding box center [465, 46] width 101 height 18
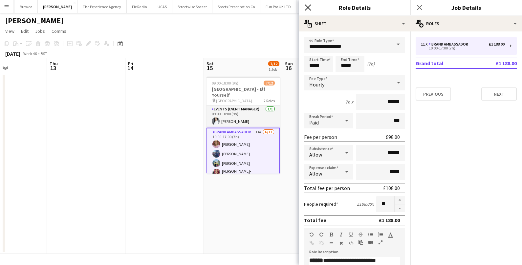
click at [306, 7] on icon "Close pop-in" at bounding box center [307, 7] width 6 height 6
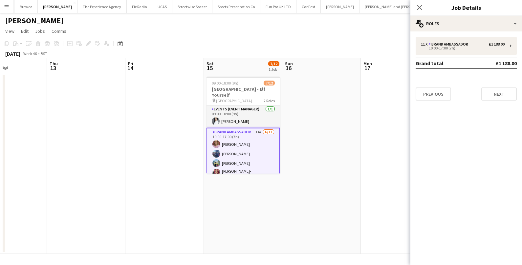
click at [319, 132] on app-date-cell at bounding box center [321, 164] width 78 height 180
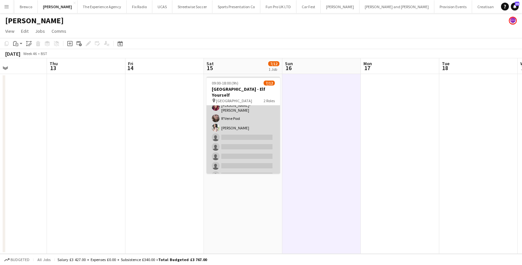
click at [235, 140] on app-card-role "Brand Ambassador 14A 6/11 10:00-17:00 (7h) Brianna Barwell Jessica Jones Johede…" at bounding box center [242, 122] width 73 height 119
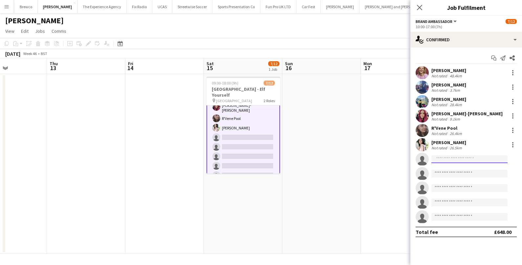
click at [456, 157] on input at bounding box center [469, 160] width 76 height 8
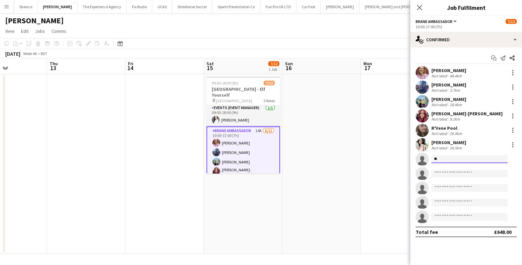
scroll to position [0, 0]
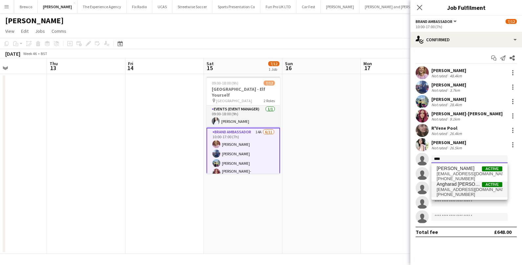
type input "****"
click at [444, 192] on span "+4407713132191" at bounding box center [469, 194] width 66 height 5
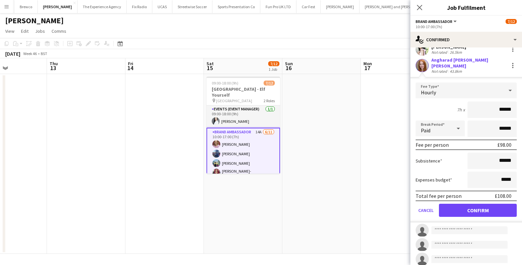
scroll to position [125, 0]
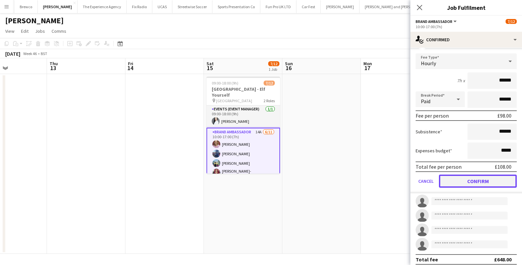
click at [471, 175] on button "Confirm" at bounding box center [478, 181] width 78 height 13
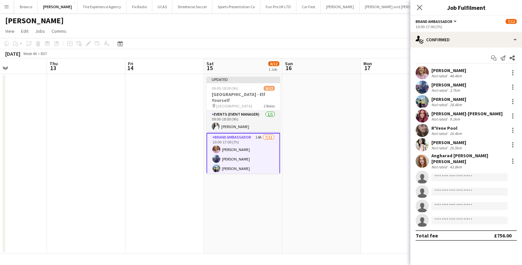
click at [360, 159] on app-date-cell at bounding box center [321, 164] width 78 height 180
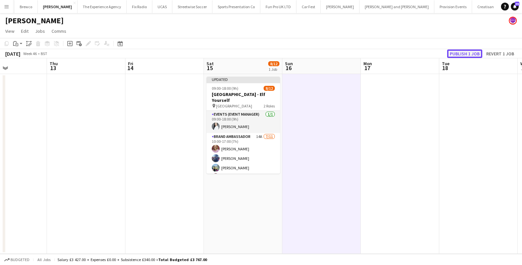
click at [468, 53] on button "Publish 1 job" at bounding box center [464, 54] width 35 height 9
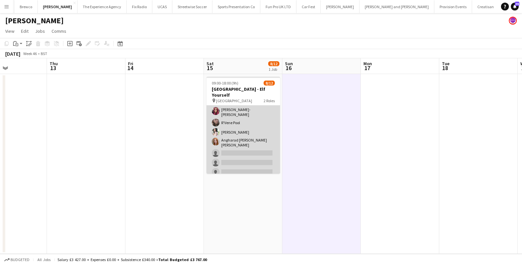
scroll to position [65, 0]
click at [229, 137] on app-card-role "Brand Ambassador 14A 7/11 10:00-17:00 (7h) Brianna Barwell Jessica Jones Johede…" at bounding box center [242, 123] width 73 height 121
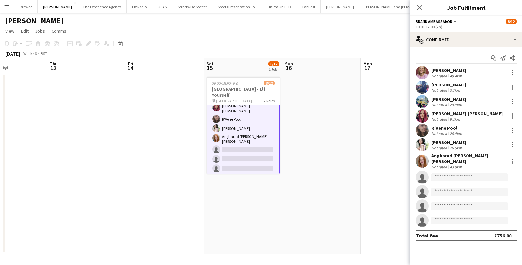
scroll to position [66, 0]
click at [461, 191] on input at bounding box center [469, 192] width 76 height 8
click at [455, 175] on input at bounding box center [469, 178] width 76 height 8
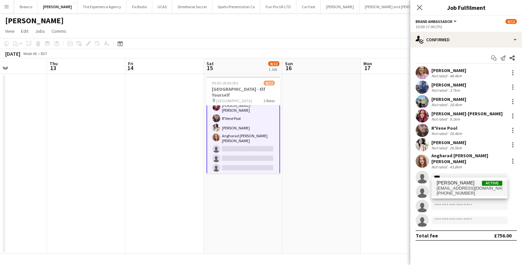
type input "****"
click at [468, 185] on span "Asha Jackson Active" at bounding box center [469, 183] width 66 height 6
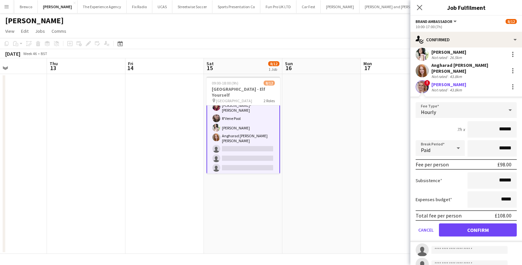
scroll to position [125, 0]
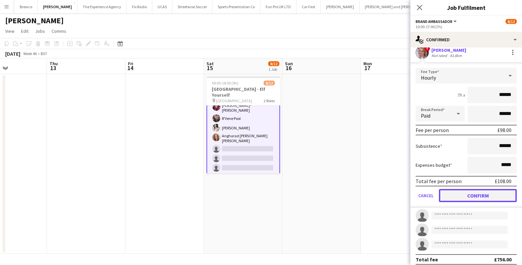
click at [469, 197] on button "Confirm" at bounding box center [478, 195] width 78 height 13
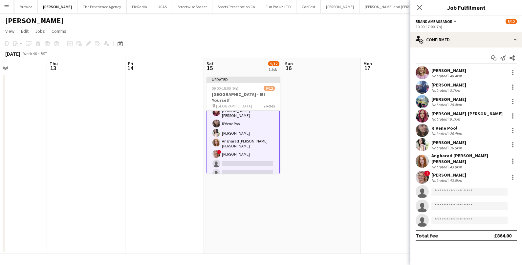
click at [340, 205] on app-date-cell at bounding box center [321, 164] width 78 height 180
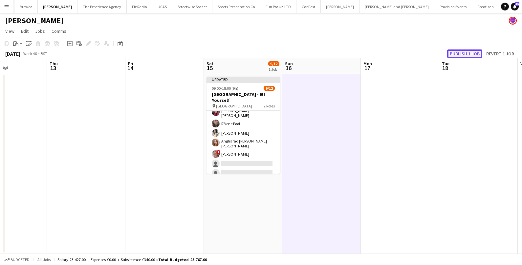
click at [459, 57] on button "Publish 1 job" at bounding box center [464, 54] width 35 height 9
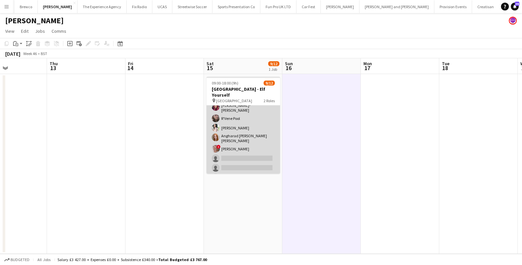
click at [233, 126] on app-card-role "Brand Ambassador 14A 8/11 10:00-17:00 (7h) Brianna Barwell Jessica Jones Johede…" at bounding box center [242, 123] width 73 height 121
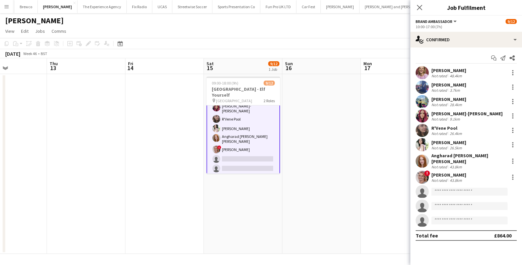
scroll to position [66, 0]
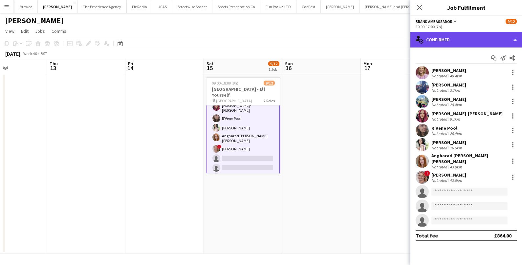
click at [463, 43] on div "single-neutral-actions-check-2 Confirmed" at bounding box center [466, 40] width 112 height 16
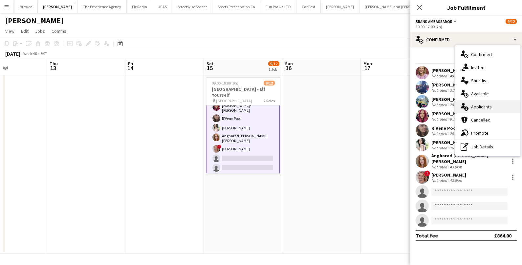
click at [471, 104] on span "Applicants" at bounding box center [481, 107] width 21 height 6
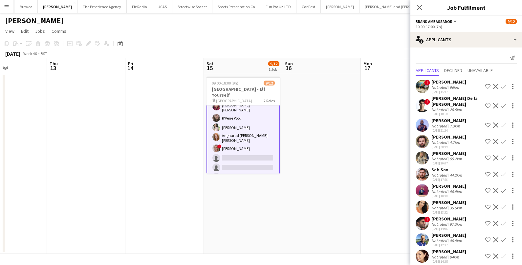
scroll to position [0, 0]
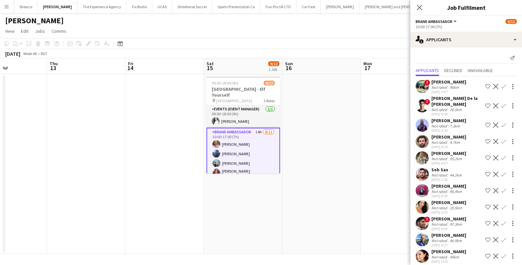
click at [503, 173] on app-icon "Confirm" at bounding box center [503, 174] width 5 height 5
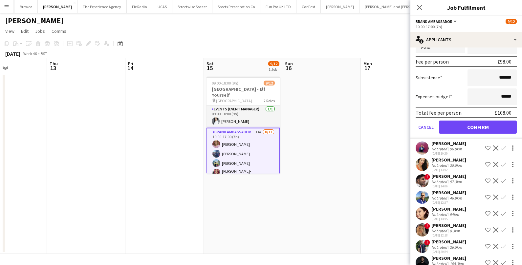
scroll to position [202, 0]
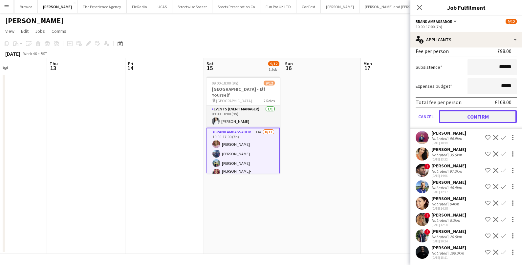
click at [455, 114] on button "Confirm" at bounding box center [478, 116] width 78 height 13
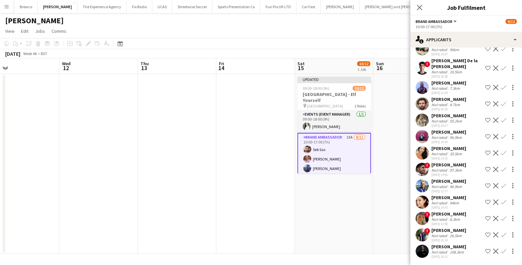
scroll to position [0, 256]
click at [309, 230] on app-date-cell "Updated 09:00-18:00 (9h) 10/12 Swan Centre - Elf Yourself pin Eastleigh 2 Roles…" at bounding box center [332, 164] width 78 height 180
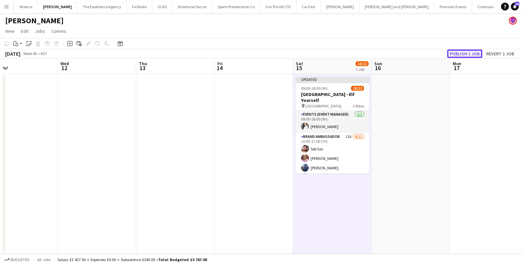
click at [455, 54] on button "Publish 1 job" at bounding box center [464, 54] width 35 height 9
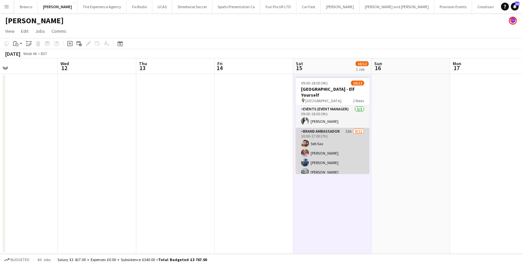
click at [326, 133] on app-card-role "Brand Ambassador 13A 9/11 10:00-17:00 (7h) Seb Sax Brianna Barwell Jessica Jone…" at bounding box center [332, 188] width 73 height 121
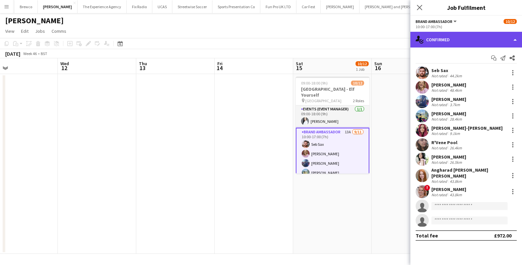
click at [463, 41] on div "single-neutral-actions-check-2 Confirmed" at bounding box center [466, 40] width 112 height 16
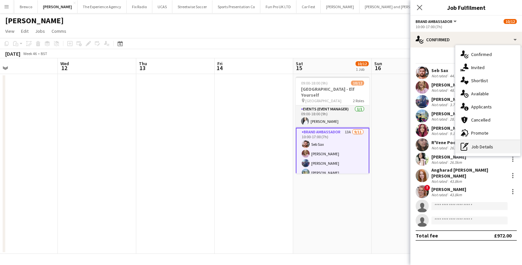
click at [472, 147] on div "pen-write Job Details" at bounding box center [487, 146] width 65 height 13
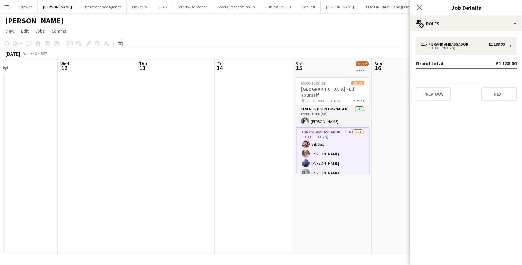
click at [350, 142] on app-card-role "Brand Ambassador 13A 9/11 10:00-17:00 (7h) Seb Sax Brianna Barwell Jessica Jone…" at bounding box center [332, 189] width 73 height 123
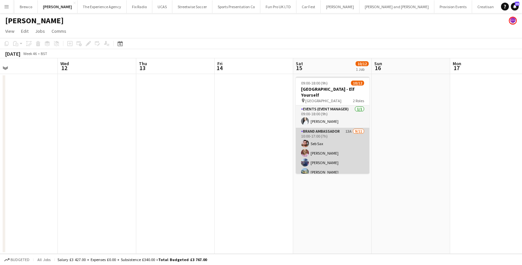
click at [350, 142] on app-card-role "Brand Ambassador 13A 9/11 10:00-17:00 (7h) Seb Sax Brianna Barwell Jessica Jone…" at bounding box center [332, 188] width 73 height 121
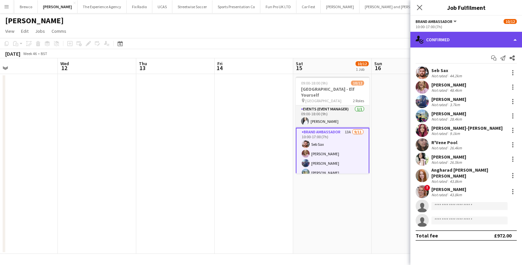
click at [450, 34] on div "single-neutral-actions-check-2 Confirmed" at bounding box center [466, 40] width 112 height 16
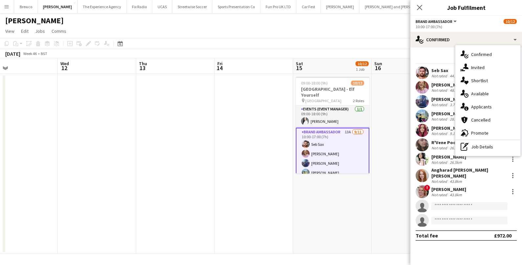
click at [430, 70] on div "Seb Sax Not rated 44.2km" at bounding box center [466, 72] width 112 height 13
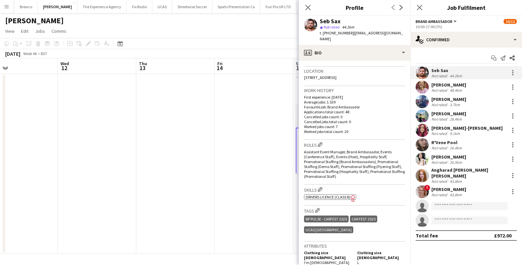
scroll to position [198, 0]
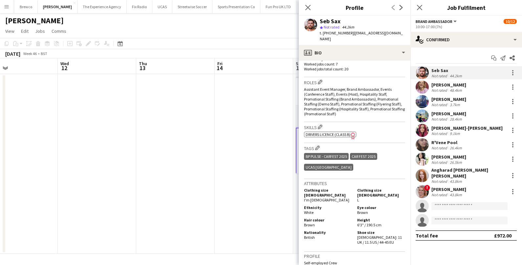
click at [268, 205] on app-date-cell at bounding box center [254, 164] width 78 height 180
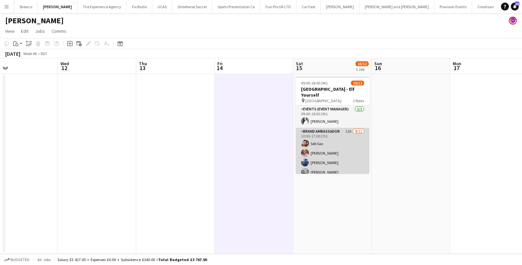
click at [326, 156] on app-card-role "Brand Ambassador 13A 9/11 10:00-17:00 (7h) Seb Sax Brianna Barwell Jessica Jone…" at bounding box center [332, 188] width 73 height 121
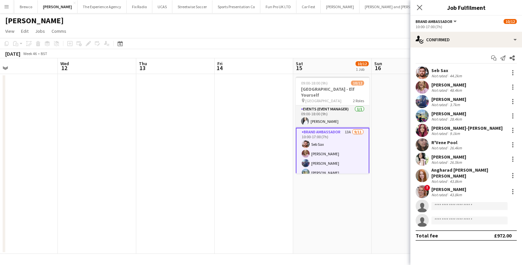
click at [447, 71] on div "Seb Sax" at bounding box center [447, 71] width 32 height 6
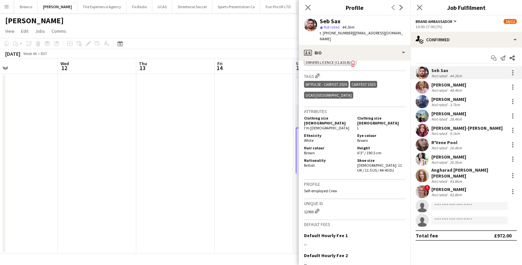
scroll to position [334, 0]
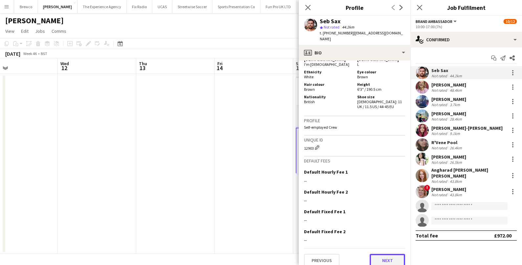
click at [395, 254] on button "Next" at bounding box center [386, 260] width 35 height 13
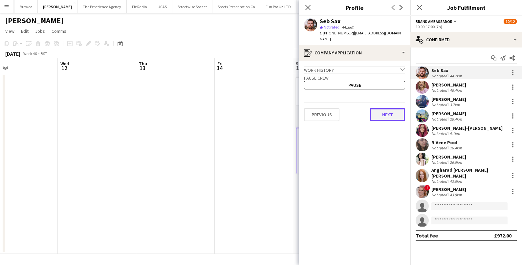
click at [384, 113] on button "Next" at bounding box center [386, 114] width 35 height 13
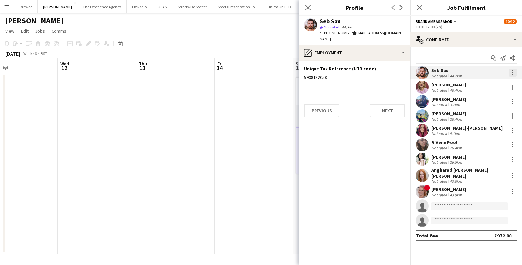
click at [510, 72] on div at bounding box center [513, 73] width 8 height 8
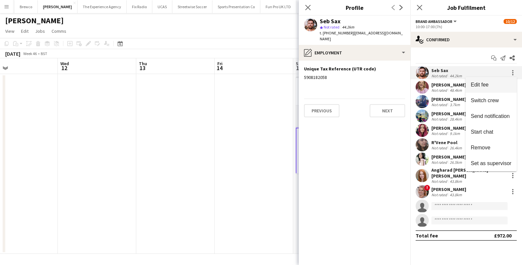
click at [489, 78] on button "Edit fee" at bounding box center [490, 85] width 51 height 16
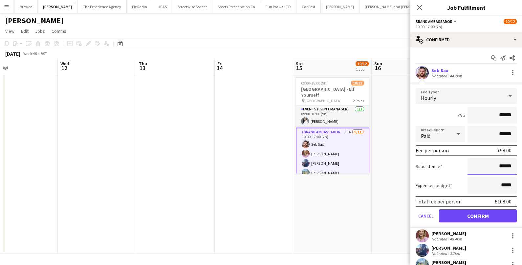
click at [504, 167] on input "******" at bounding box center [491, 166] width 49 height 16
type input "******"
click at [475, 214] on button "Confirm" at bounding box center [478, 216] width 78 height 13
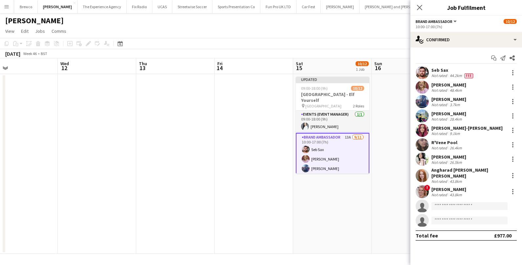
click at [333, 208] on app-date-cell "Updated 09:00-18:00 (9h) 10/12 Swan Centre - Elf Yourself pin Eastleigh 2 Roles…" at bounding box center [332, 164] width 78 height 180
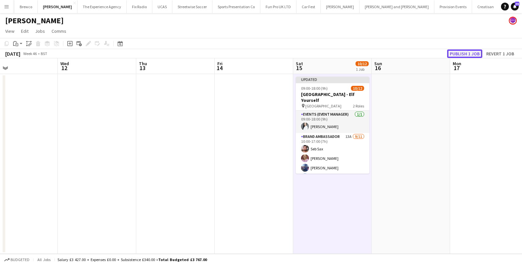
click at [453, 54] on button "Publish 1 job" at bounding box center [464, 54] width 35 height 9
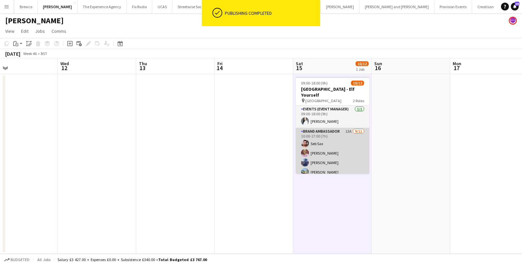
click at [337, 152] on app-card-role "Brand Ambassador 13A 9/11 10:00-17:00 (7h) Seb Sax Brianna Barwell Jessica Jone…" at bounding box center [332, 188] width 73 height 121
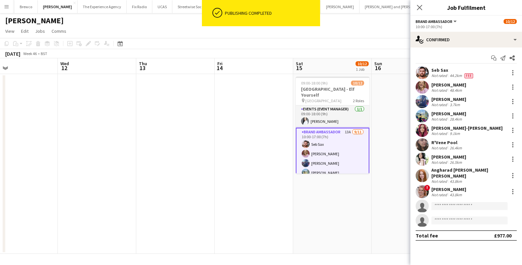
click at [438, 88] on div "Not rated" at bounding box center [439, 90] width 17 height 5
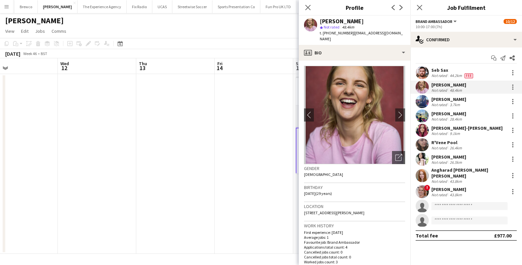
click at [440, 174] on div "Angharad Emma Jane Price" at bounding box center [468, 173] width 75 height 12
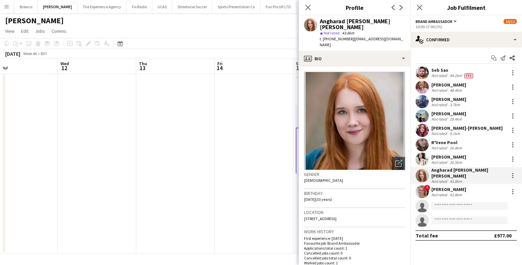
click at [447, 73] on div "Seb Sax" at bounding box center [452, 70] width 43 height 6
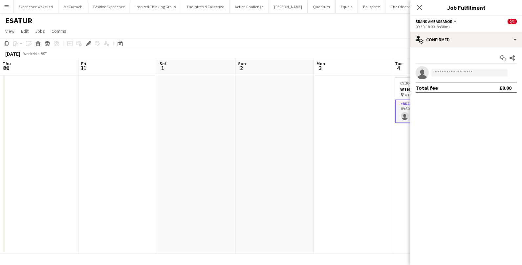
scroll to position [0, 225]
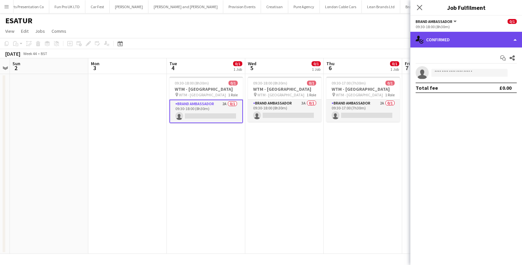
click at [432, 42] on div "single-neutral-actions-check-2 Confirmed" at bounding box center [466, 40] width 112 height 16
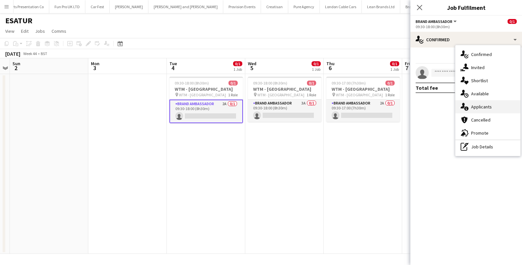
click at [490, 104] on span "Applicants" at bounding box center [481, 107] width 21 height 6
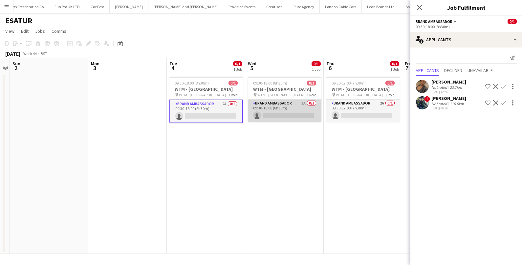
click at [300, 105] on app-card-role "Brand Ambassador 3A 0/1 09:30-18:00 (8h30m) single-neutral-actions" at bounding box center [284, 111] width 73 height 22
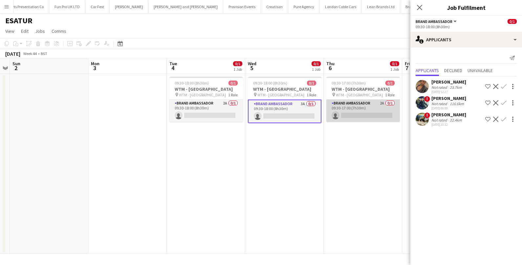
click at [381, 111] on app-card-role "Brand Ambassador 2A 0/1 09:30-17:00 (7h30m) single-neutral-actions" at bounding box center [362, 111] width 73 height 22
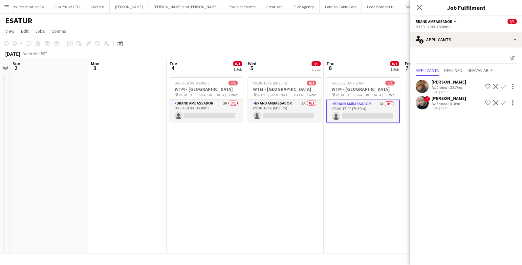
click at [291, 192] on app-date-cell "09:30-18:00 (8h30m) 0/1 WTM - [GEOGRAPHIC_DATA] pin WTM - London 1 Role Brand A…" at bounding box center [284, 164] width 78 height 180
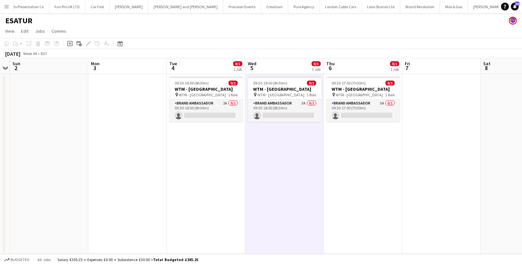
click at [2, 5] on button "Menu" at bounding box center [6, 6] width 13 height 13
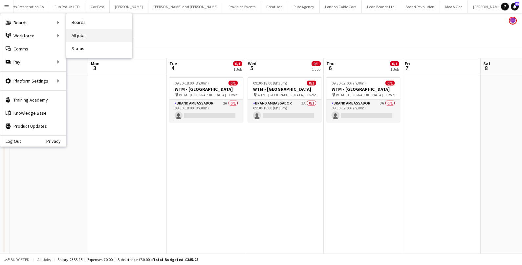
click at [83, 31] on link "All jobs" at bounding box center [99, 35] width 66 height 13
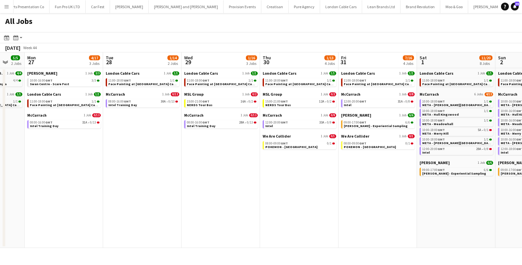
scroll to position [0, 217]
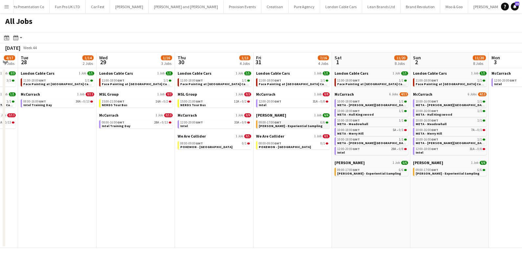
click at [283, 126] on span "[PERSON_NAME] - Experiential Sampling" at bounding box center [291, 126] width 64 height 4
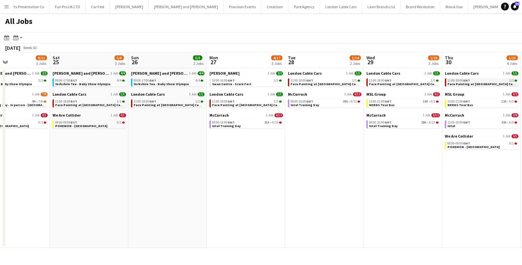
scroll to position [0, 176]
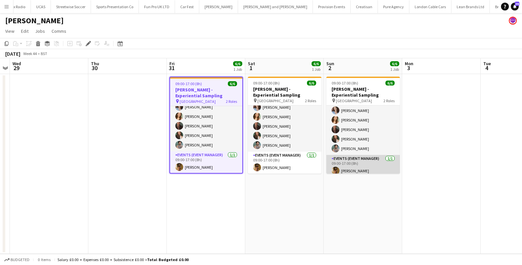
scroll to position [14, 0]
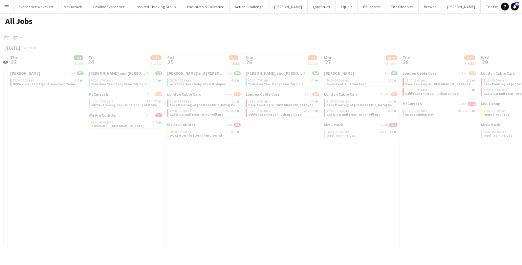
scroll to position [0, 231]
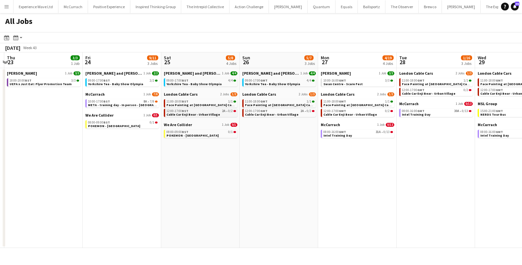
click at [199, 115] on span "Cable Car Enji Bear - Urban Village" at bounding box center [192, 115] width 53 height 4
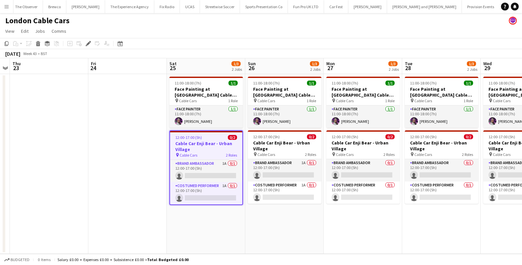
scroll to position [0, 398]
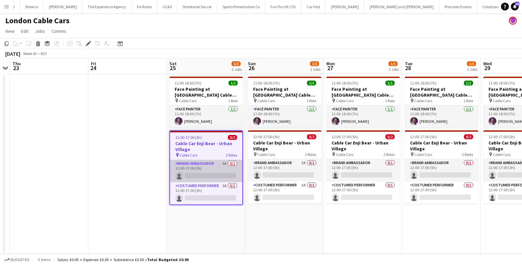
click at [203, 168] on app-card-role "Brand Ambassador 1A 0/1 12:00-17:00 (5h) single-neutral-actions" at bounding box center [206, 171] width 72 height 22
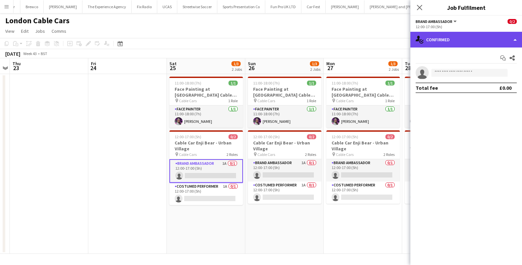
click at [454, 37] on div "single-neutral-actions-check-2 Confirmed" at bounding box center [466, 40] width 112 height 16
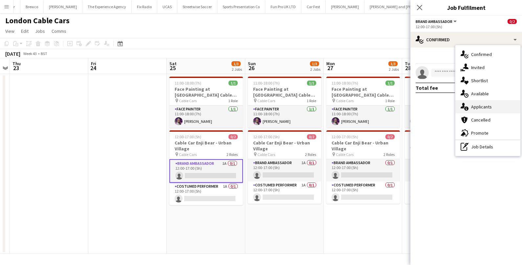
click at [478, 105] on span "Applicants" at bounding box center [481, 107] width 21 height 6
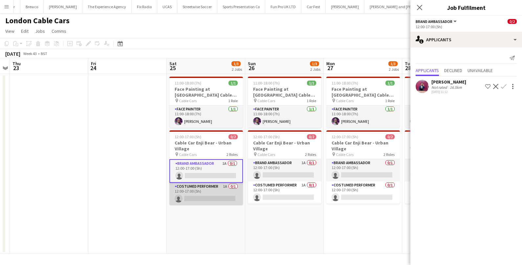
click at [215, 200] on app-card-role "Costumed Performer 1A 0/1 12:00-17:00 (5h) single-neutral-actions" at bounding box center [205, 194] width 73 height 22
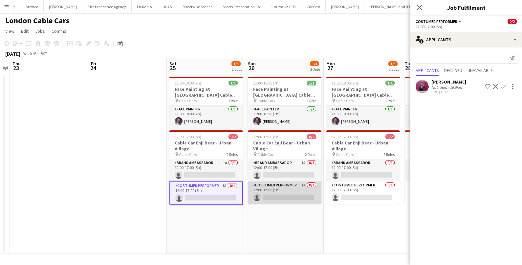
click at [284, 200] on app-card-role "Costumed Performer 1A 0/1 12:00-17:00 (5h) single-neutral-actions" at bounding box center [284, 193] width 73 height 22
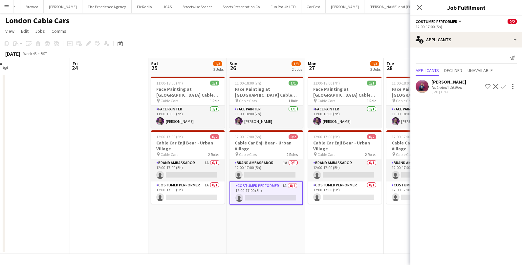
scroll to position [0, 159]
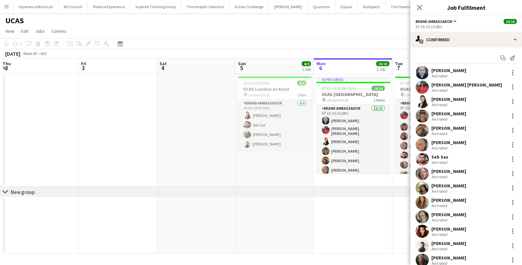
scroll to position [17, 0]
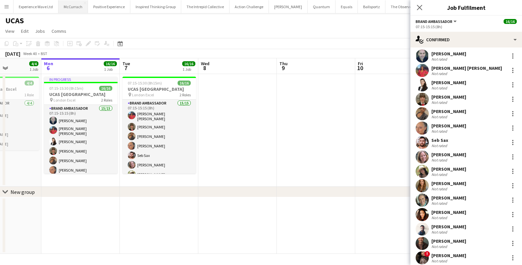
click at [70, 8] on button "McCurrach Close" at bounding box center [73, 6] width 30 height 13
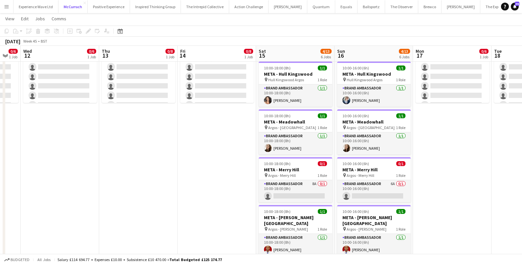
scroll to position [0, 219]
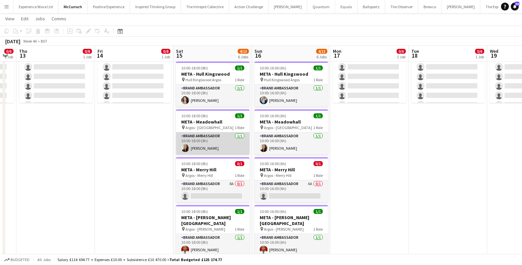
click at [220, 144] on app-card-role "Brand Ambassador [DATE] 10:00-18:00 (8h) [PERSON_NAME]" at bounding box center [212, 144] width 73 height 22
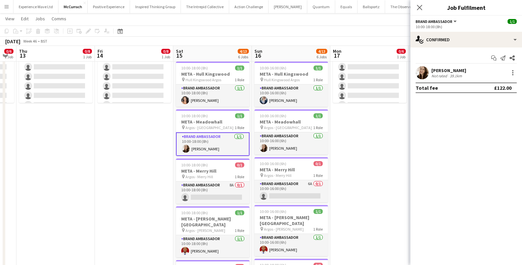
click at [460, 73] on div "[PERSON_NAME]" at bounding box center [448, 71] width 35 height 6
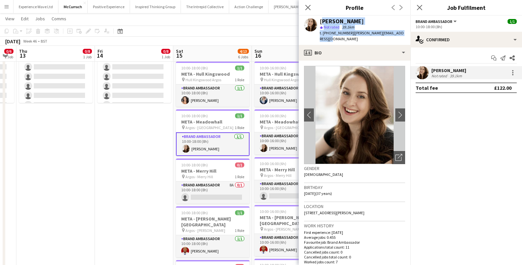
drag, startPoint x: 320, startPoint y: 21, endPoint x: 330, endPoint y: 38, distance: 19.3
click at [330, 38] on div "[PERSON_NAME] star Not rated 39.1km t. [PHONE_NUMBER] | [PERSON_NAME][EMAIL_ADD…" at bounding box center [362, 30] width 85 height 24
copy div "Melissa Greenhough star Not rated 39.1km t. +447791646817 | melissagreenhough@h…"
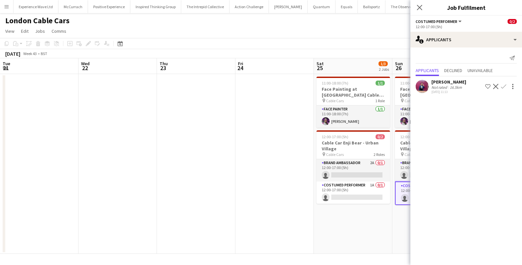
click at [316, 169] on app-card-role "Brand Ambassador 2A 0/1 12:00-17:00 (5h) single-neutral-actions" at bounding box center [352, 170] width 73 height 22
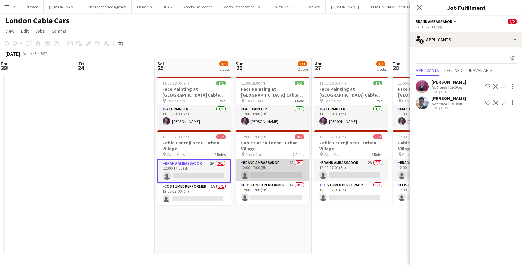
click at [267, 165] on app-card-role "Brand Ambassador 2A 0/1 12:00-17:00 (5h) single-neutral-actions" at bounding box center [272, 170] width 73 height 22
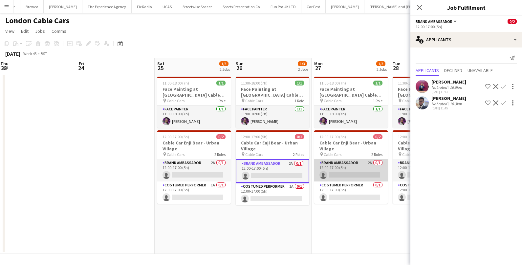
click at [331, 163] on app-card-role "Brand Ambassador 2A 0/1 12:00-17:00 (5h) single-neutral-actions" at bounding box center [350, 170] width 73 height 22
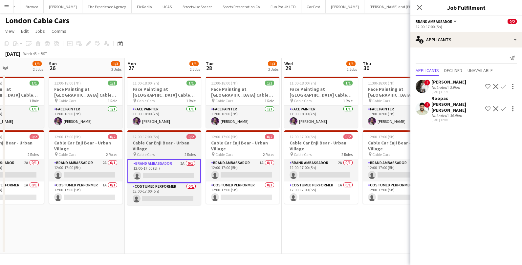
scroll to position [0, 273]
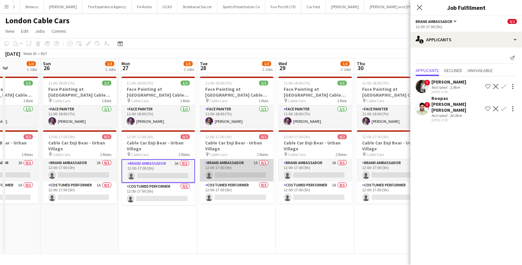
click at [252, 174] on app-card-role "Brand Ambassador 1A 0/1 12:00-17:00 (5h) single-neutral-actions" at bounding box center [236, 170] width 73 height 22
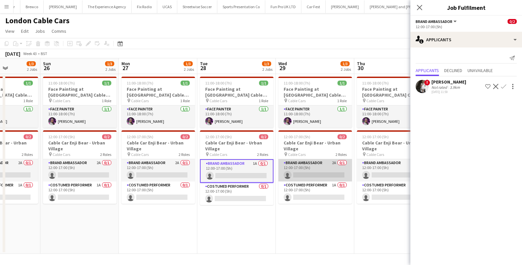
click at [323, 170] on app-card-role "Brand Ambassador 2A 0/1 12:00-17:00 (5h) single-neutral-actions" at bounding box center [314, 170] width 73 height 22
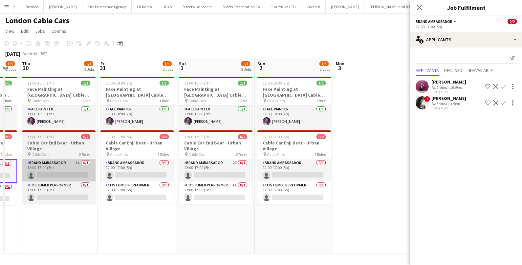
scroll to position [0, 217]
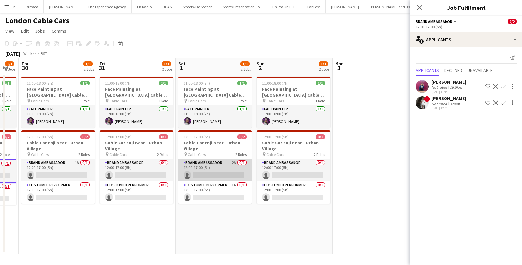
click at [232, 169] on app-card-role "Brand Ambassador 2A 0/1 12:00-17:00 (5h) single-neutral-actions" at bounding box center [214, 170] width 73 height 22
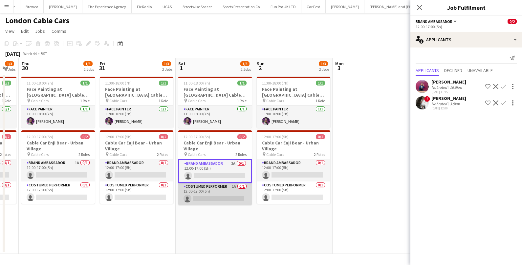
click at [226, 194] on app-card-role "Costumed Performer 1A 0/1 12:00-17:00 (5h) single-neutral-actions" at bounding box center [214, 194] width 73 height 22
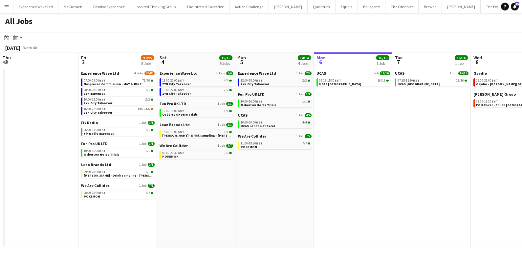
scroll to position [0, 175]
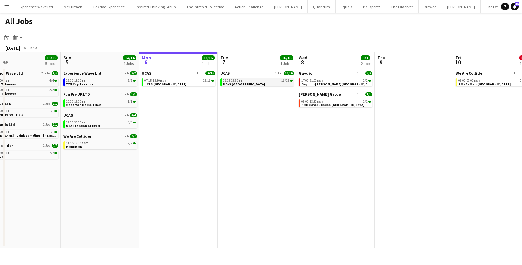
click at [236, 85] on span "UCAS [GEOGRAPHIC_DATA]" at bounding box center [244, 84] width 42 height 4
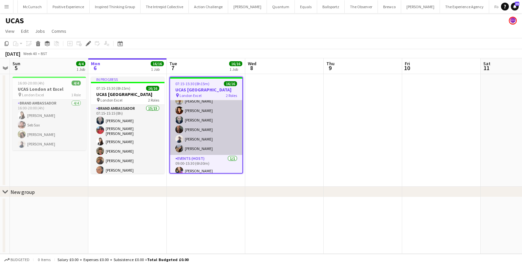
scroll to position [104, 0]
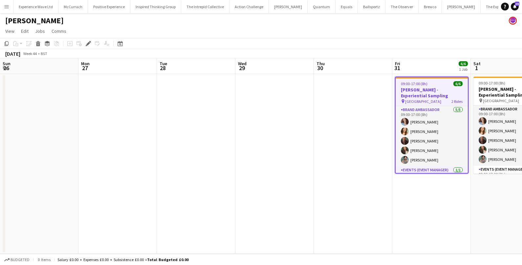
scroll to position [14, 0]
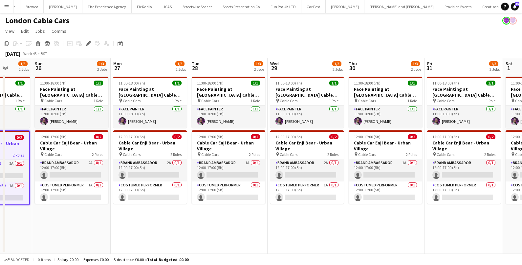
scroll to position [0, 284]
